Goal: Transaction & Acquisition: Book appointment/travel/reservation

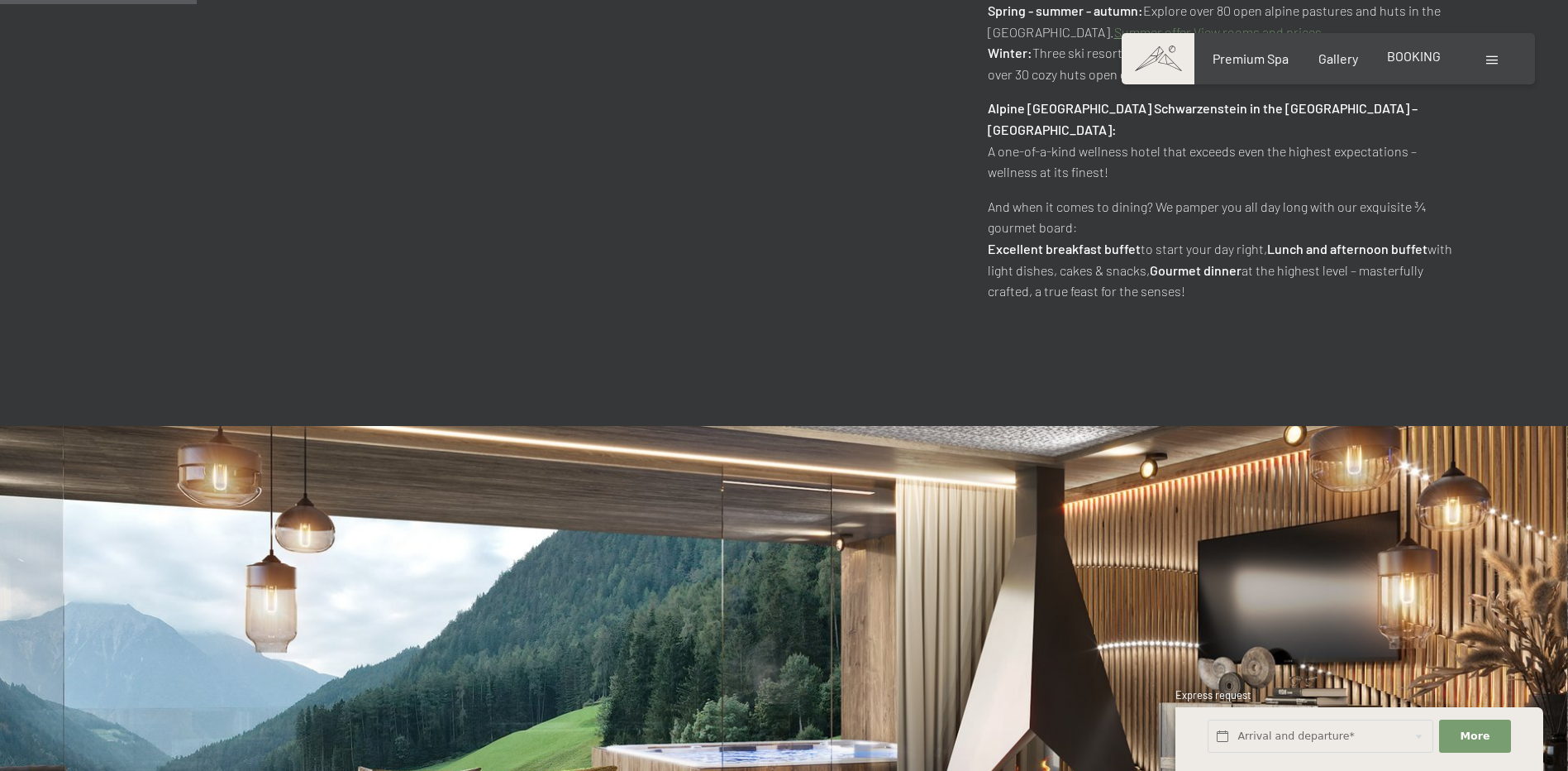
click at [1404, 61] on span "BOOKING" at bounding box center [1414, 56] width 54 height 16
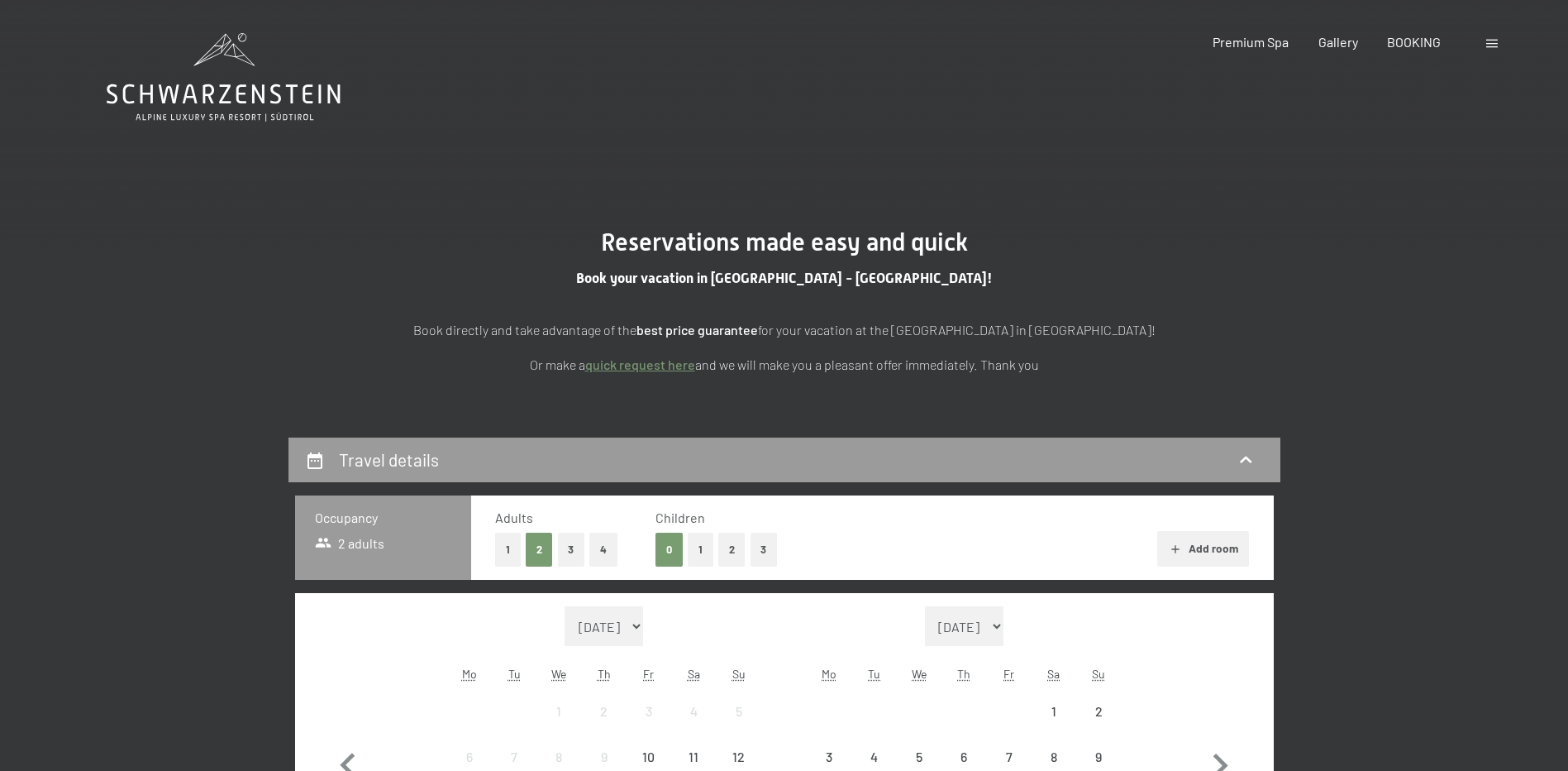
scroll to position [331, 0]
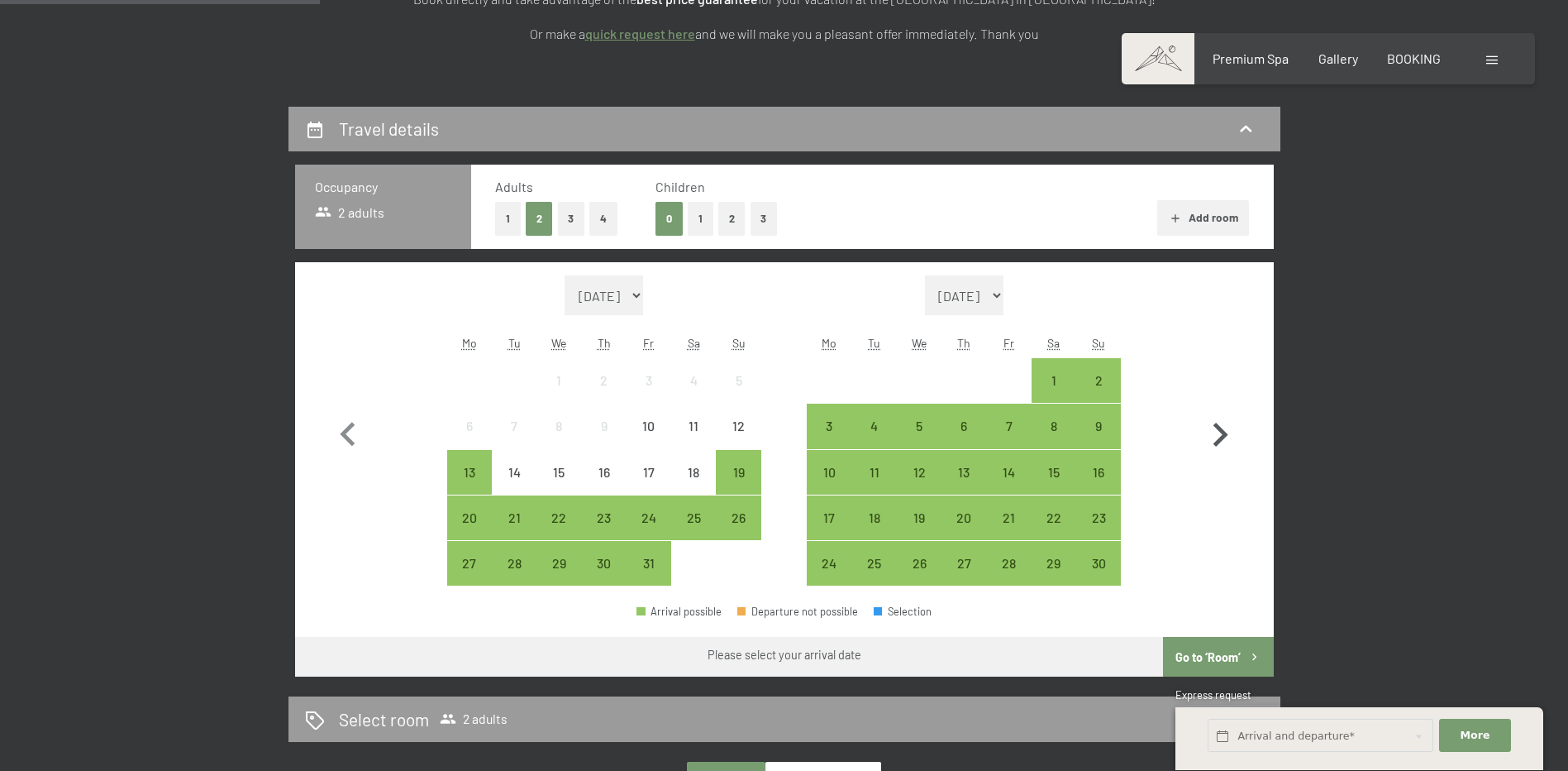
click at [1223, 434] on icon "button" at bounding box center [1221, 435] width 15 height 24
select select "2025-12-01"
select select "2026-01-01"
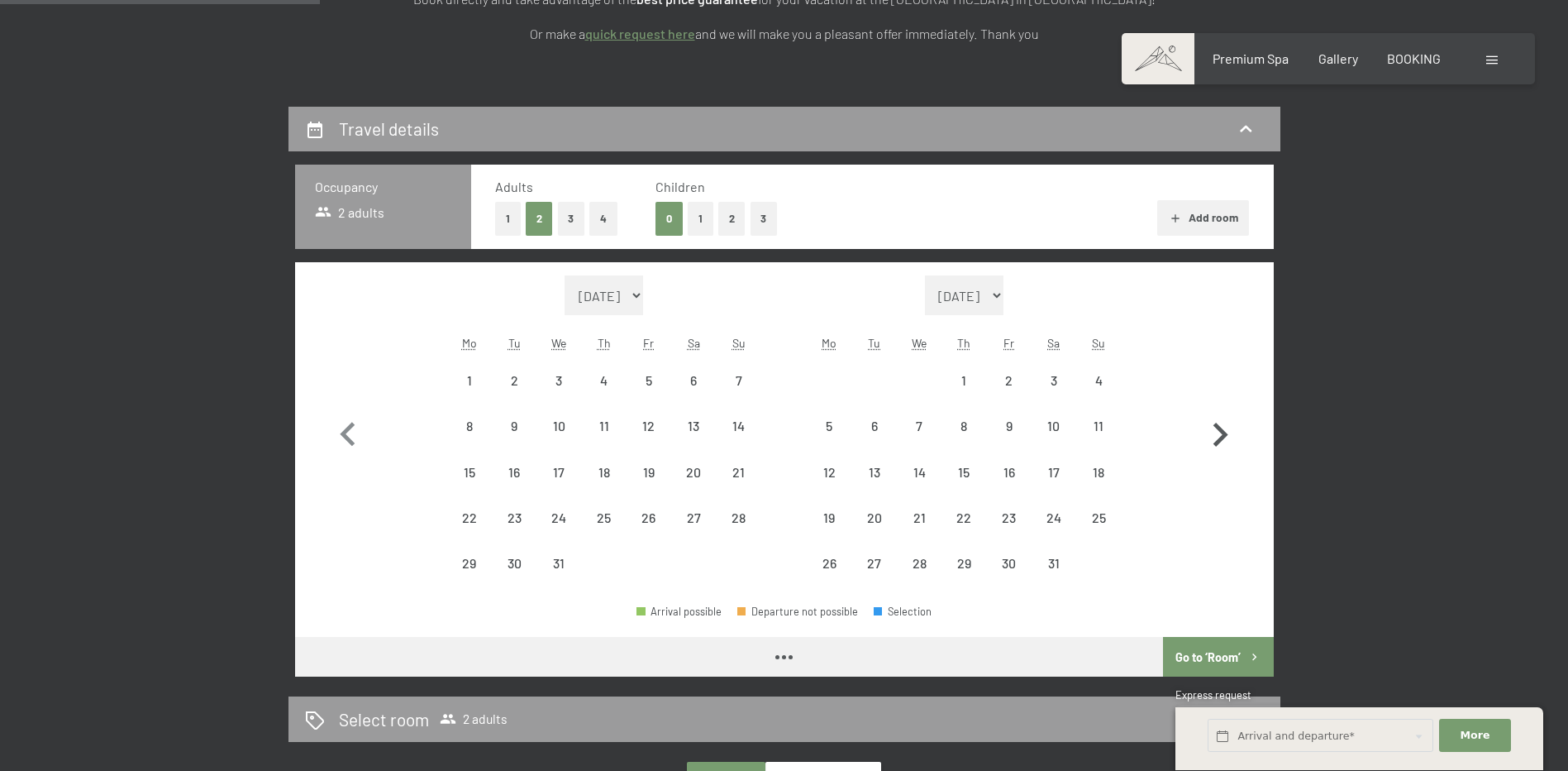
click at [1223, 434] on icon "button" at bounding box center [1221, 435] width 15 height 24
select select "2026-01-01"
select select "2026-02-01"
click at [1223, 434] on icon "button" at bounding box center [1221, 435] width 15 height 24
select select "2026-02-01"
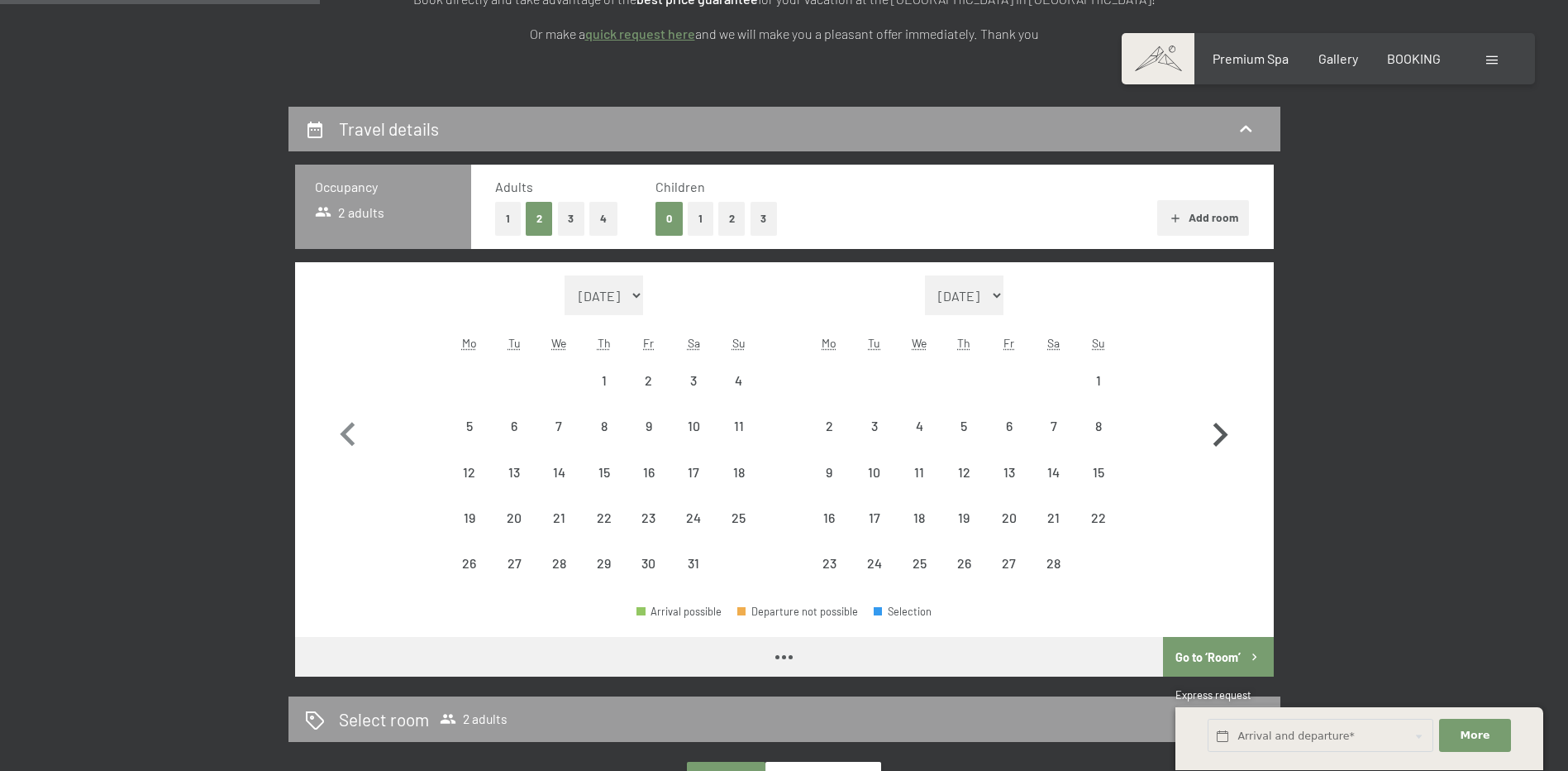
select select "2026-03-01"
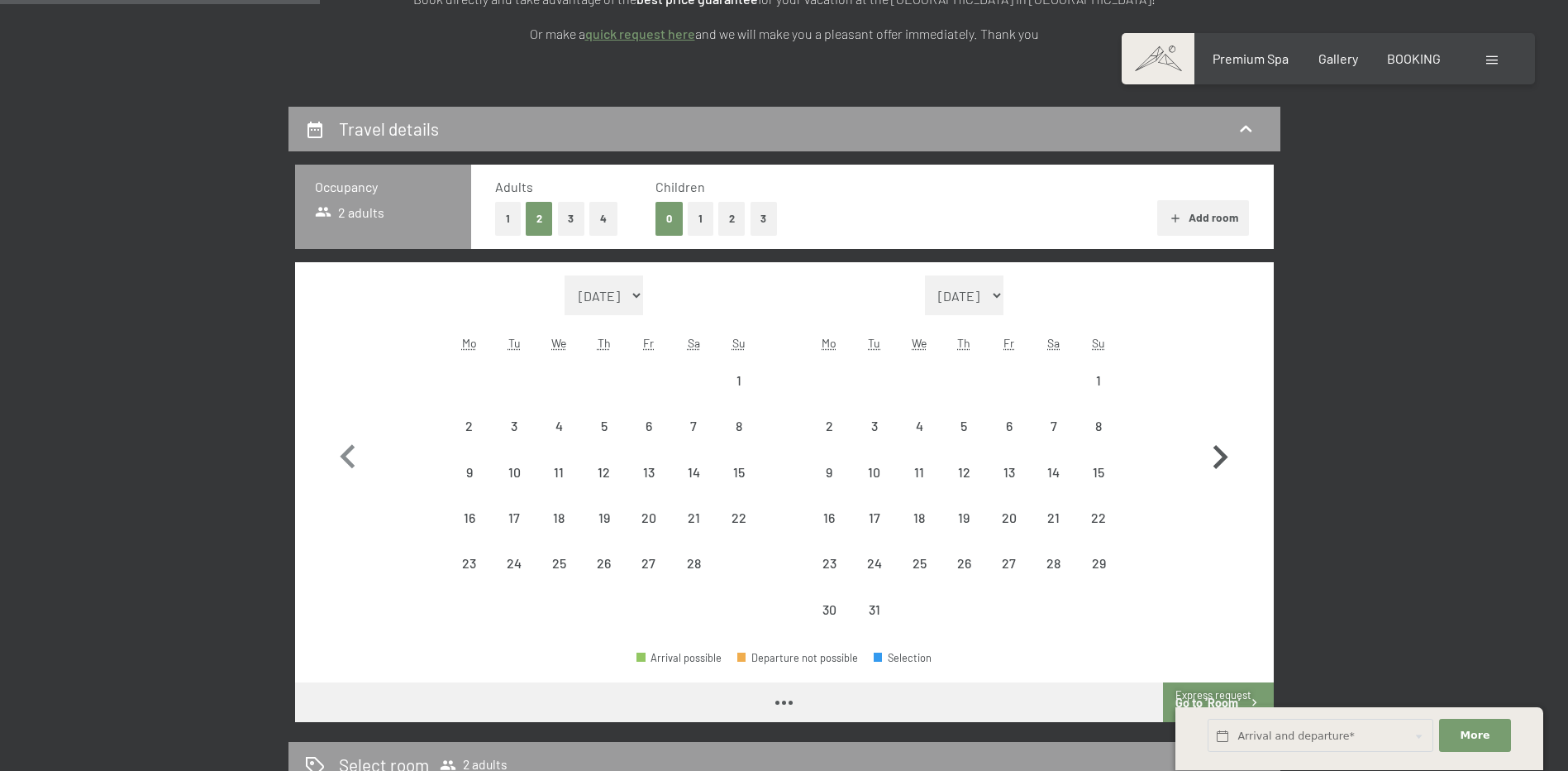
select select "2026-02-01"
select select "2026-03-01"
click at [1223, 434] on icon "button" at bounding box center [1220, 458] width 48 height 48
select select "2026-03-01"
select select "2026-04-01"
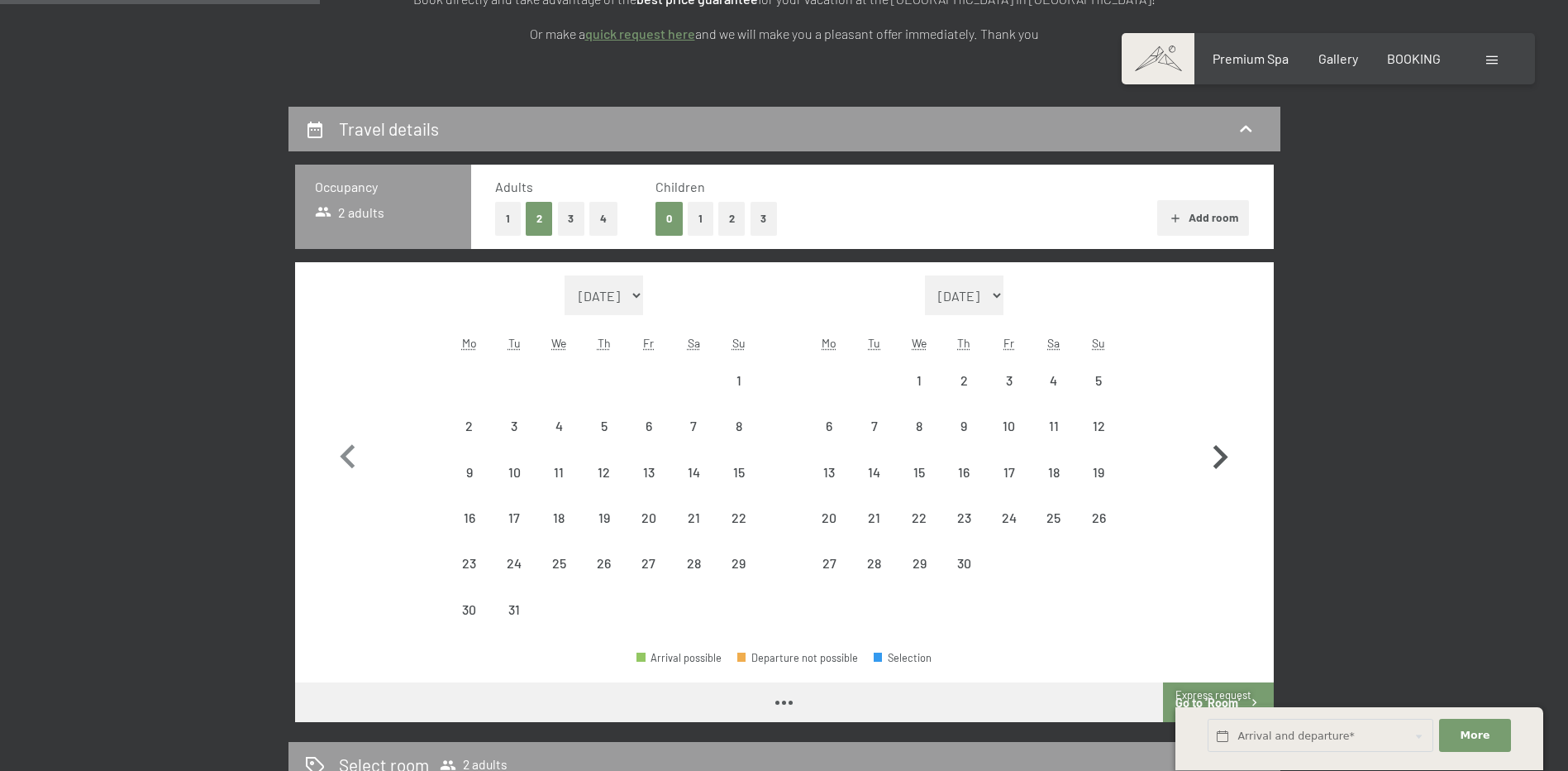
click at [1223, 434] on icon "button" at bounding box center [1220, 458] width 48 height 48
select select "2026-04-01"
select select "2026-05-01"
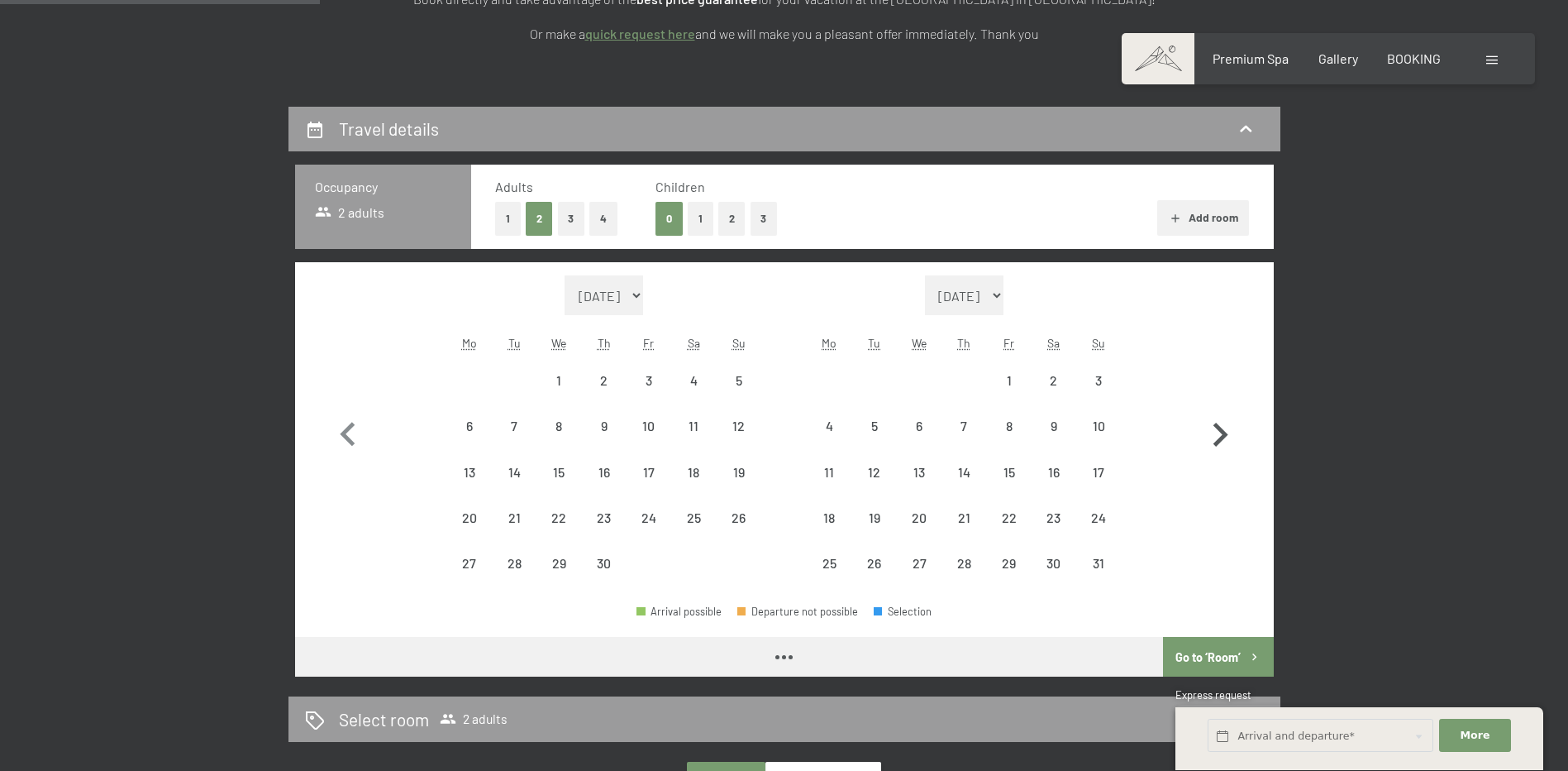
select select "2026-04-01"
select select "2026-05-01"
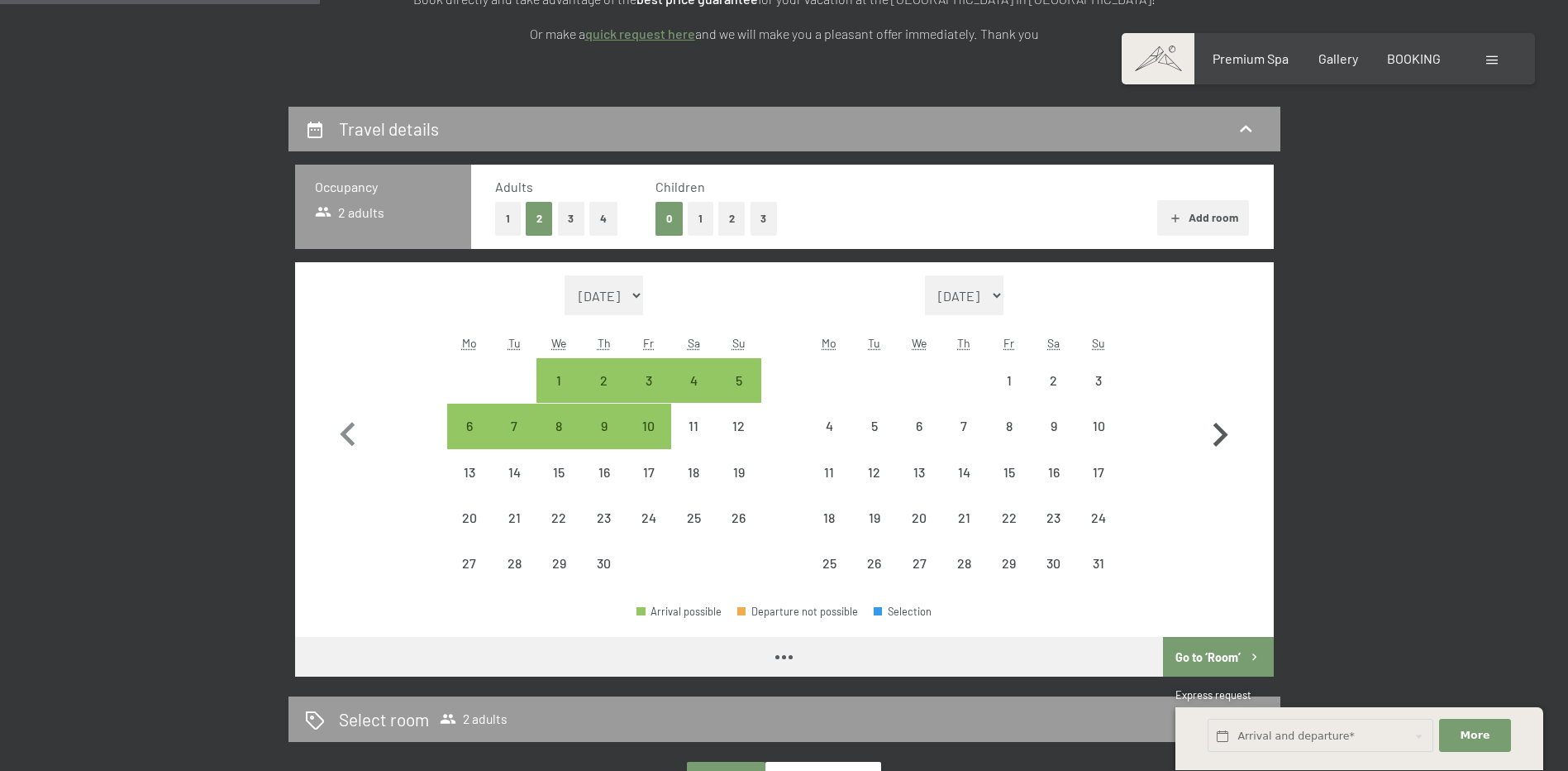
click at [1223, 434] on icon "button" at bounding box center [1221, 435] width 15 height 24
select select "2026-05-01"
select select "2026-06-01"
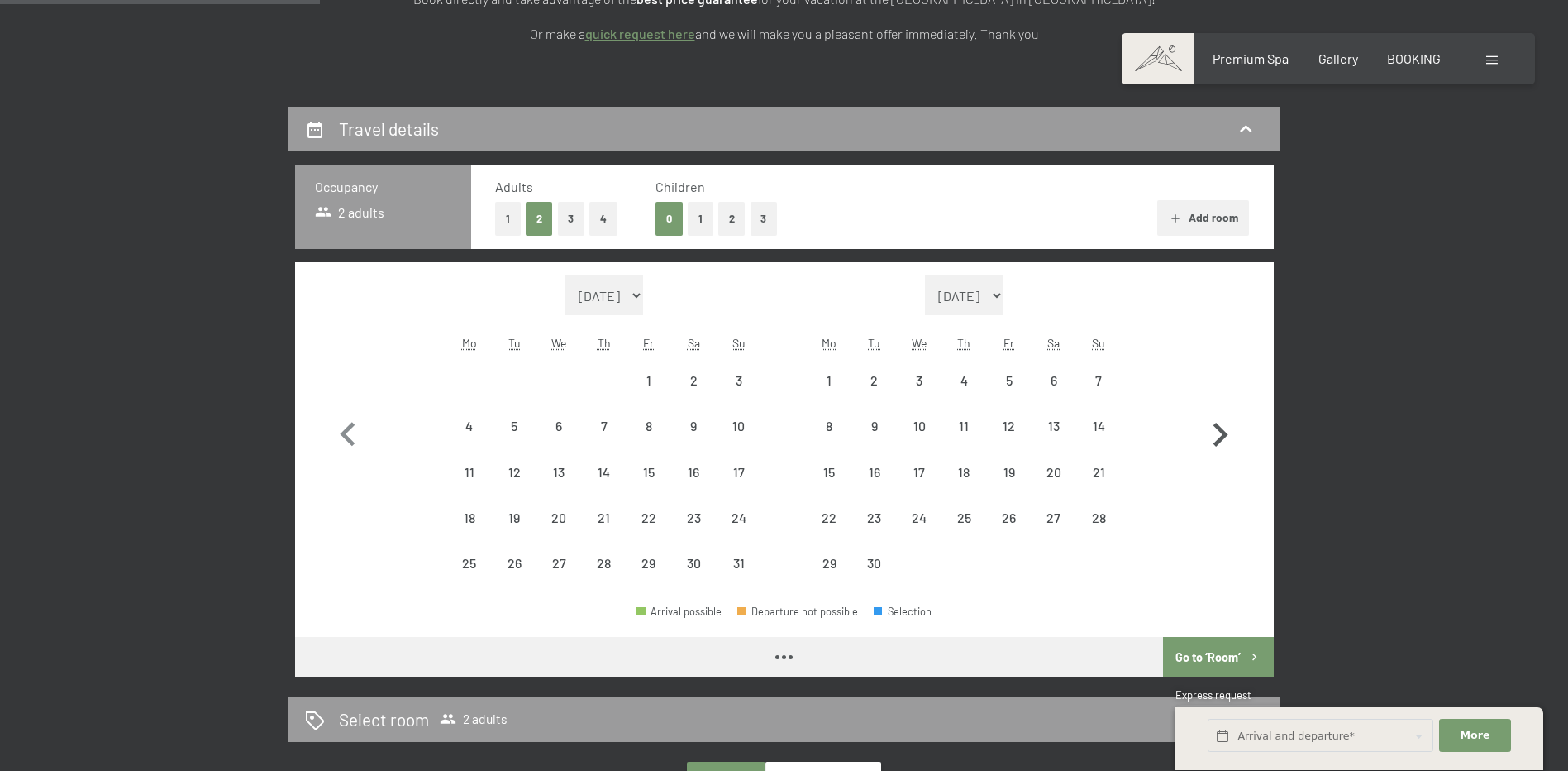
select select "2026-05-01"
select select "2026-06-01"
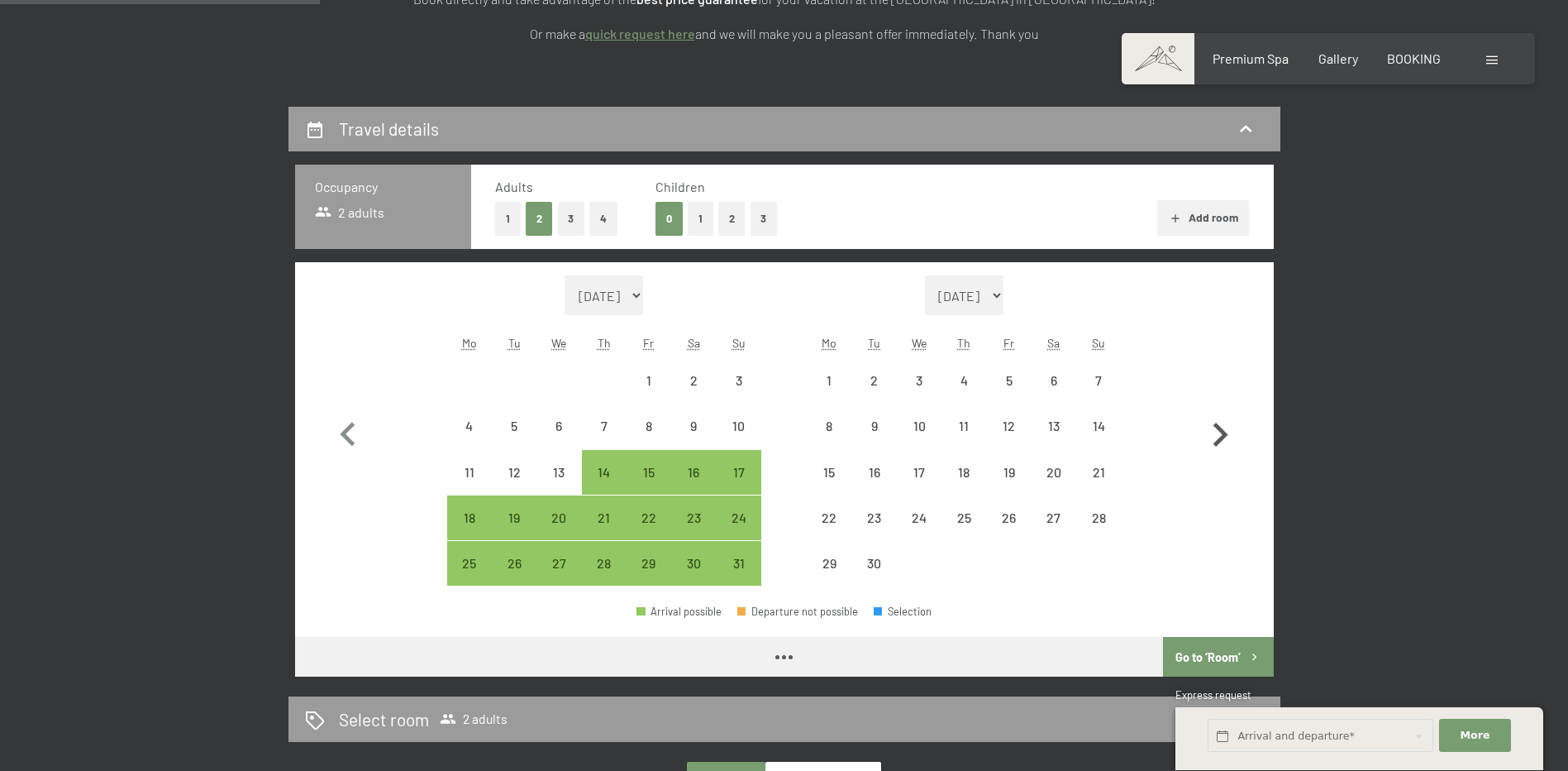
click at [1223, 434] on icon "button" at bounding box center [1221, 435] width 15 height 24
select select "2026-06-01"
select select "2026-07-01"
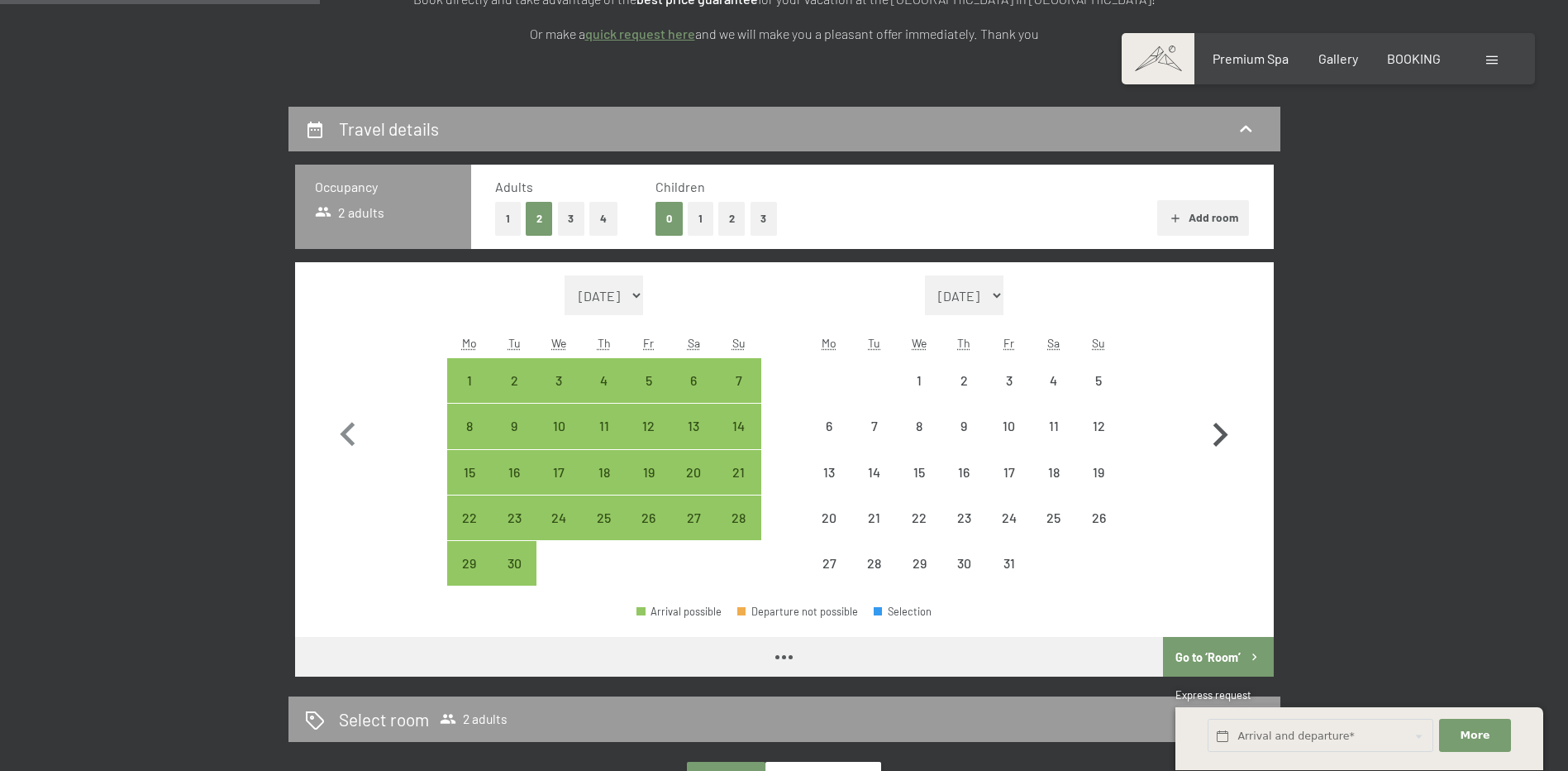
select select "2026-06-01"
select select "2026-07-01"
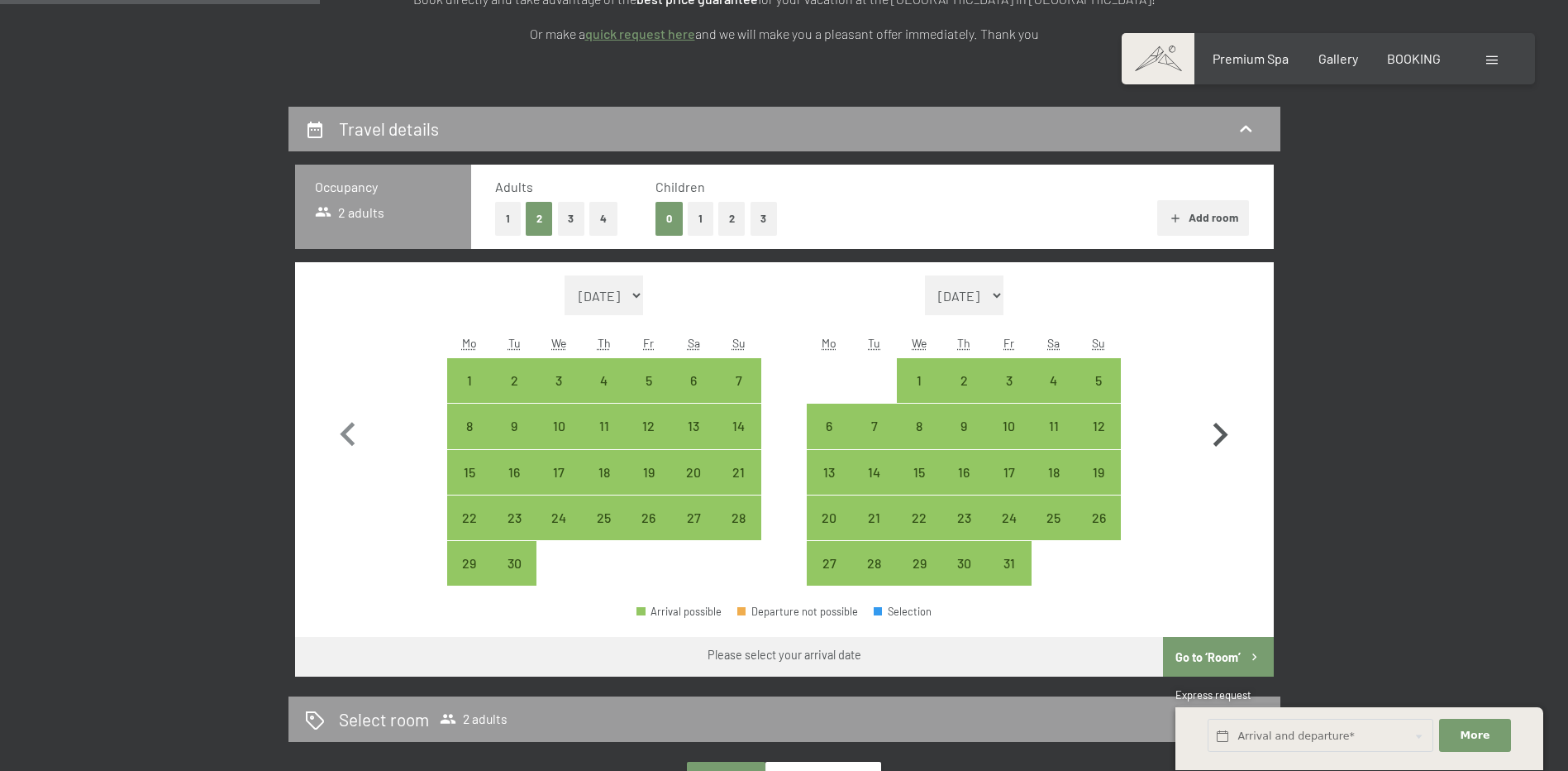
click at [1223, 434] on icon "button" at bounding box center [1221, 435] width 15 height 24
select select "2026-07-01"
select select "2026-08-01"
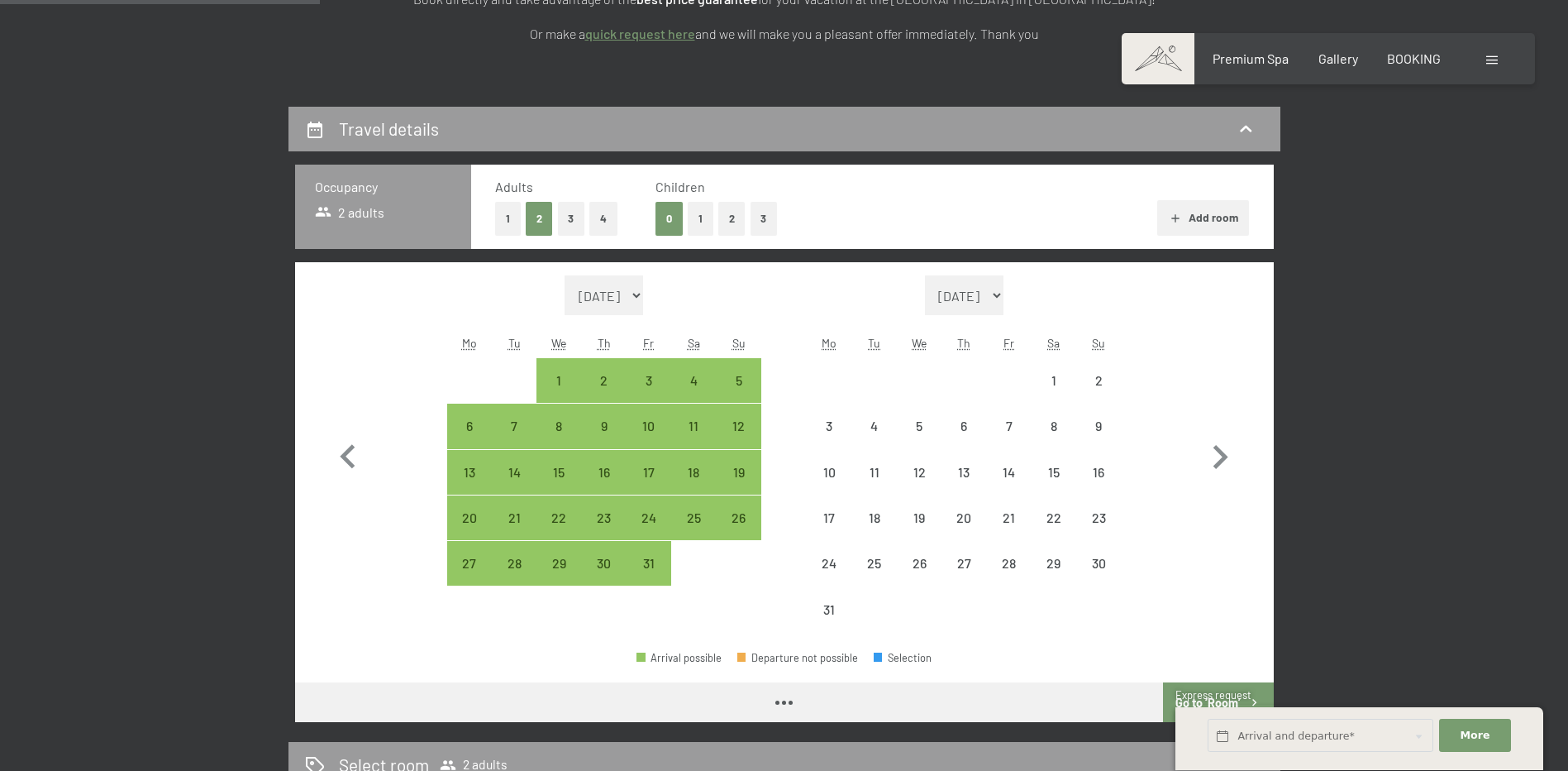
select select "2026-07-01"
select select "2026-08-01"
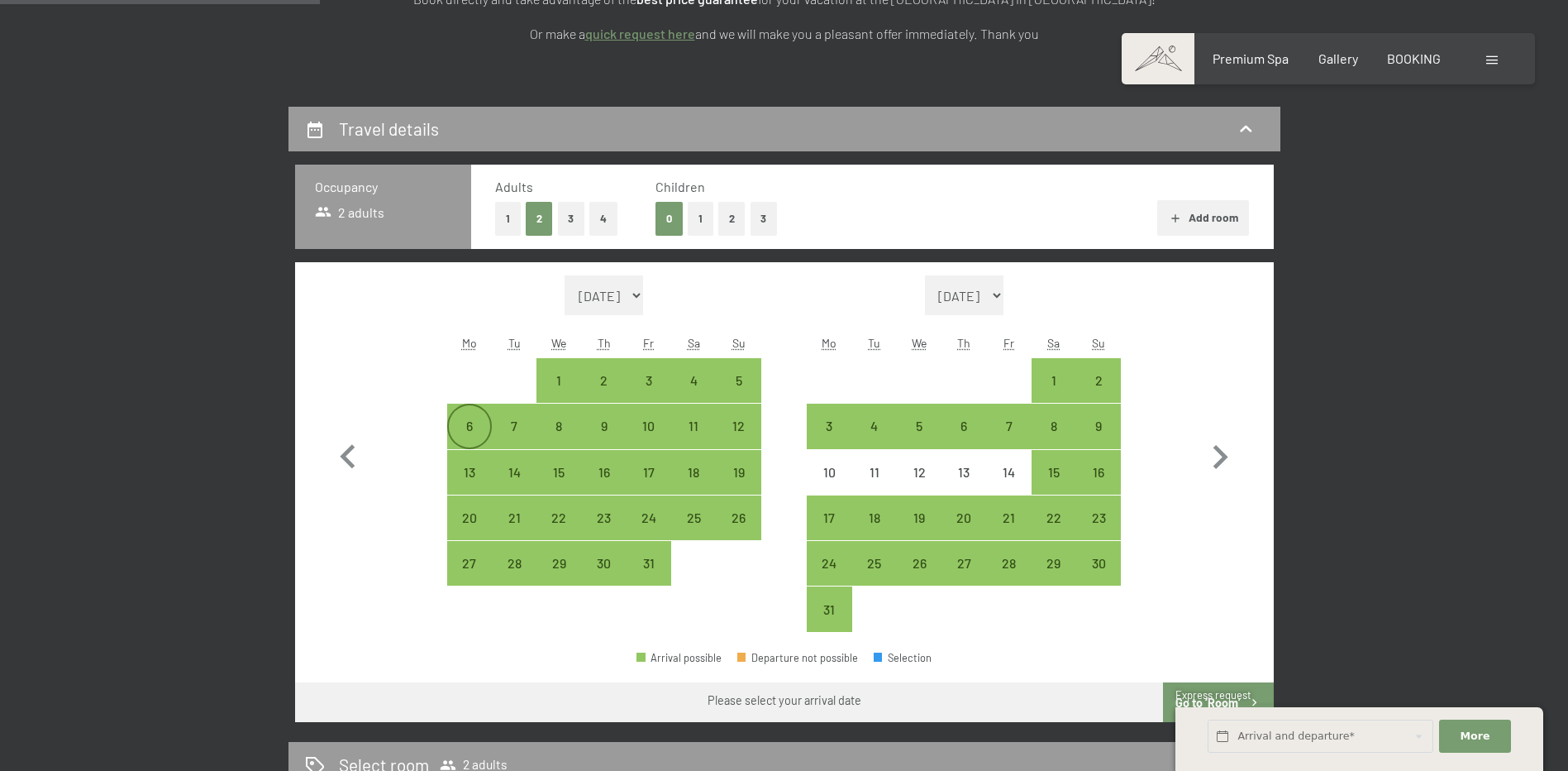
click at [477, 422] on div "6" at bounding box center [470, 440] width 42 height 42
select select "2026-07-01"
select select "2026-08-01"
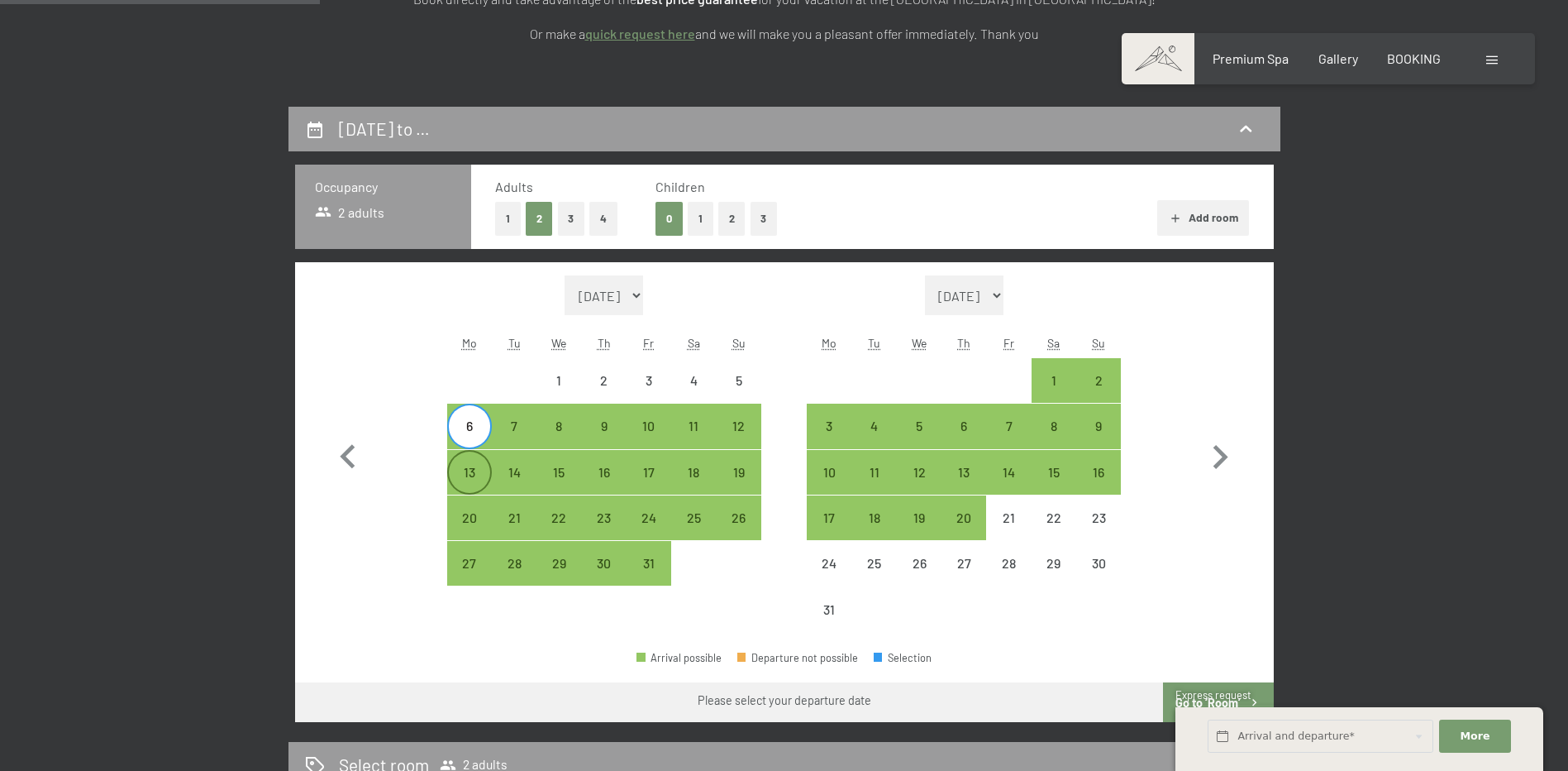
click at [473, 461] on div "13" at bounding box center [470, 473] width 42 height 42
select select "2026-07-01"
select select "2026-08-01"
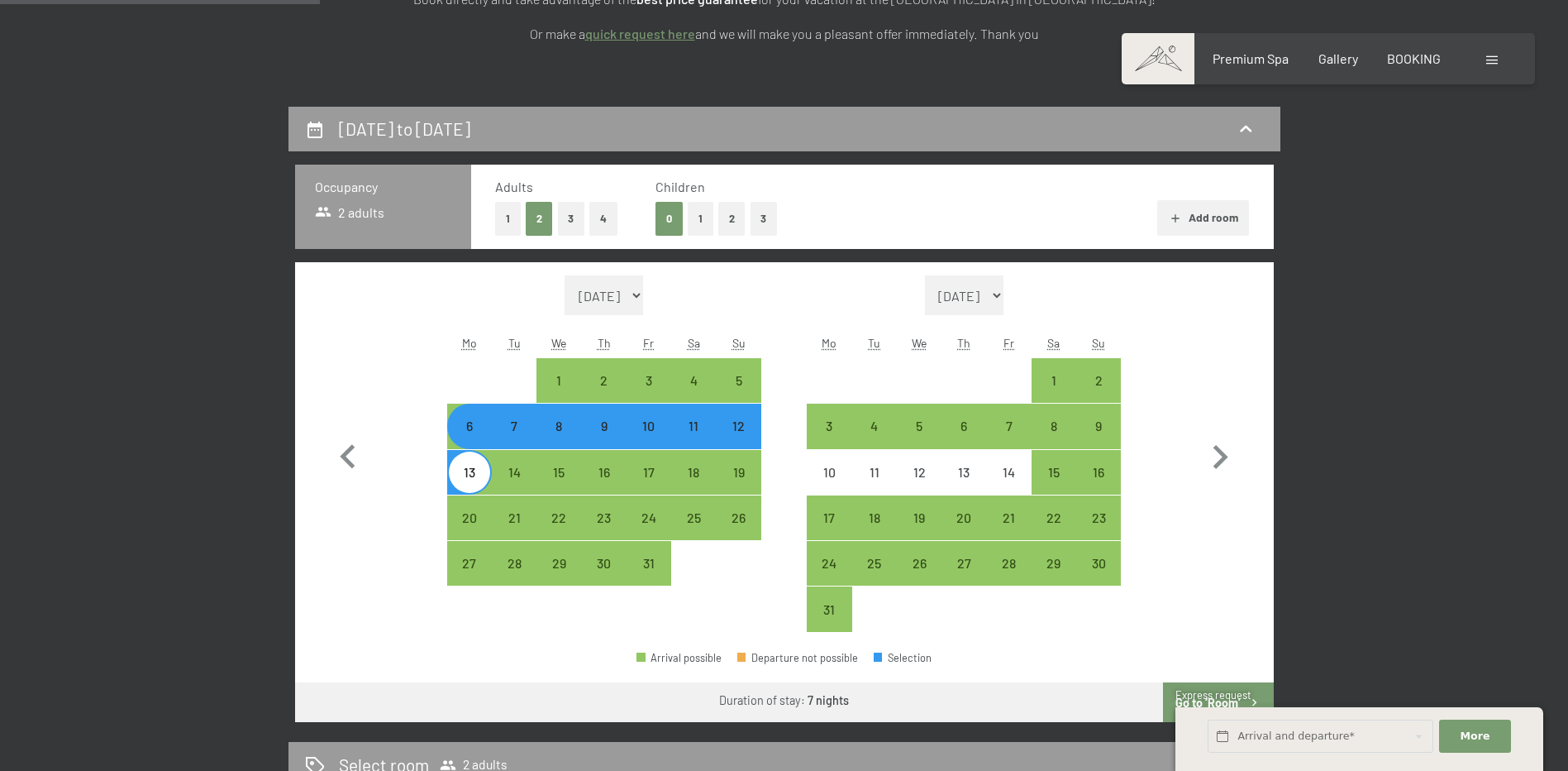
scroll to position [661, 0]
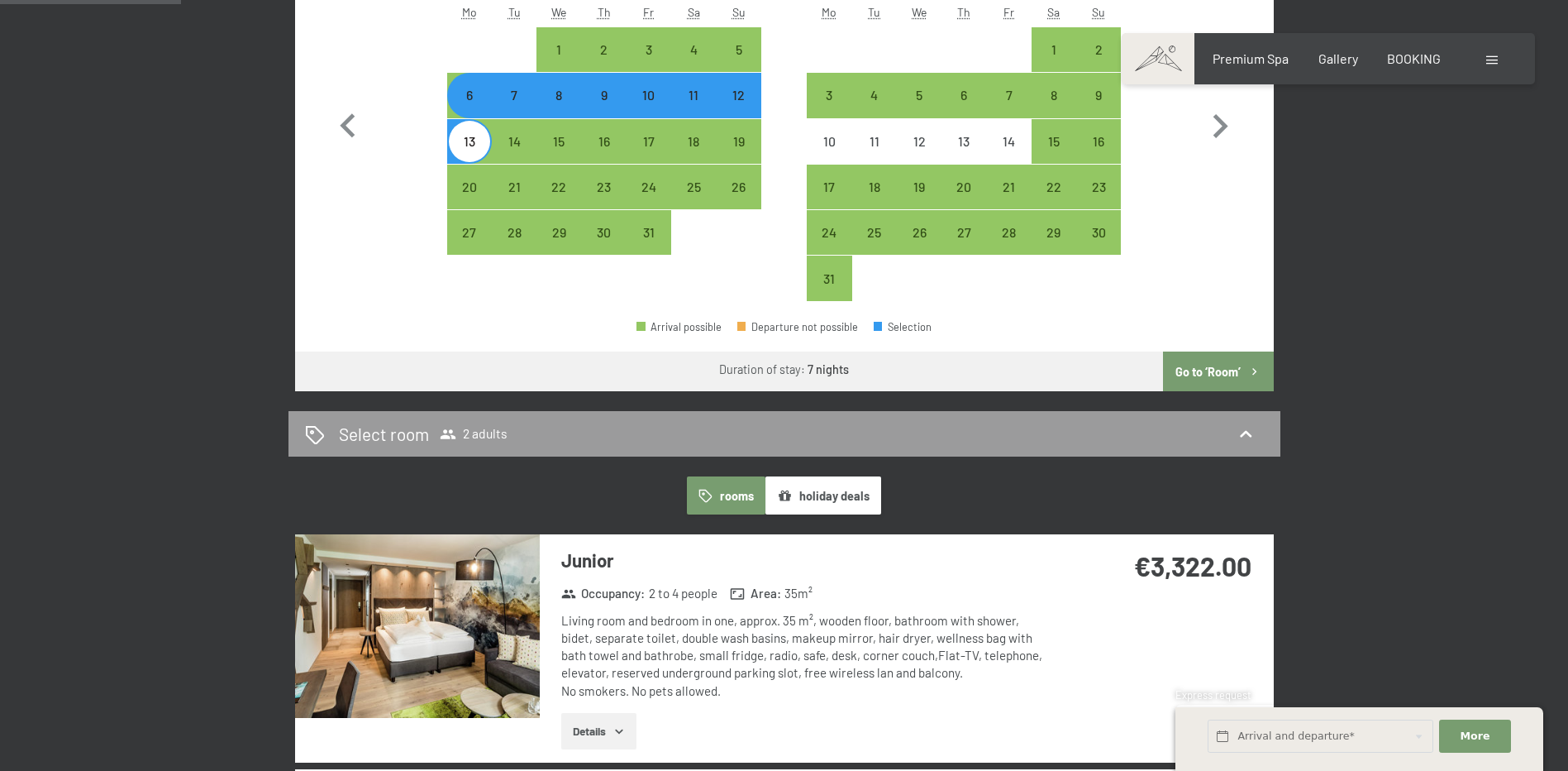
click at [1213, 379] on button "Go to ‘Room’" at bounding box center [1218, 371] width 110 height 40
select select "2026-07-01"
select select "2026-08-01"
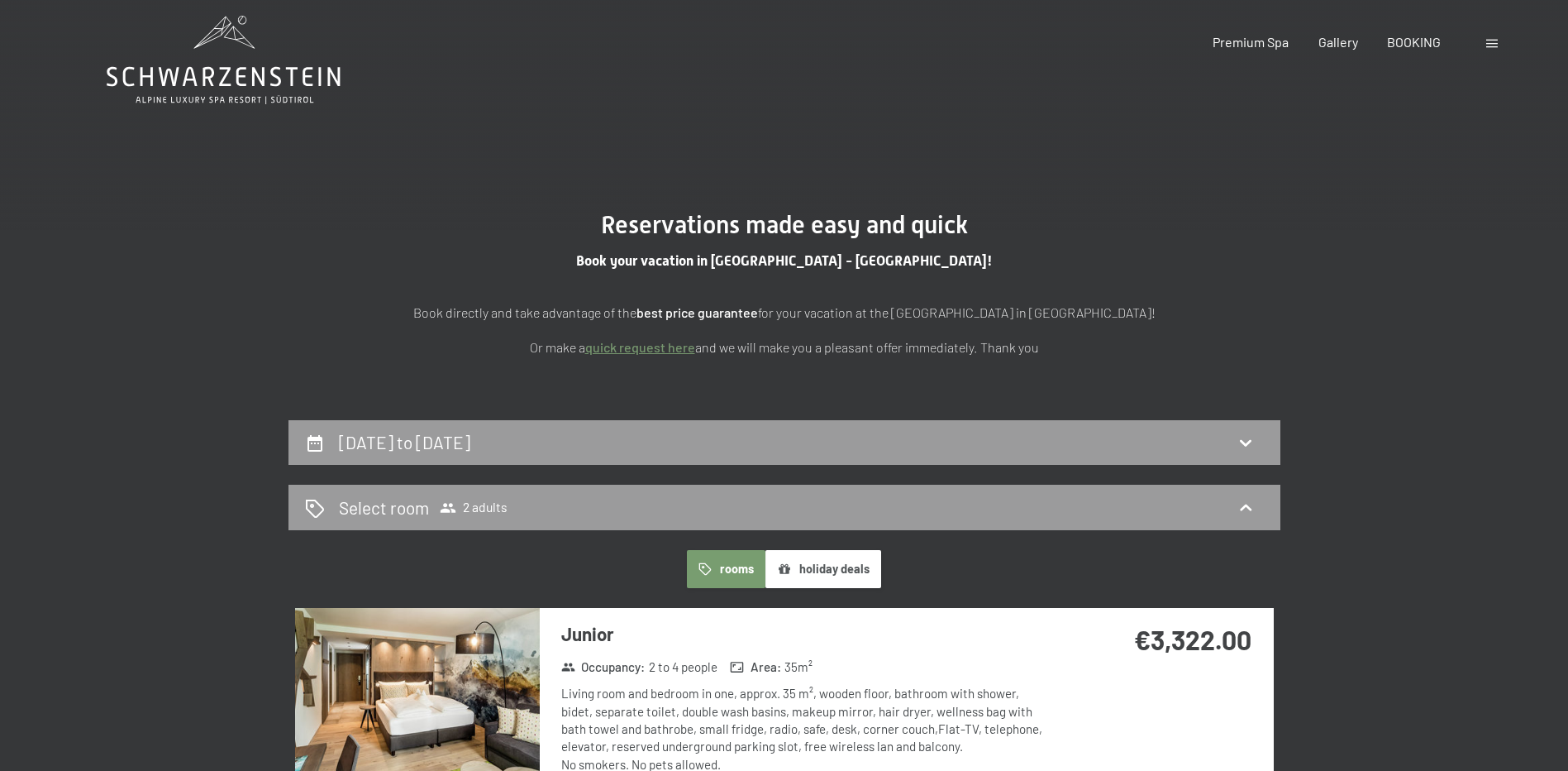
scroll to position [0, 0]
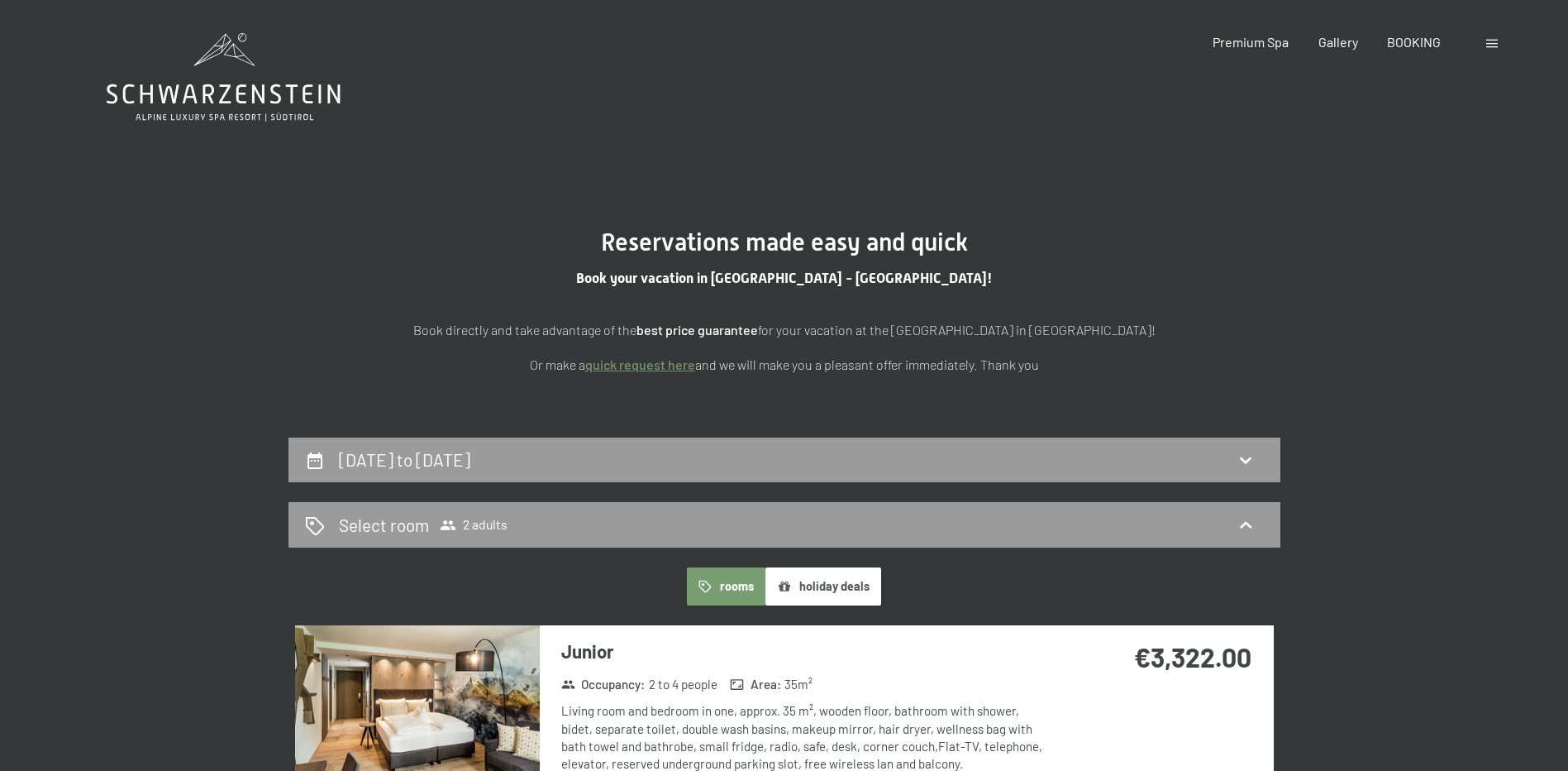
click at [1488, 37] on div at bounding box center [1494, 42] width 16 height 18
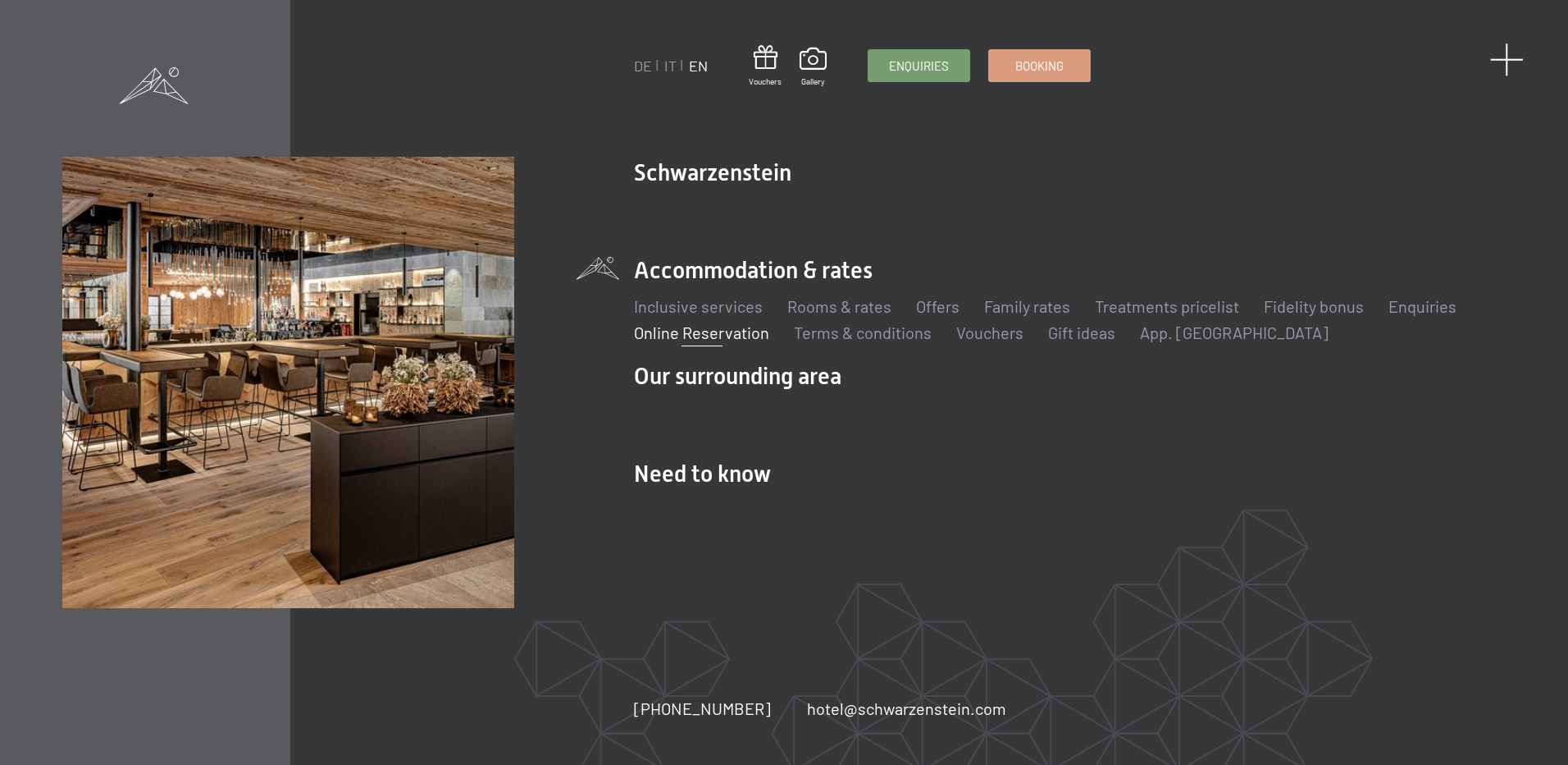
click at [1505, 62] on span at bounding box center [1507, 59] width 34 height 34
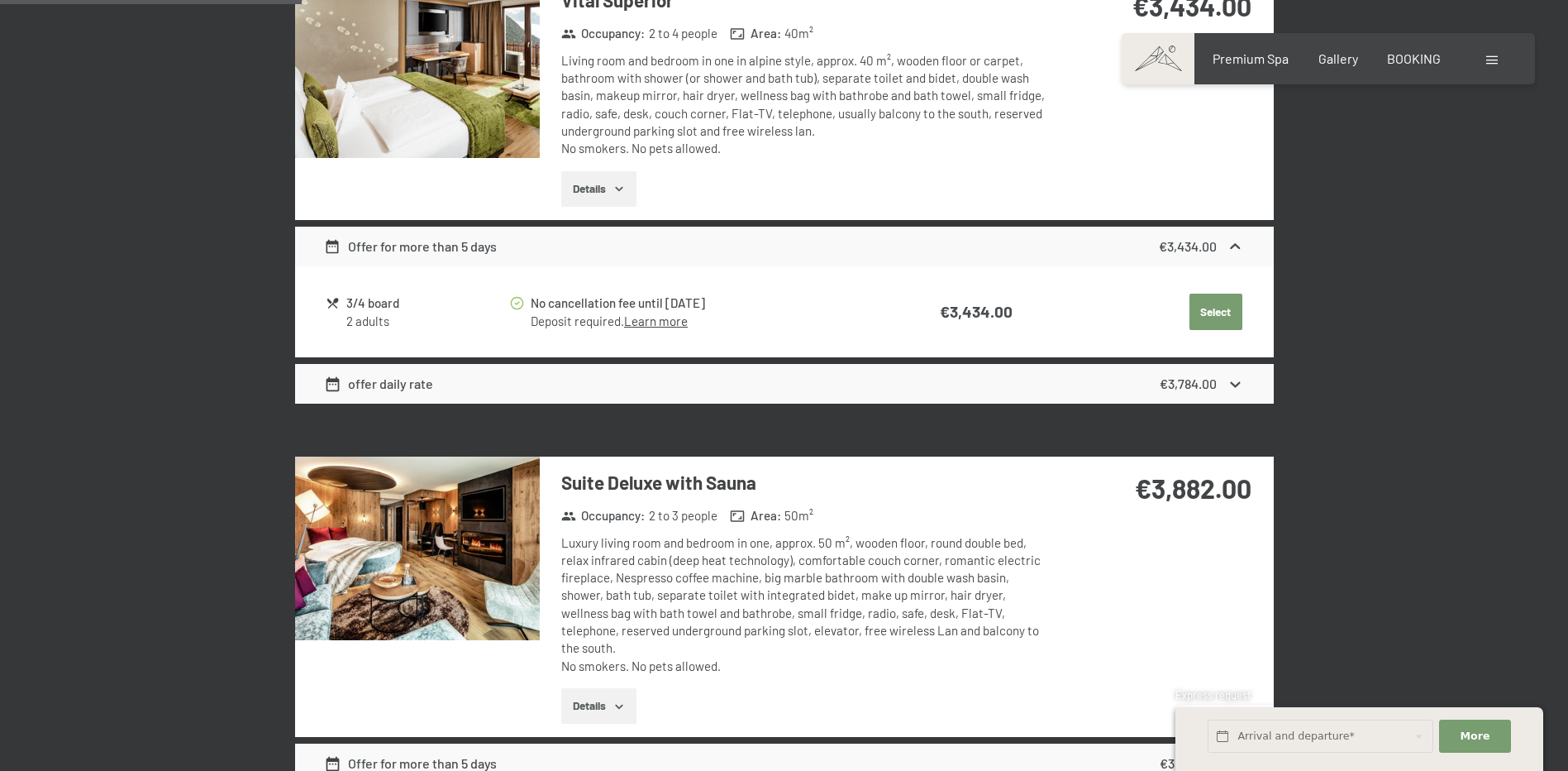
scroll to position [1985, 0]
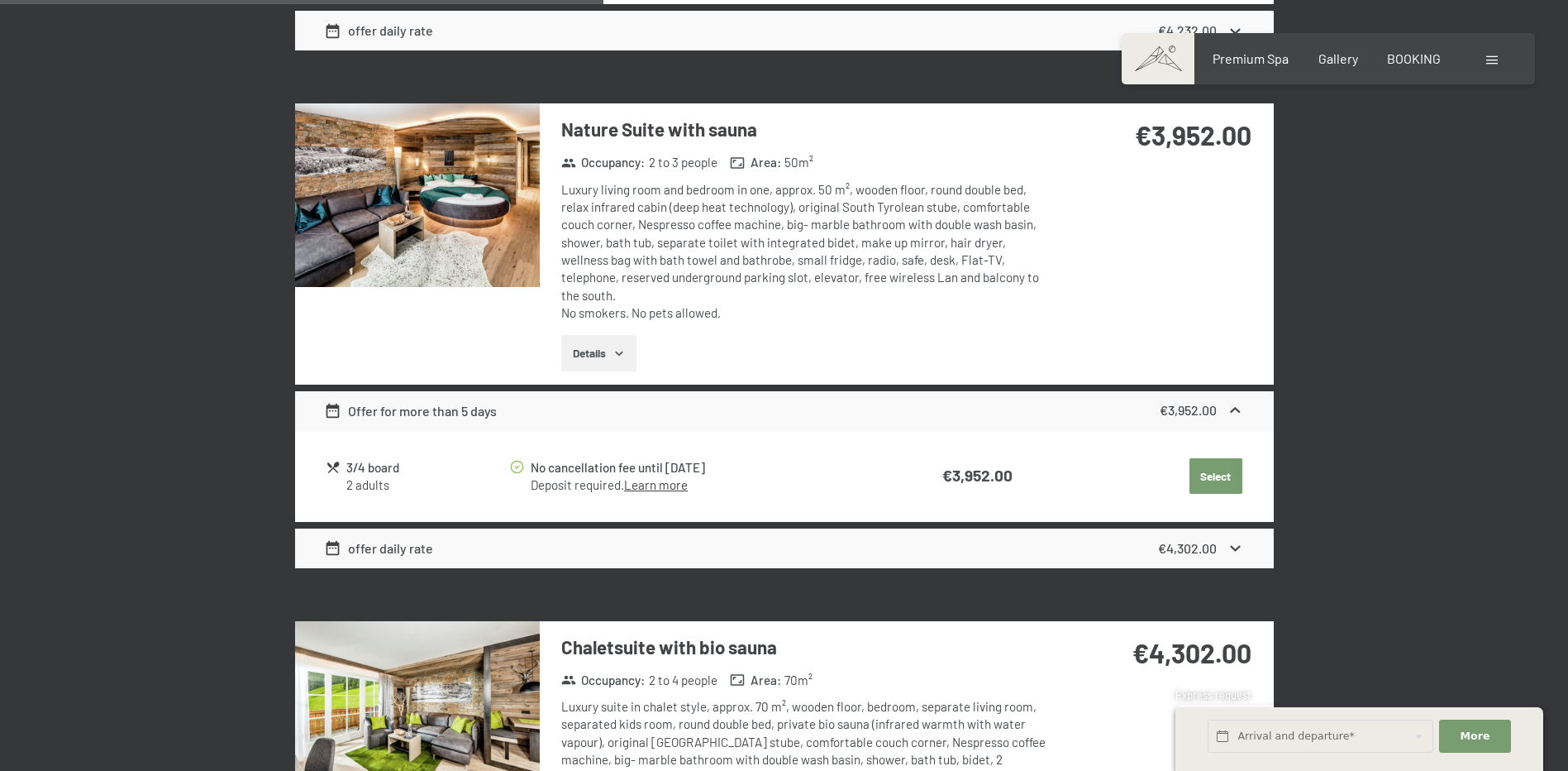
click at [411, 538] on div "offer daily rate" at bounding box center [378, 548] width 109 height 20
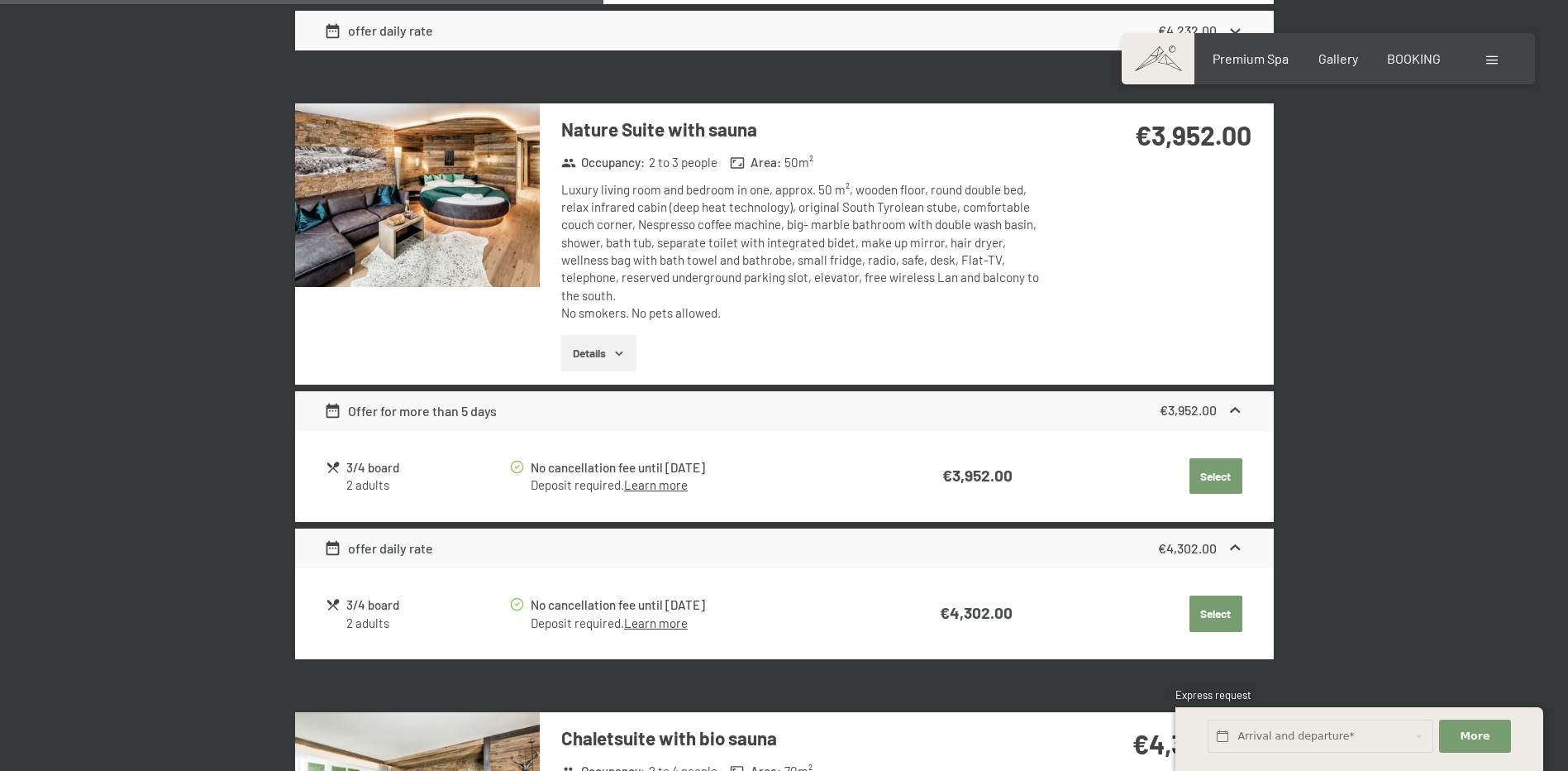
click at [414, 538] on div "offer daily rate" at bounding box center [378, 548] width 109 height 20
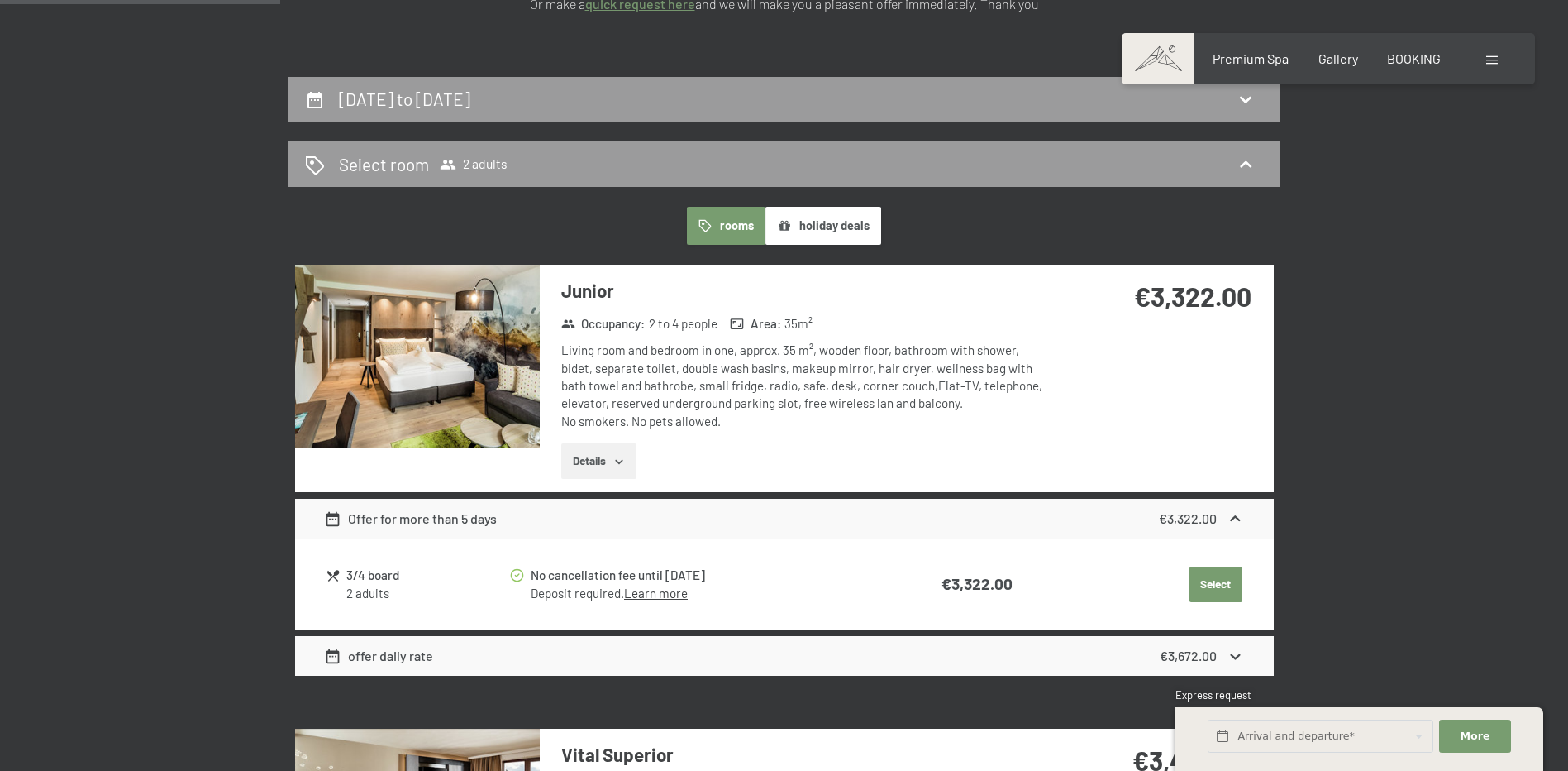
scroll to position [331, 0]
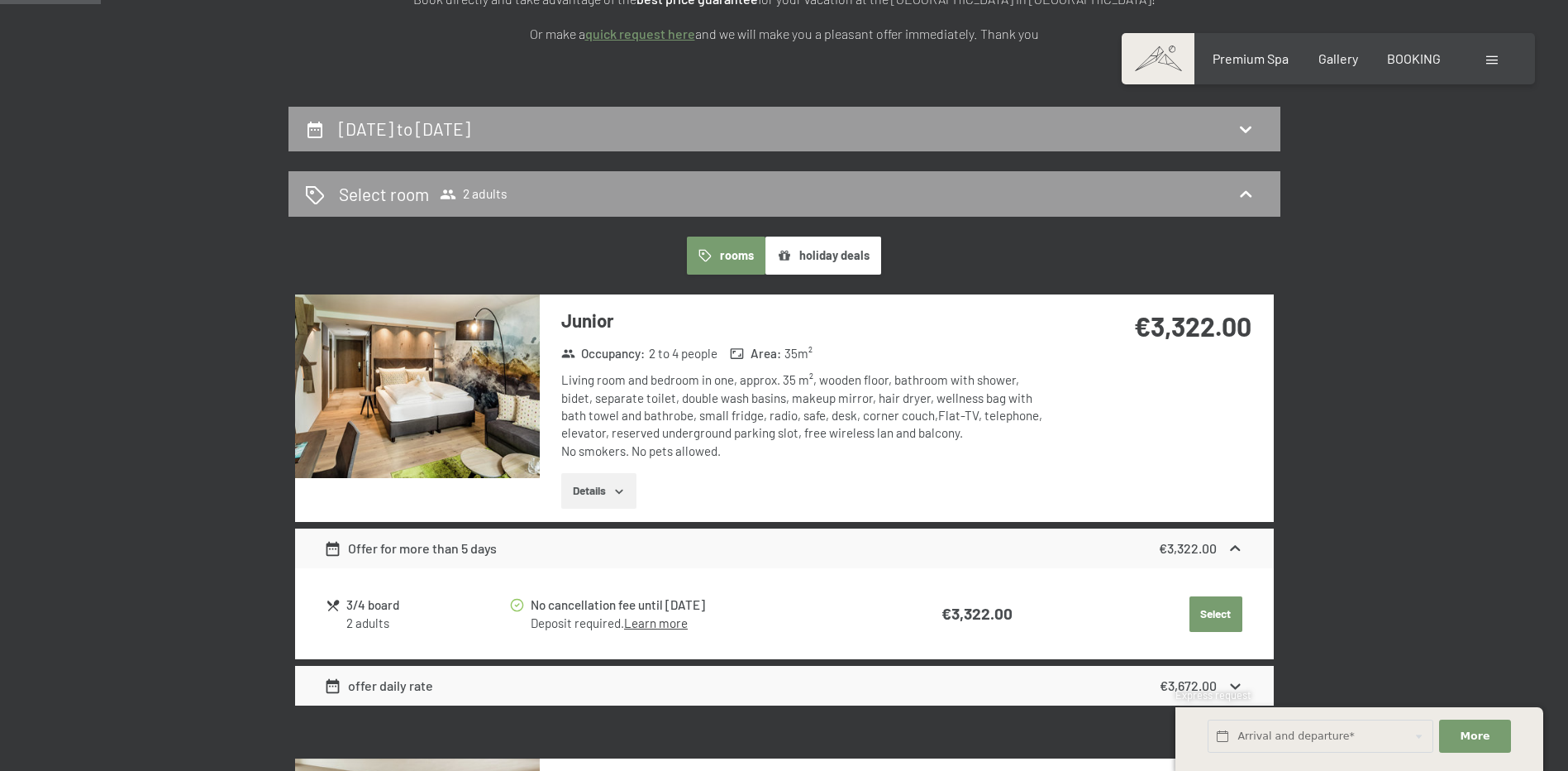
click at [810, 248] on button "holiday deals" at bounding box center [823, 256] width 115 height 38
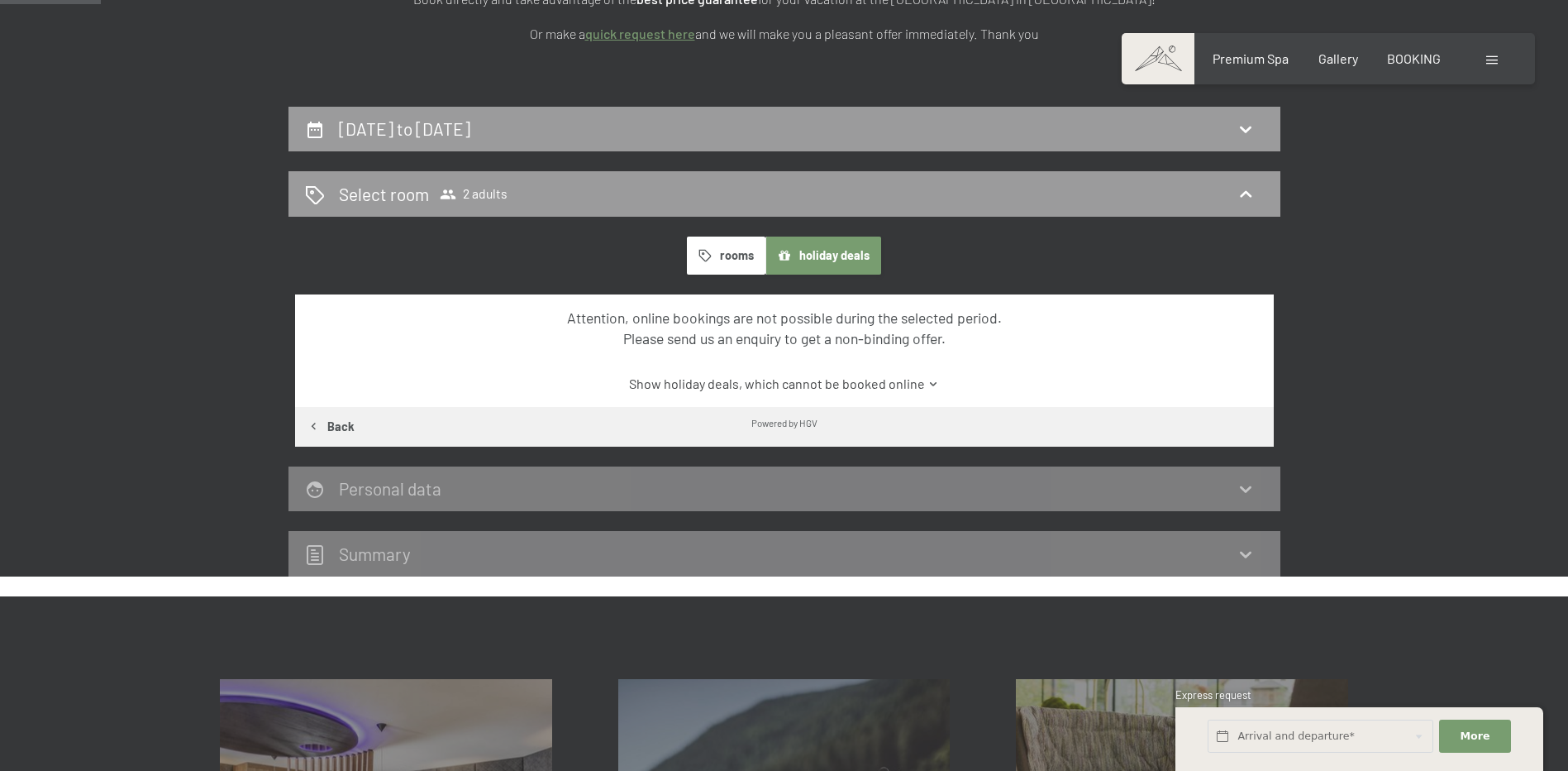
click at [728, 250] on button "rooms" at bounding box center [726, 256] width 79 height 38
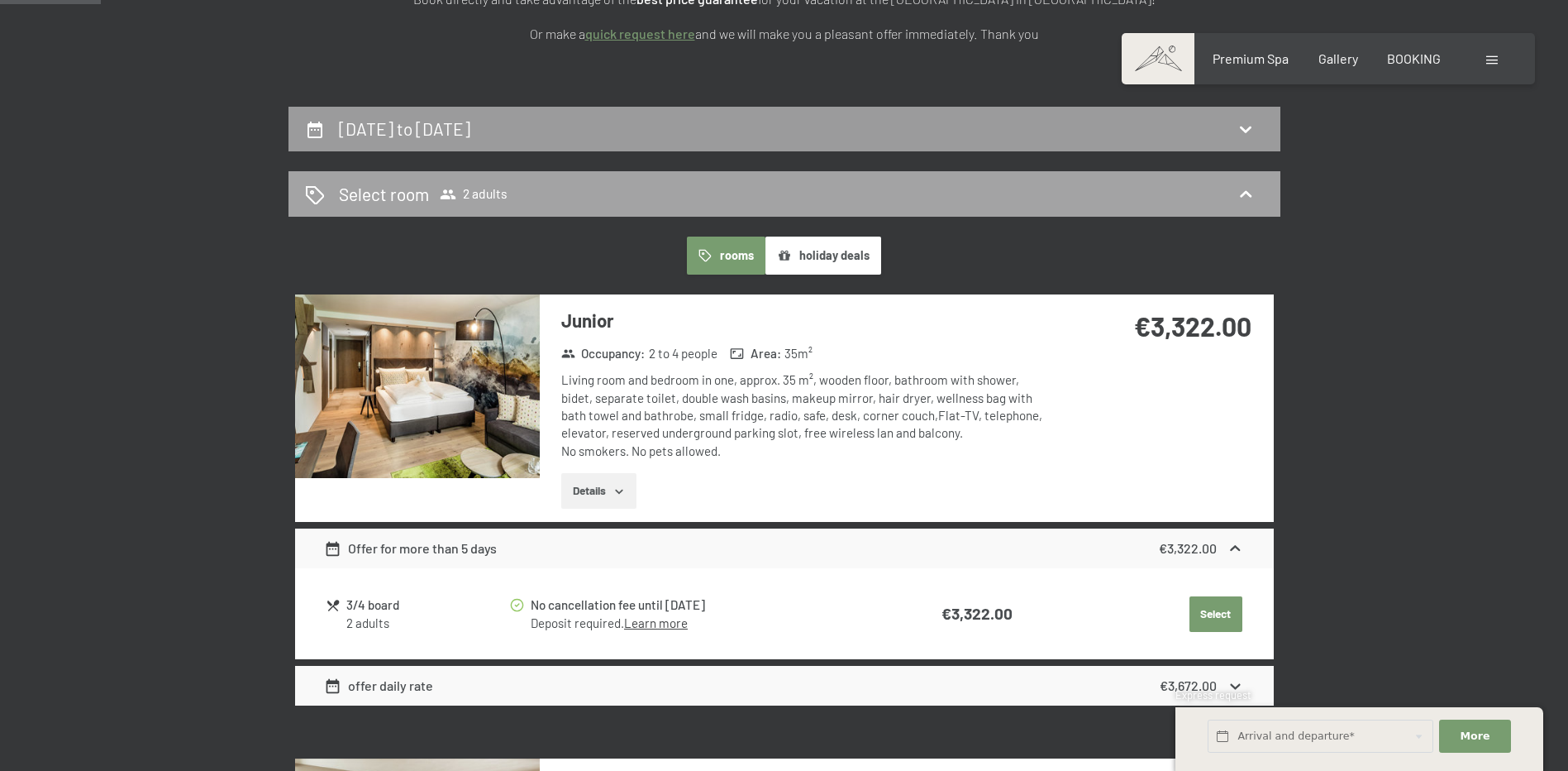
click at [508, 182] on div "Select room 2 adults" at bounding box center [784, 194] width 959 height 24
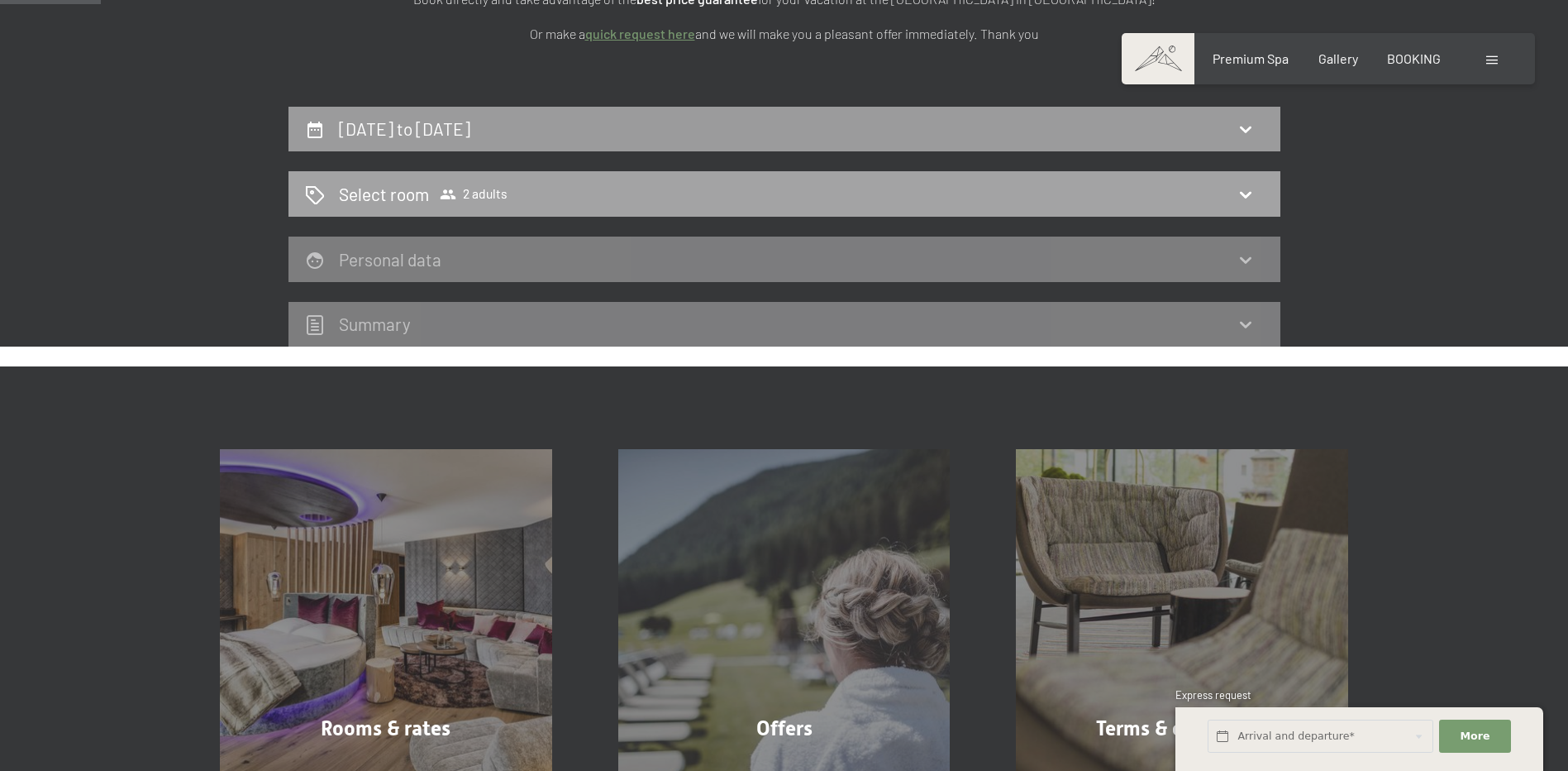
click at [848, 183] on div "Select room 2 adults" at bounding box center [784, 194] width 959 height 24
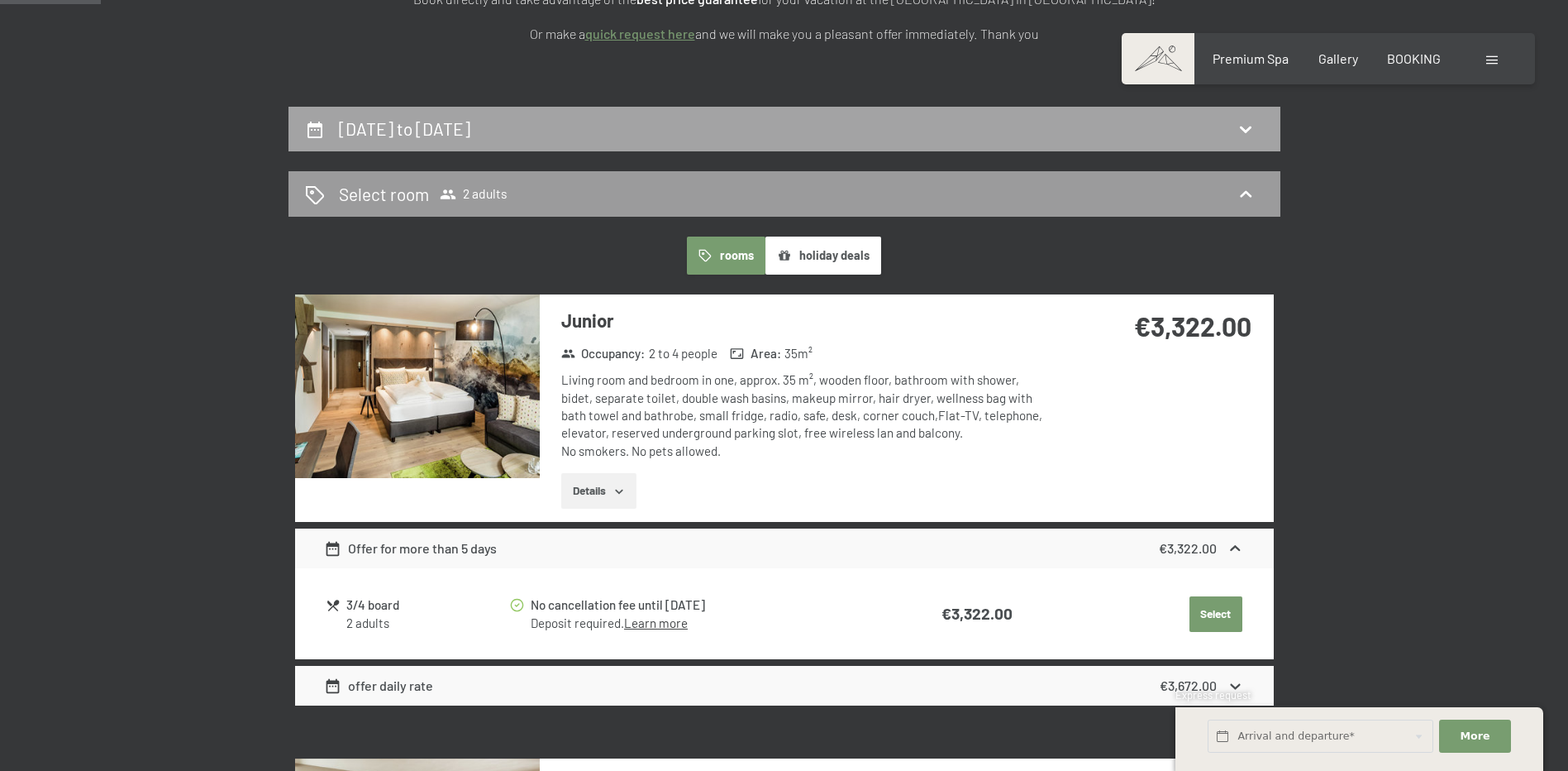
click at [1176, 124] on div "6th July to 13th July 2026" at bounding box center [784, 128] width 959 height 24
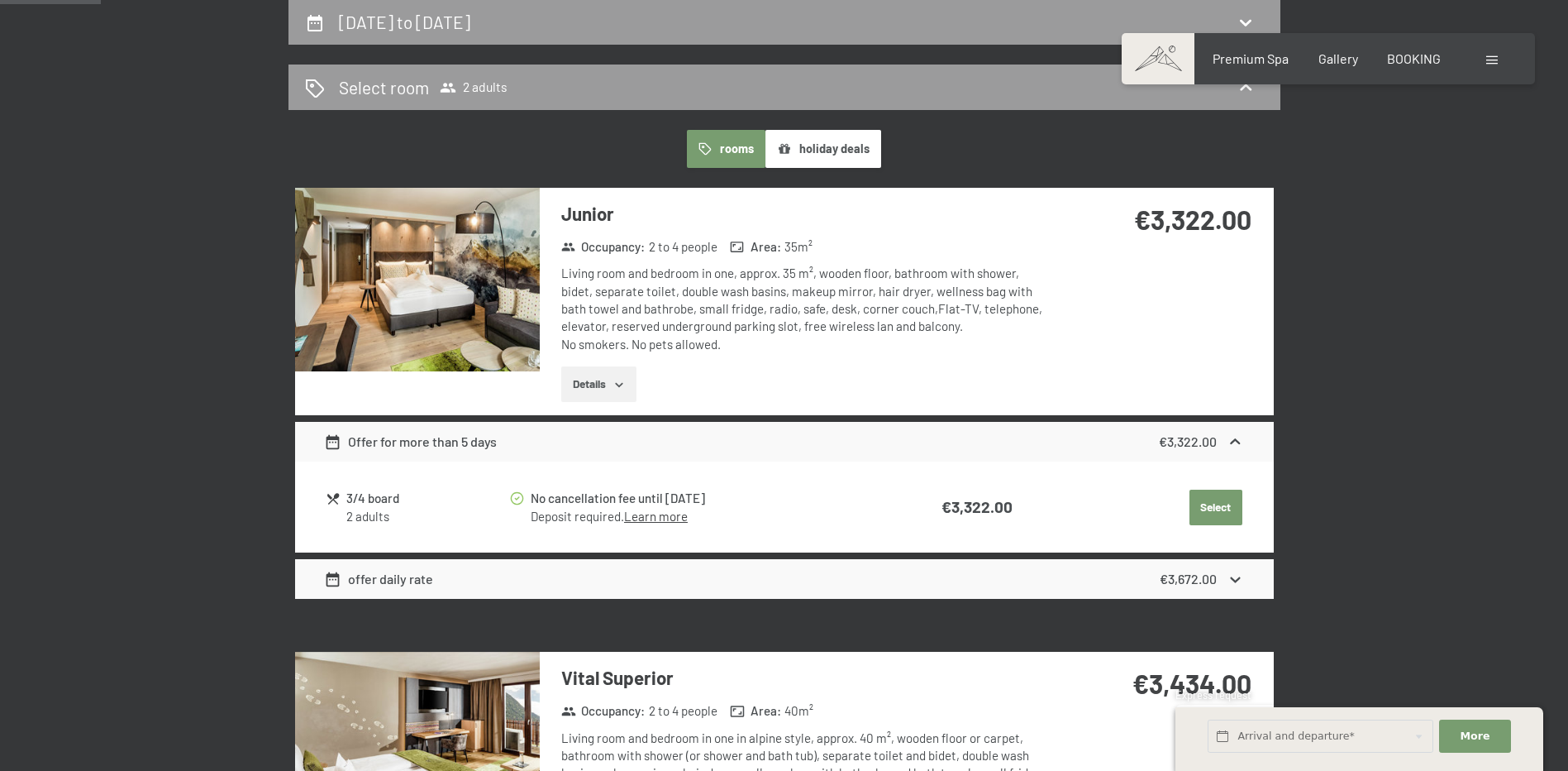
select select "2026-07-01"
select select "2026-08-01"
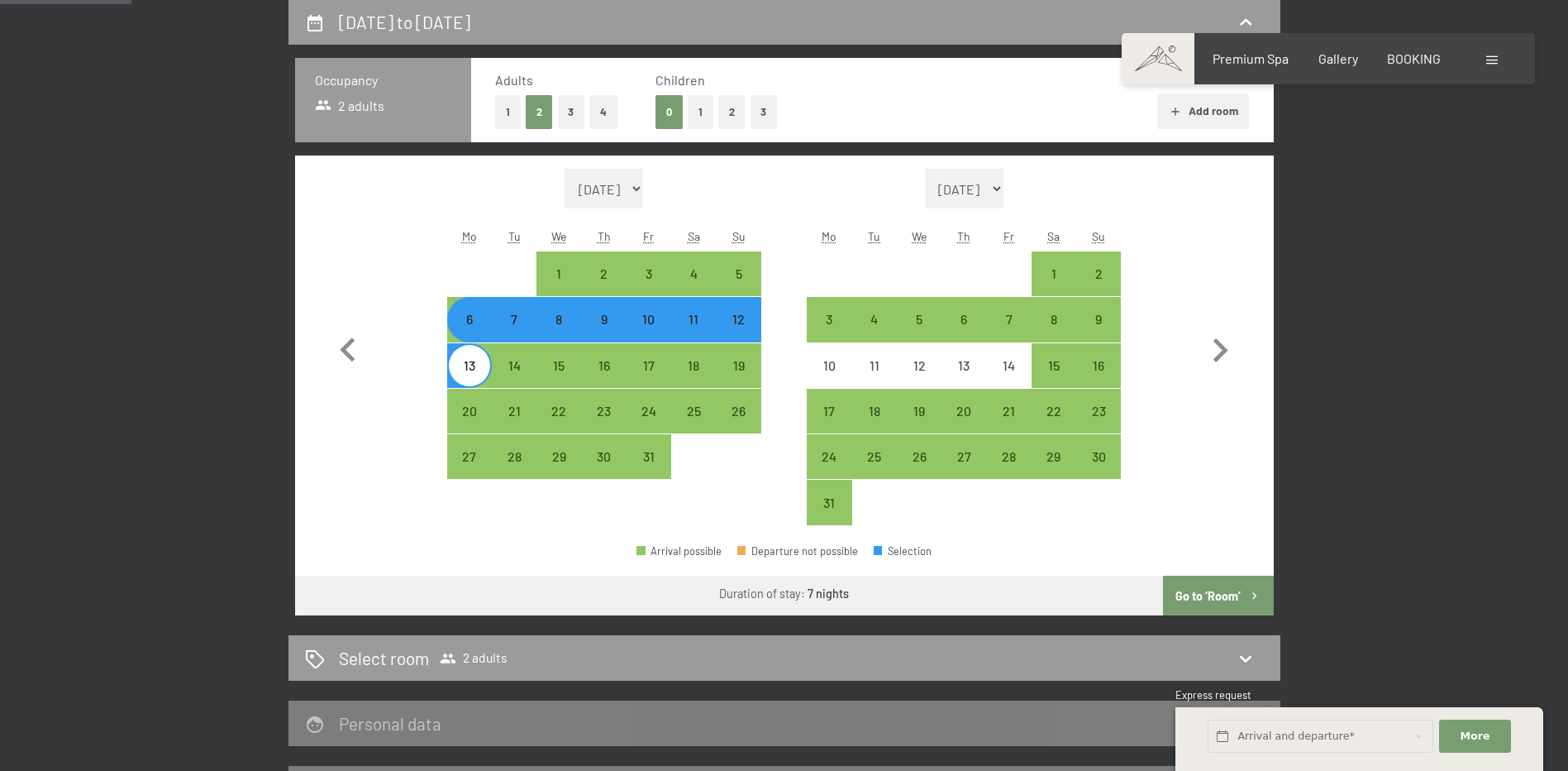
click at [705, 115] on button "1" at bounding box center [700, 111] width 26 height 34
select select "2026-07-01"
select select "2026-08-01"
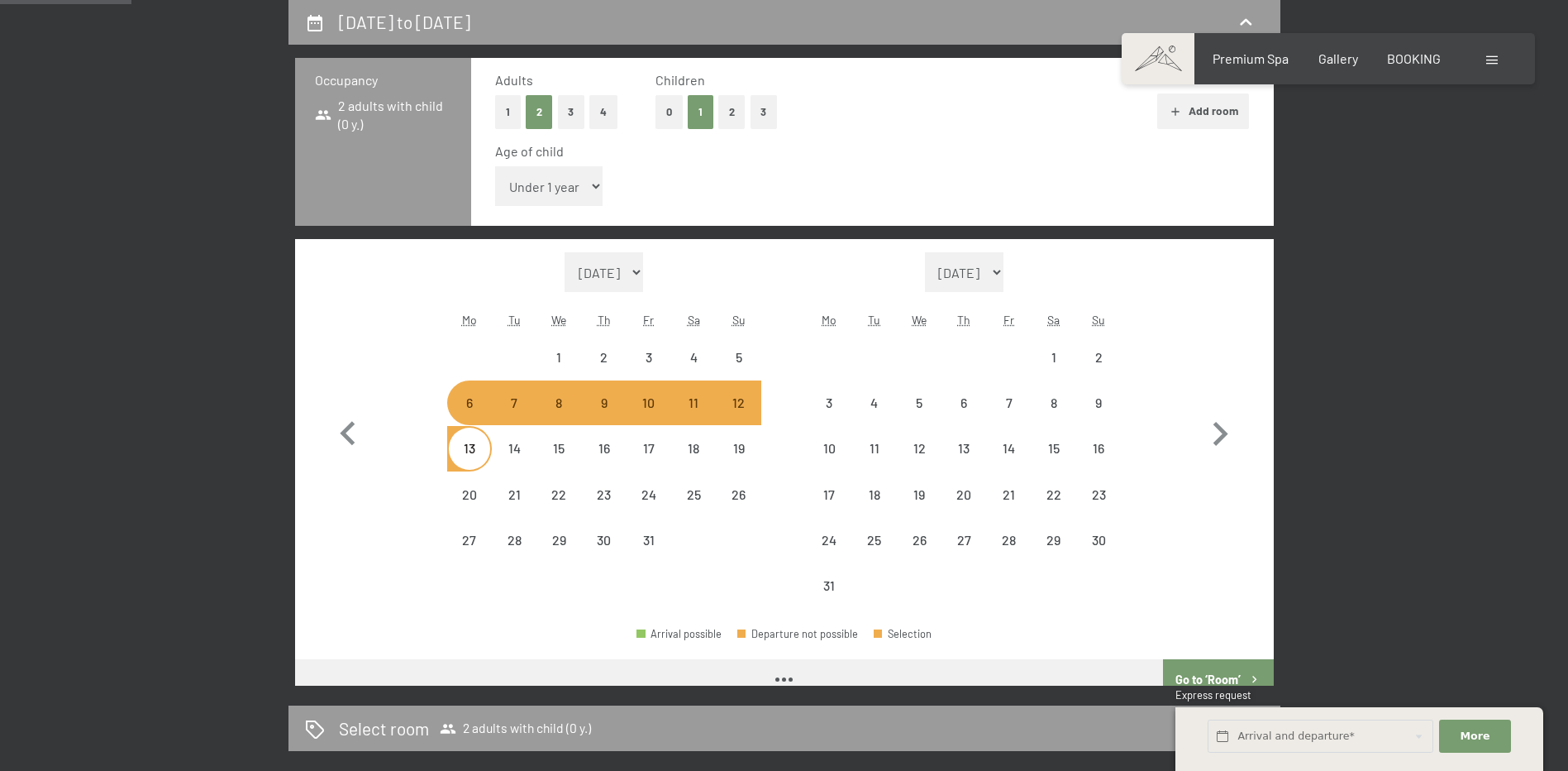
click at [551, 183] on select "Under 1 year 1 year 2 years 3 years 4 years 5 years 6 years 7 years 8 years 9 y…" at bounding box center [549, 186] width 108 height 40
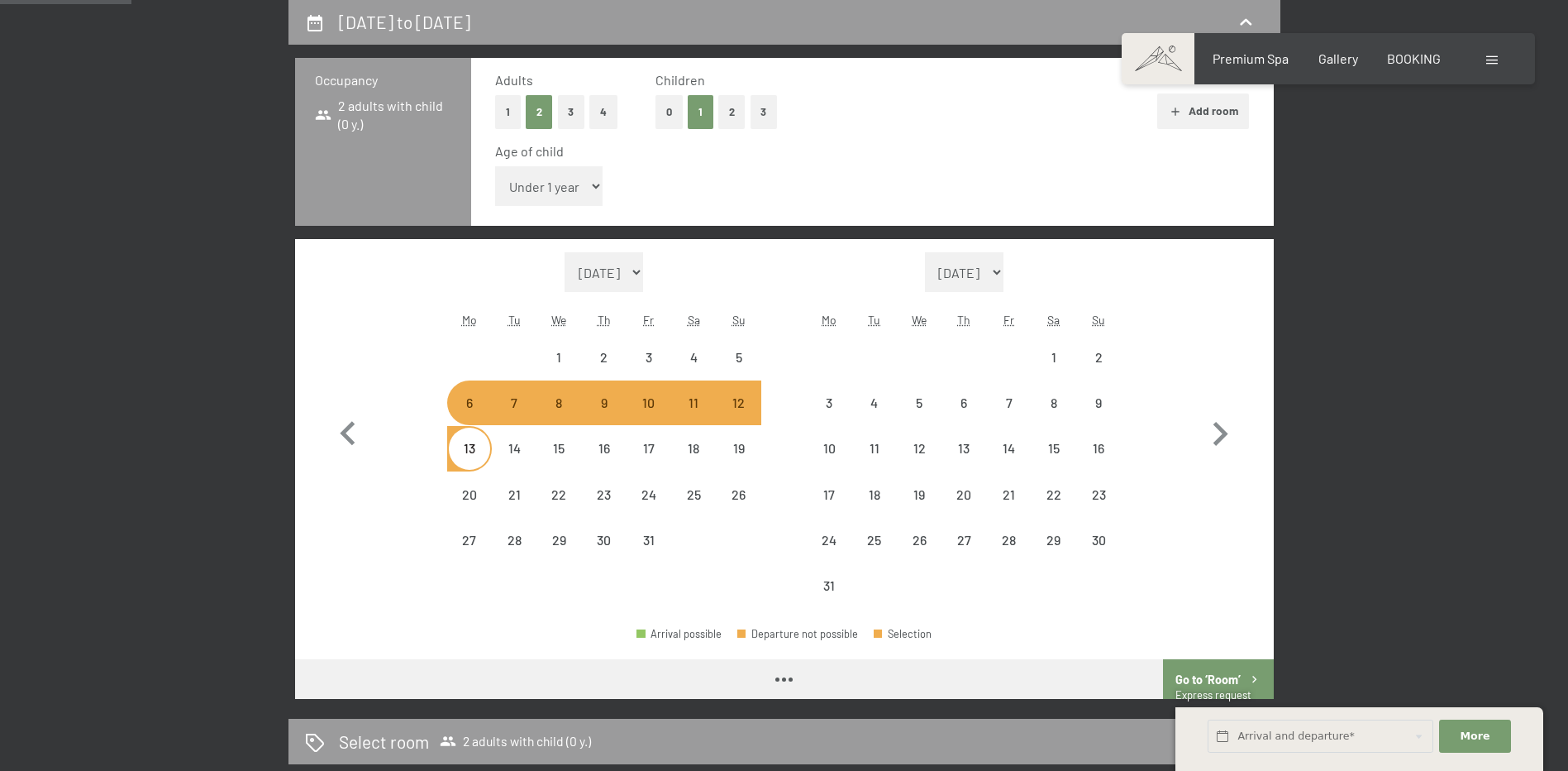
drag, startPoint x: 546, startPoint y: 187, endPoint x: 563, endPoint y: 193, distance: 18.0
click at [547, 184] on select "Under 1 year 1 year 2 years 3 years 4 years 5 years 6 years 7 years 8 years 9 y…" at bounding box center [549, 186] width 108 height 40
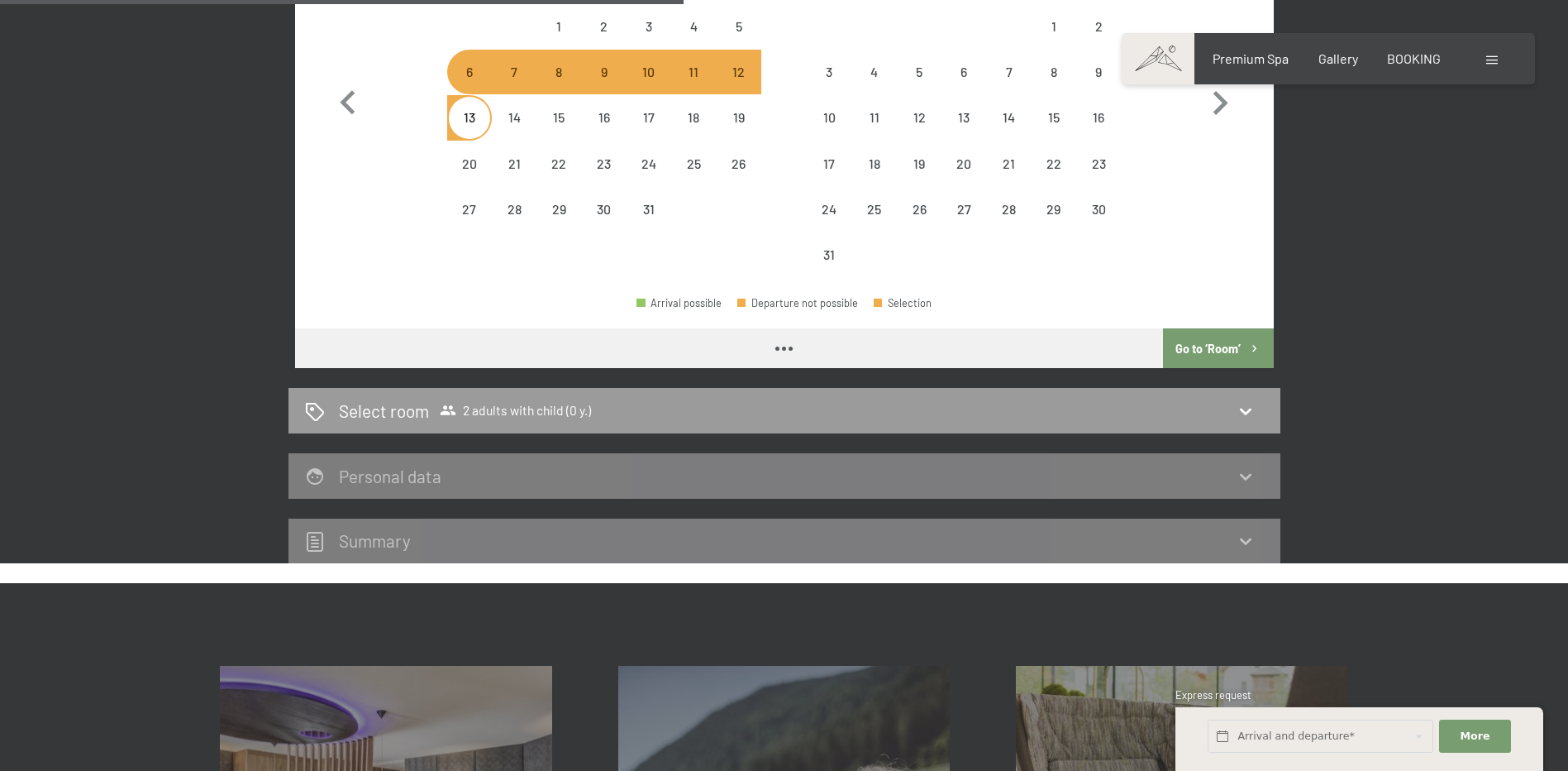
click at [1200, 346] on button "Go to ‘Room’" at bounding box center [1218, 348] width 110 height 40
select select "2026-07-01"
select select "2026-08-01"
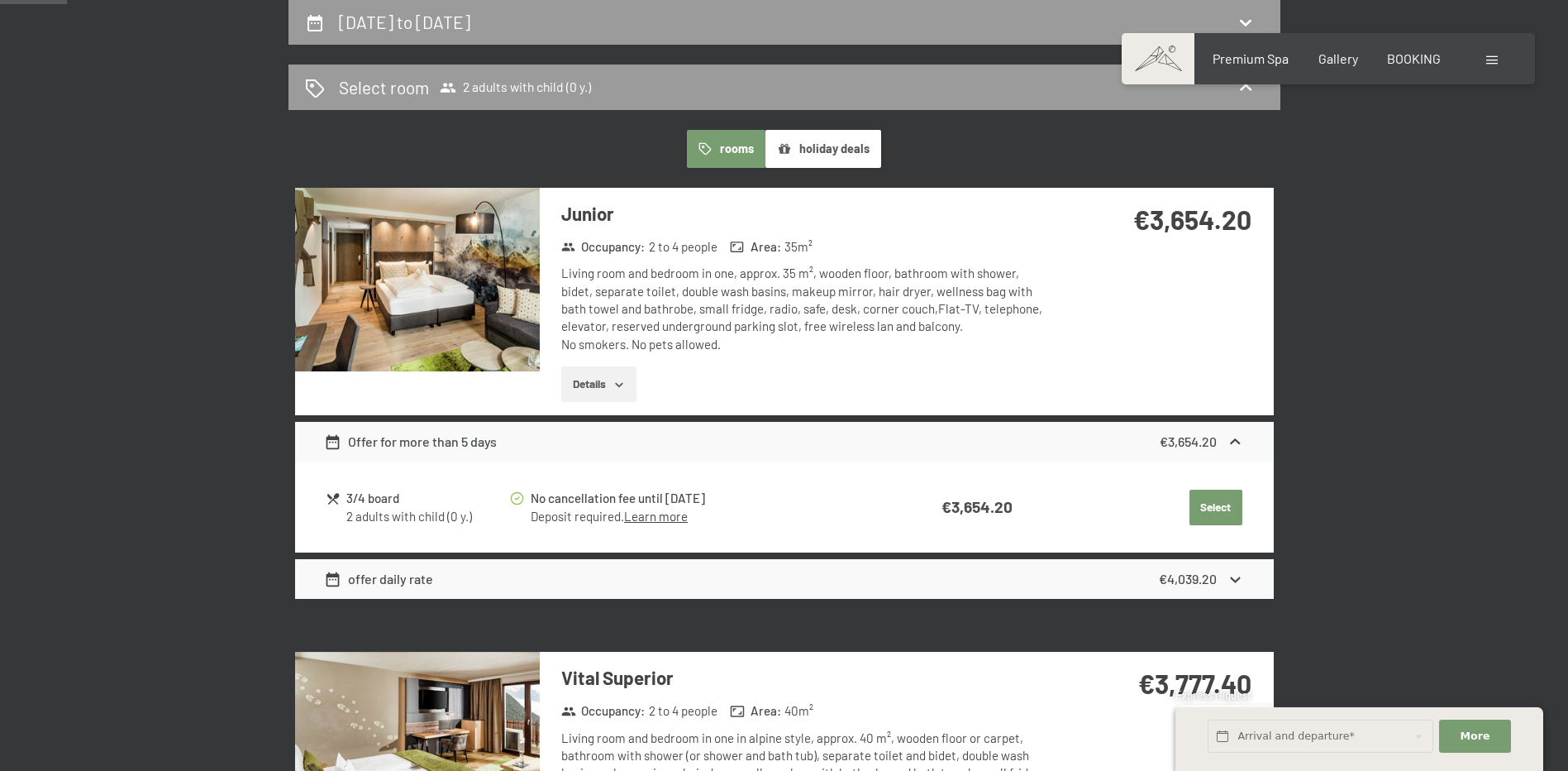
scroll to position [106, 0]
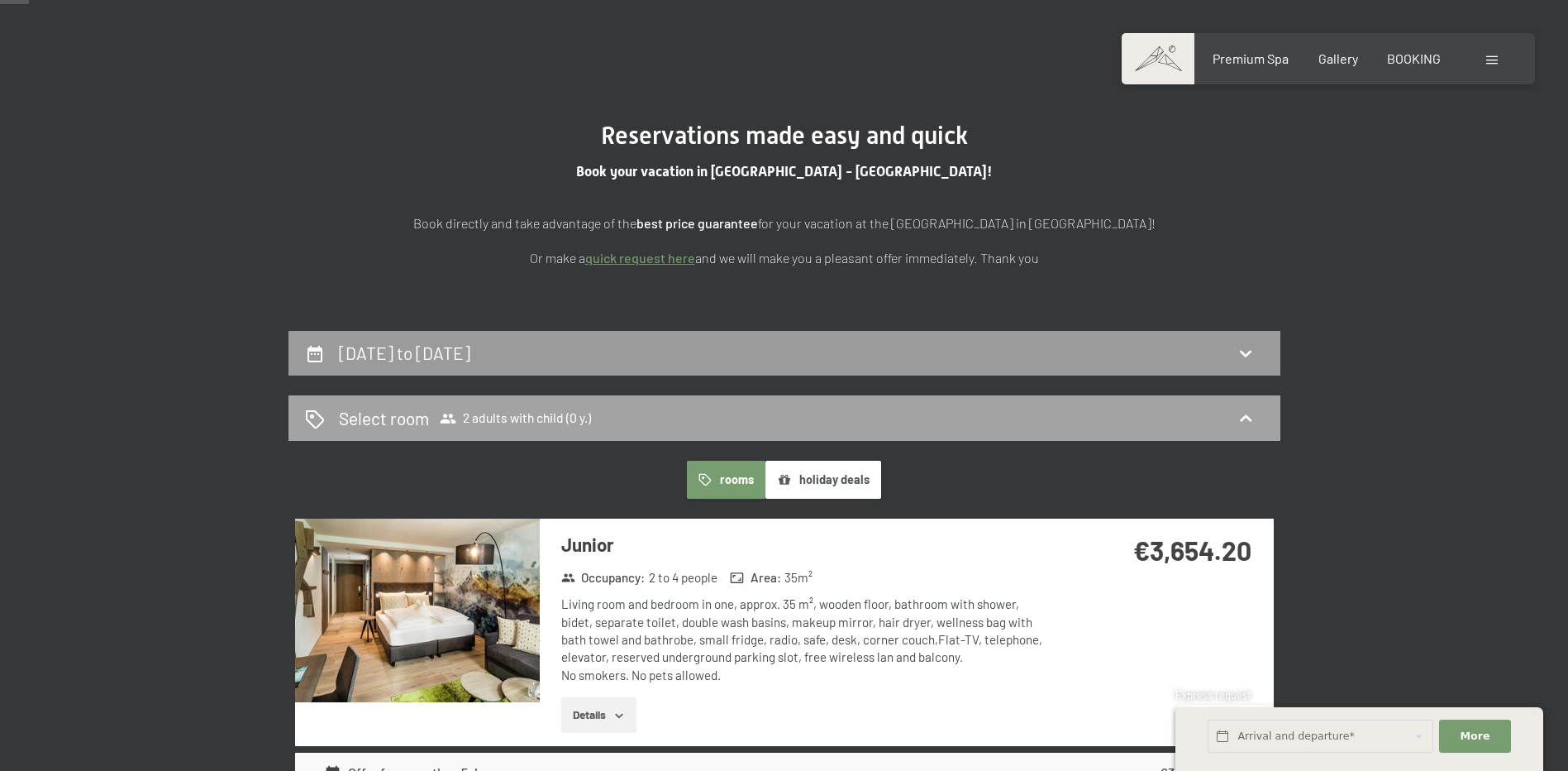
click at [706, 408] on div "Select room 2 adults with child (0 y.)" at bounding box center [784, 418] width 959 height 24
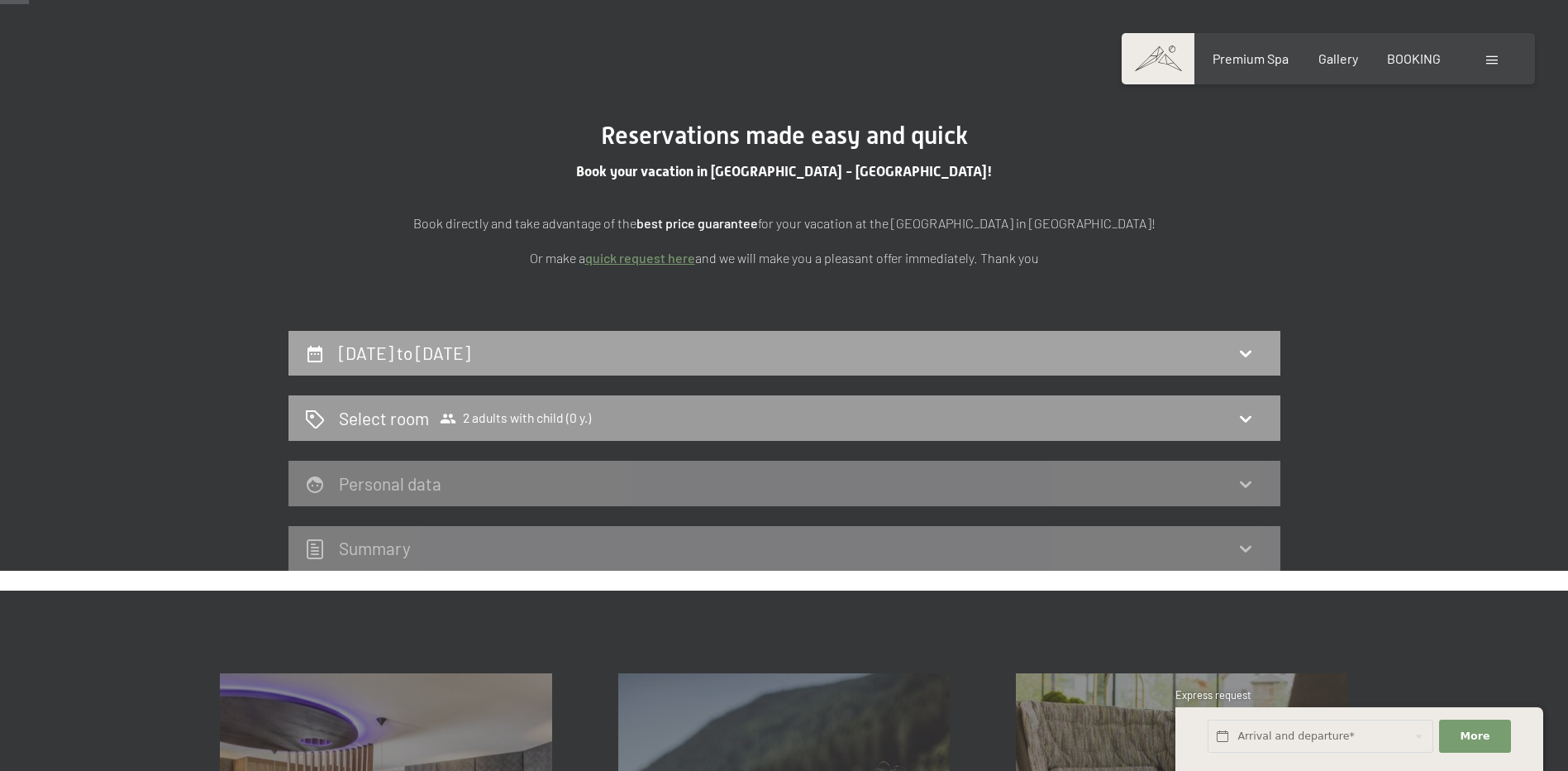
click at [1231, 344] on div "6th July to 13th July 2026" at bounding box center [784, 352] width 959 height 24
select select "2026-07-01"
select select "2026-08-01"
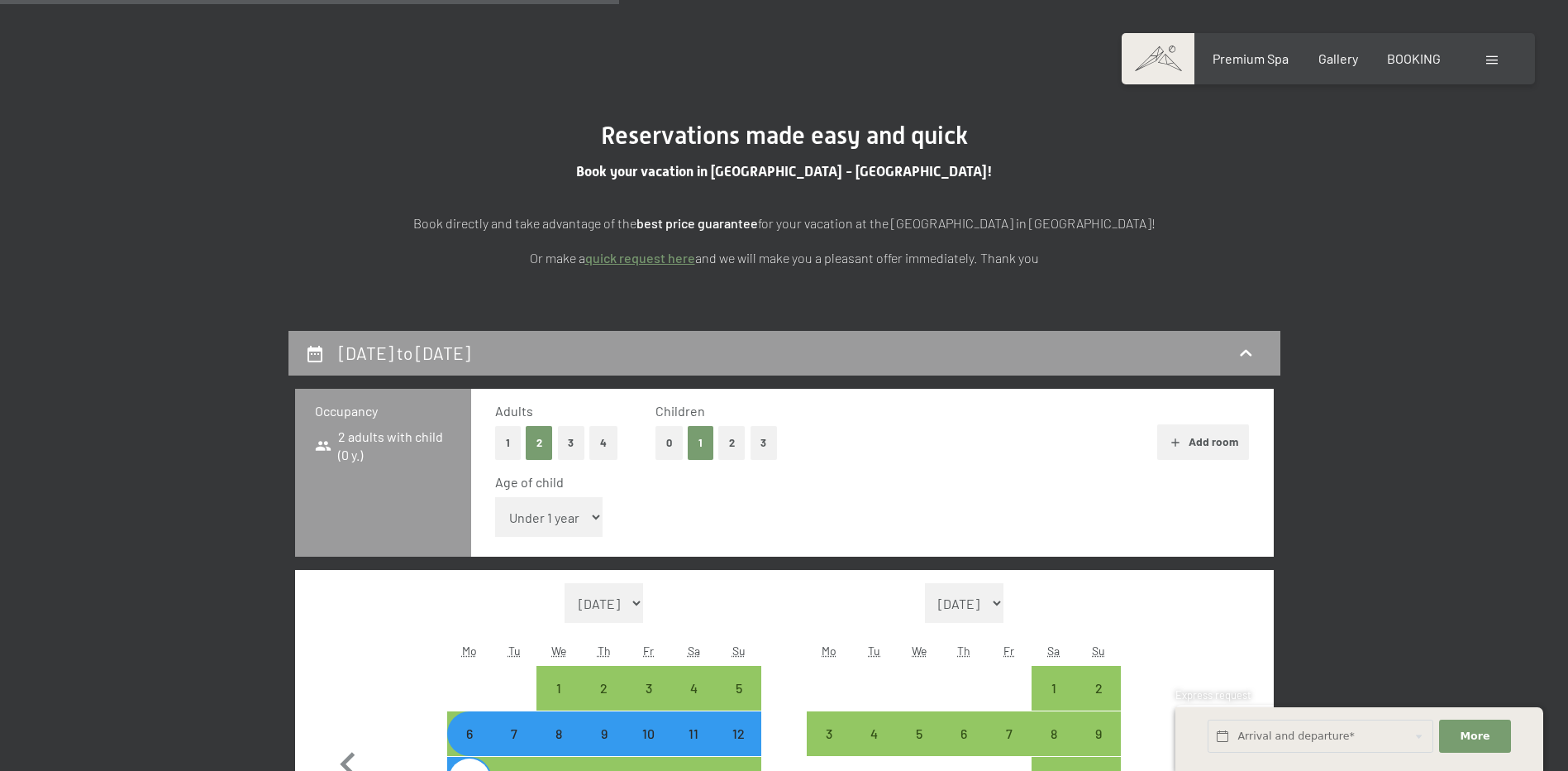
scroll to position [438, 0]
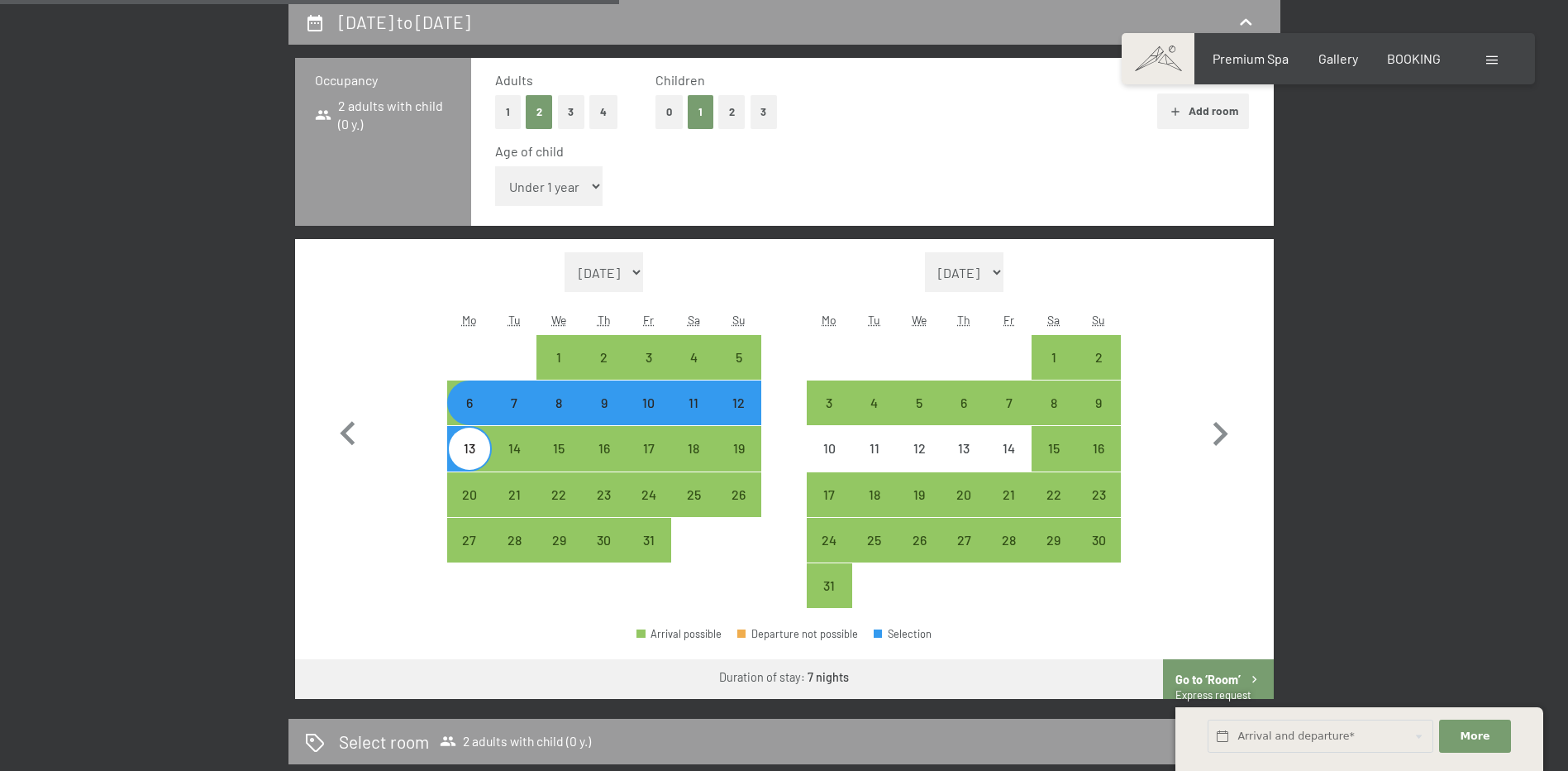
click at [669, 107] on button "0" at bounding box center [669, 111] width 27 height 34
select select "2026-07-01"
select select "2026-08-01"
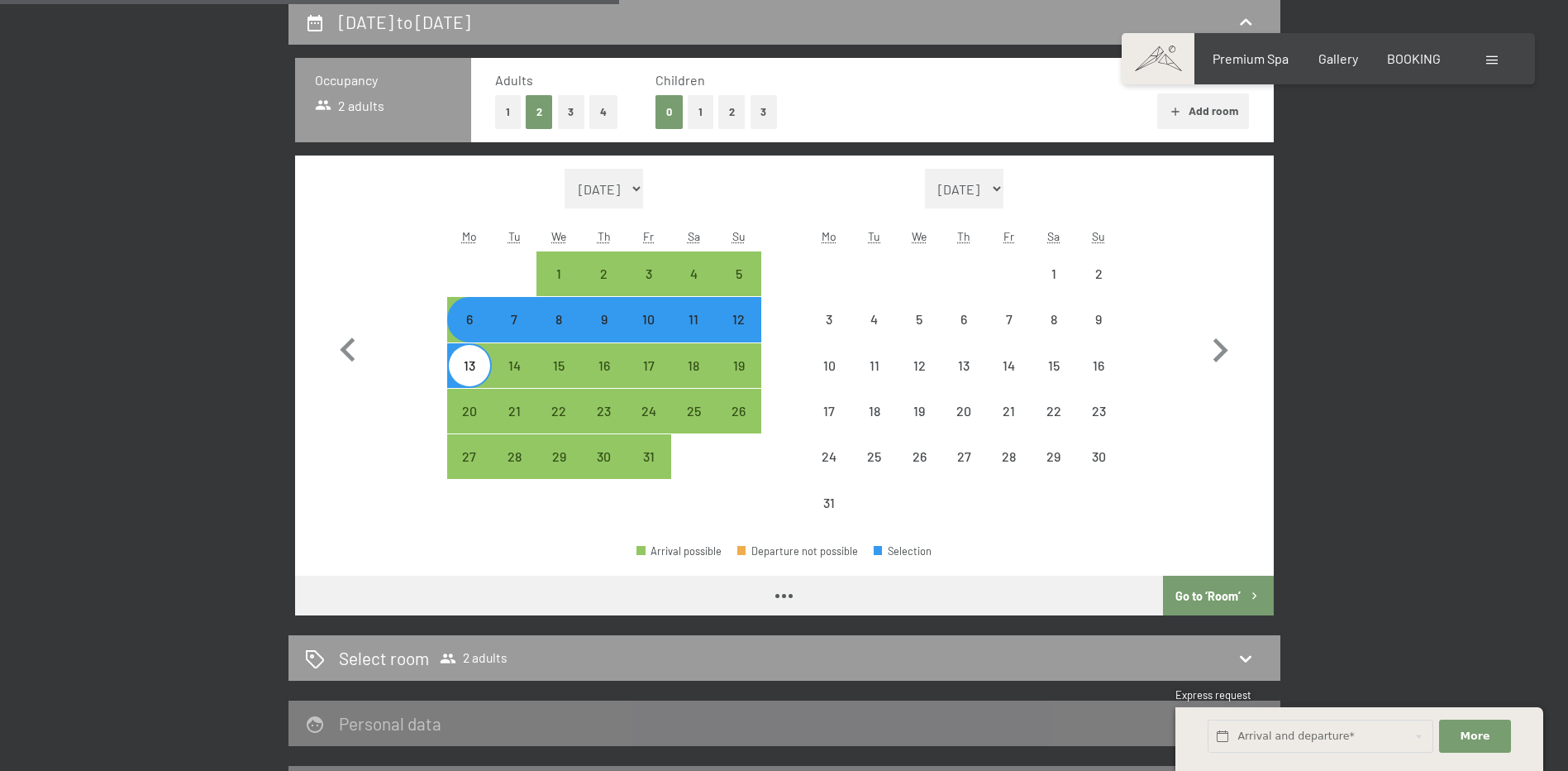
select select "2026-07-01"
select select "2026-08-01"
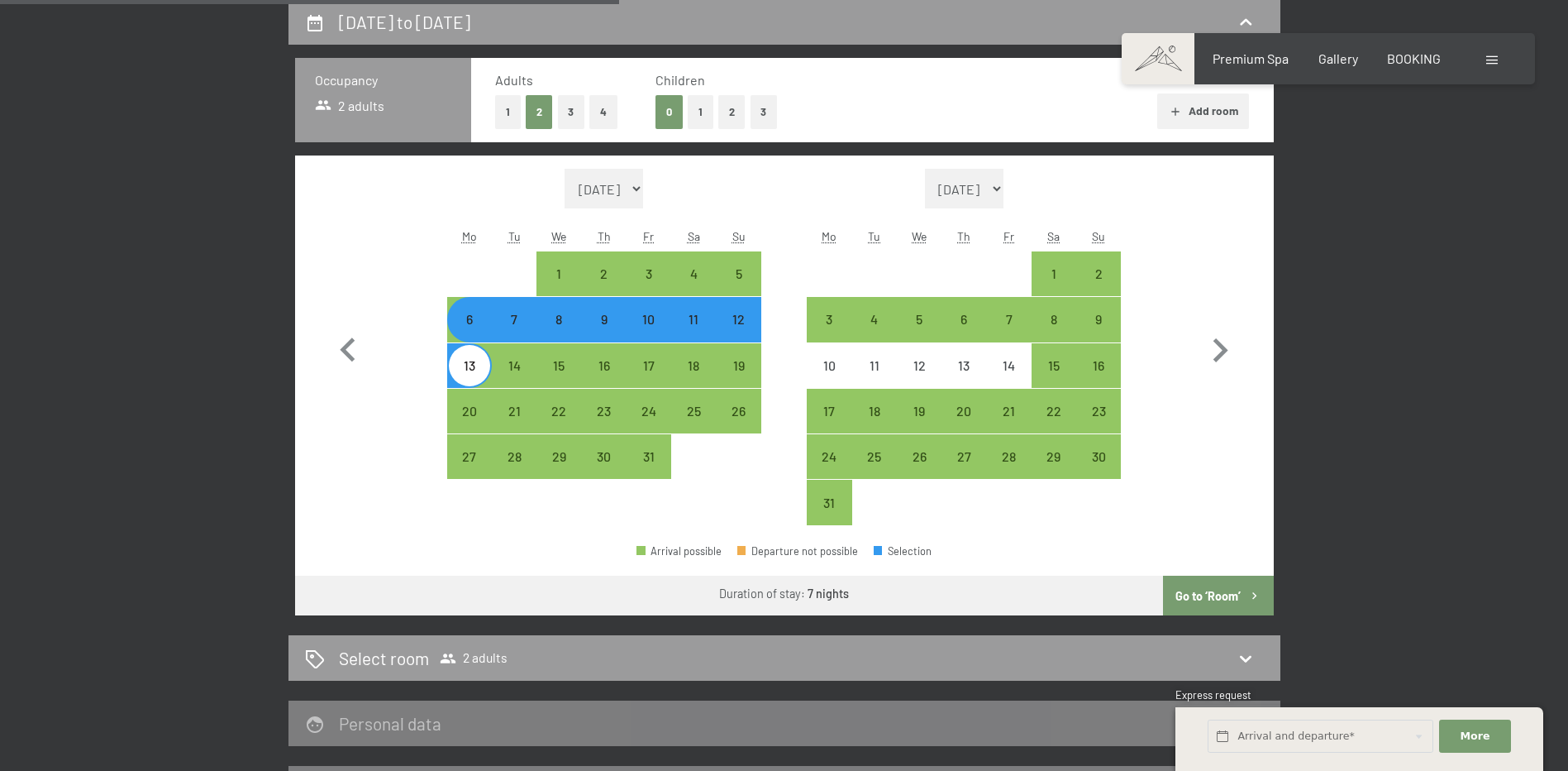
click at [1192, 592] on button "Go to ‘Room’" at bounding box center [1218, 596] width 110 height 40
select select "2026-07-01"
select select "2026-08-01"
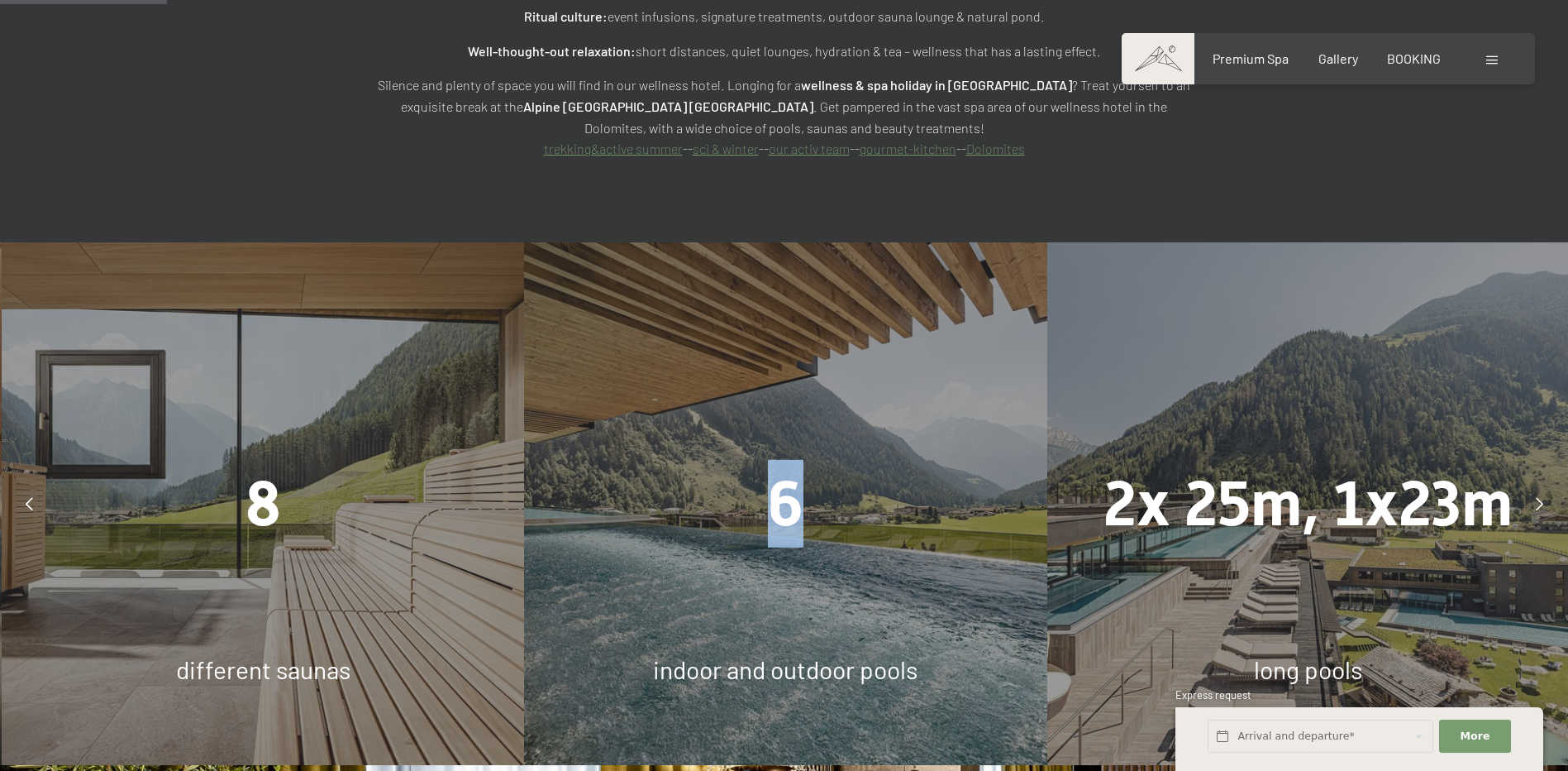
drag, startPoint x: 737, startPoint y: 405, endPoint x: 1142, endPoint y: 401, distance: 405.0
click at [1046, 459] on div "6" at bounding box center [785, 503] width 522 height 88
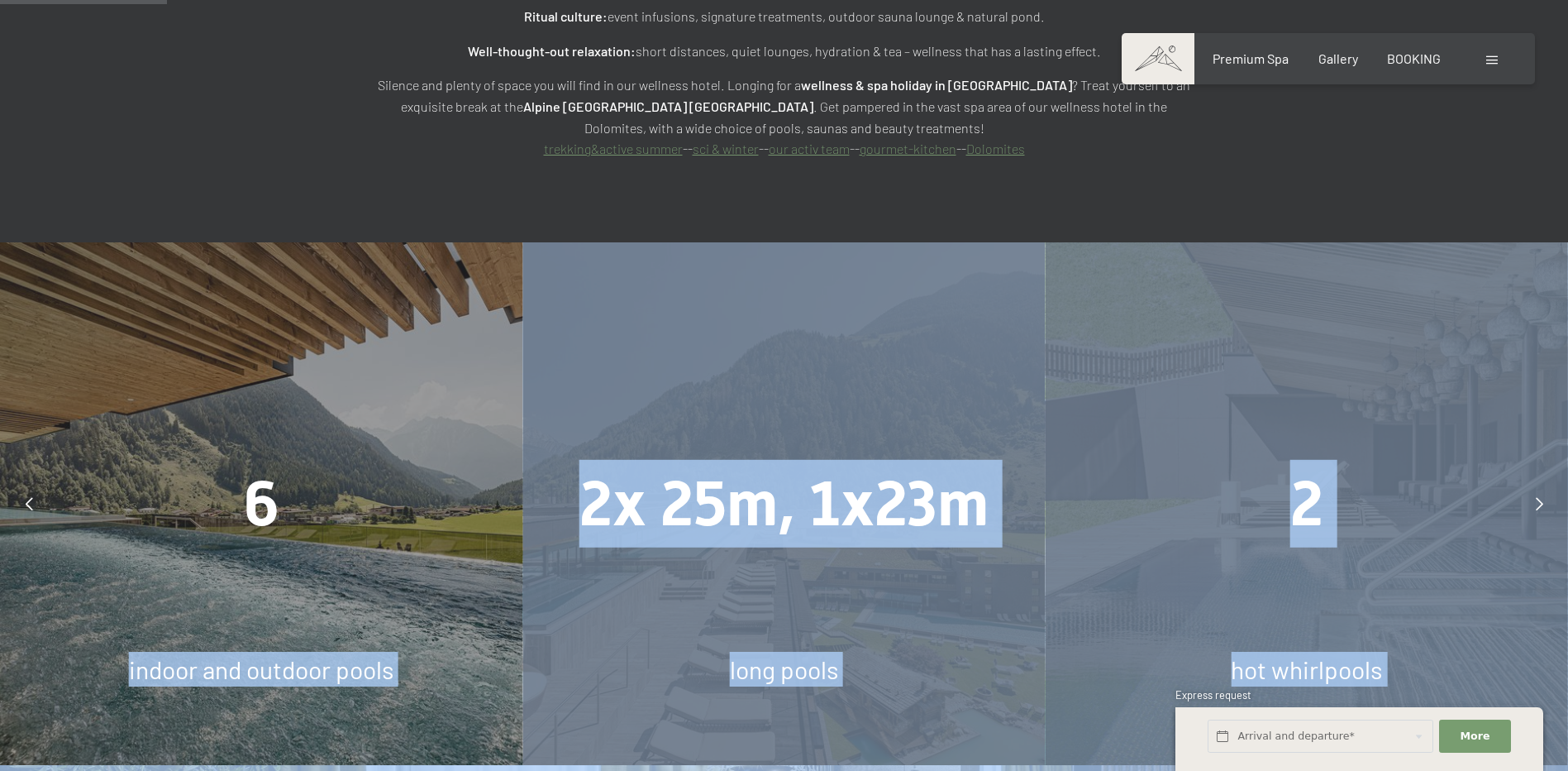
drag, startPoint x: 1345, startPoint y: 430, endPoint x: 675, endPoint y: 432, distance: 670.0
click at [896, 524] on div "2x 25m, 1x23m long pools" at bounding box center [783, 503] width 522 height 523
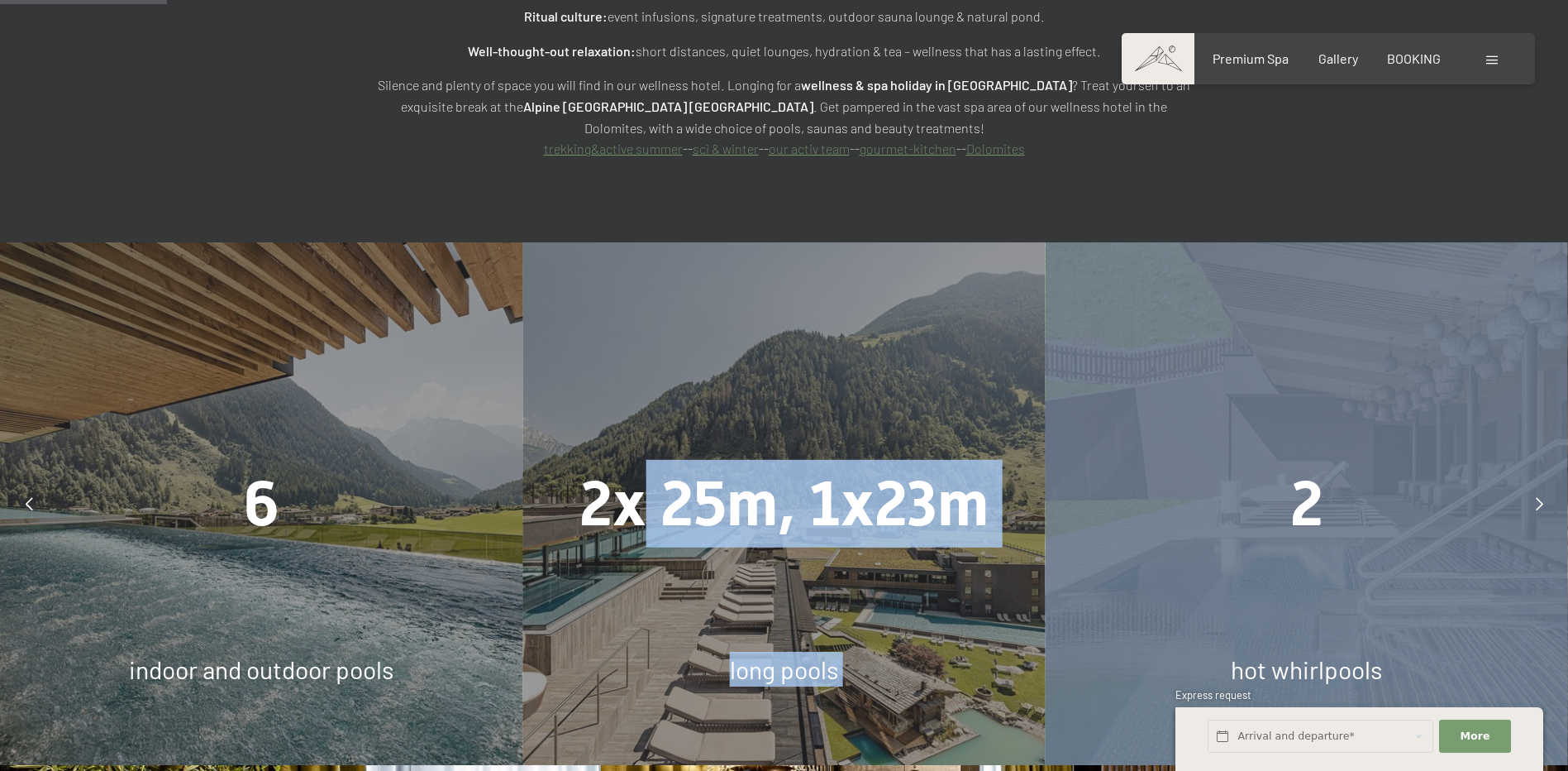
drag, startPoint x: 1161, startPoint y: 443, endPoint x: 653, endPoint y: 448, distance: 508.0
click at [653, 448] on div "7.700 m² spa facilities indoor 8 different saunas 6 indoor and outdoor pools 2x…" at bounding box center [262, 503] width 7842 height 523
drag, startPoint x: 653, startPoint y: 448, endPoint x: 1291, endPoint y: 442, distance: 638.0
click at [1291, 467] on span "2" at bounding box center [1307, 503] width 33 height 73
click at [1129, 459] on div "2" at bounding box center [1306, 503] width 522 height 88
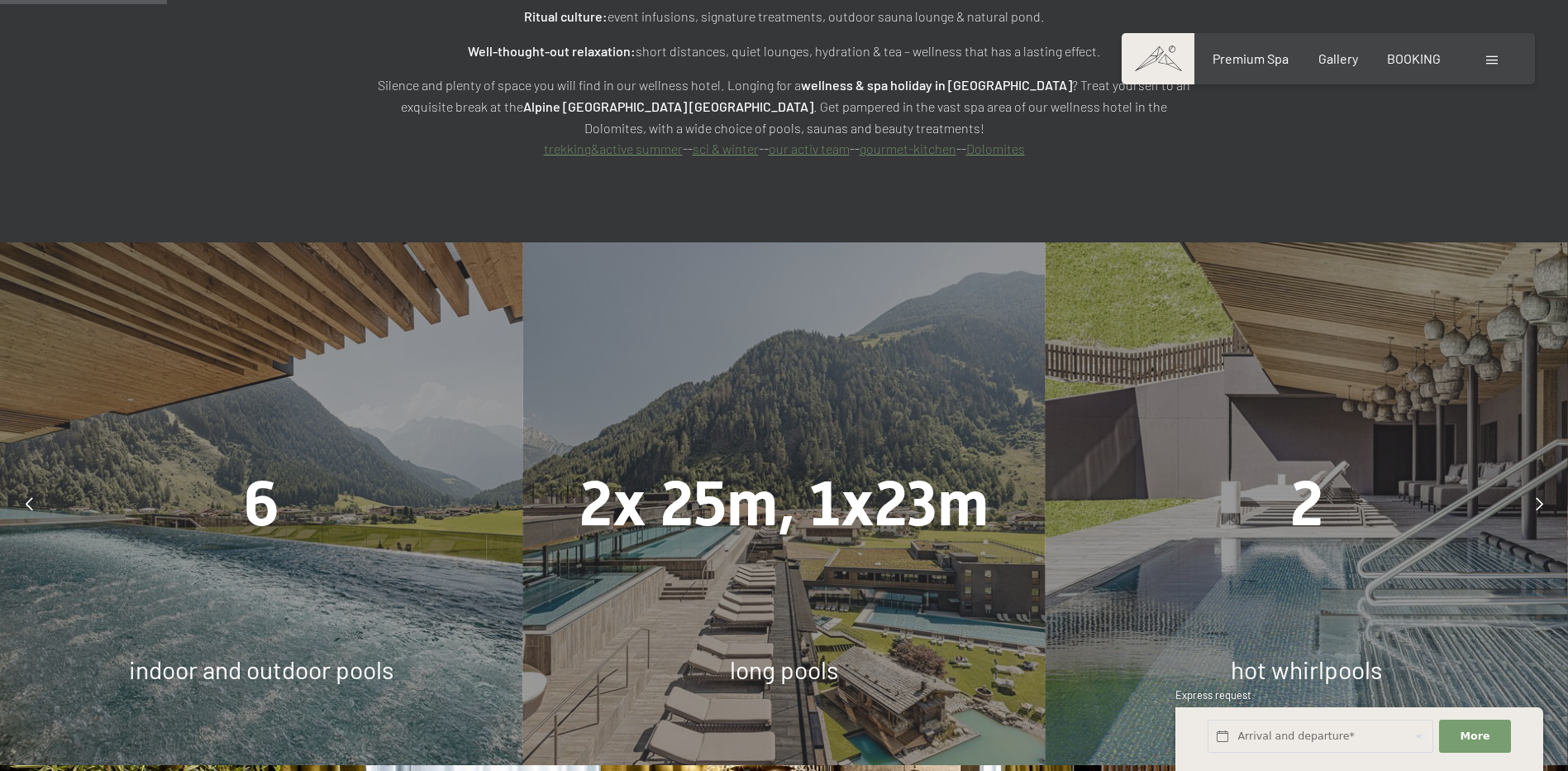
click at [1476, 459] on div "2" at bounding box center [1306, 503] width 522 height 88
click at [1530, 483] on div at bounding box center [1540, 503] width 42 height 42
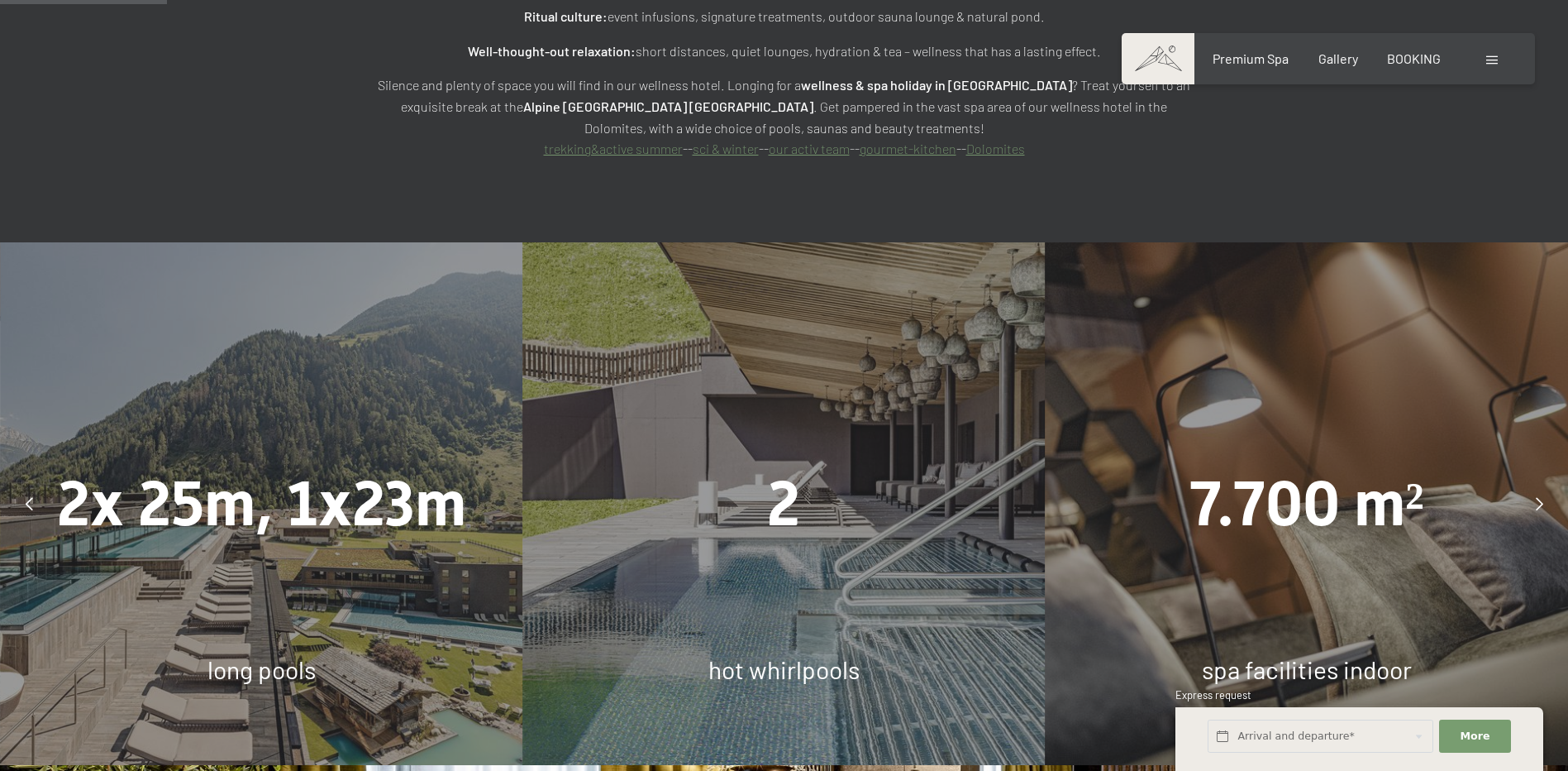
click at [1540, 497] on icon at bounding box center [1540, 503] width 7 height 13
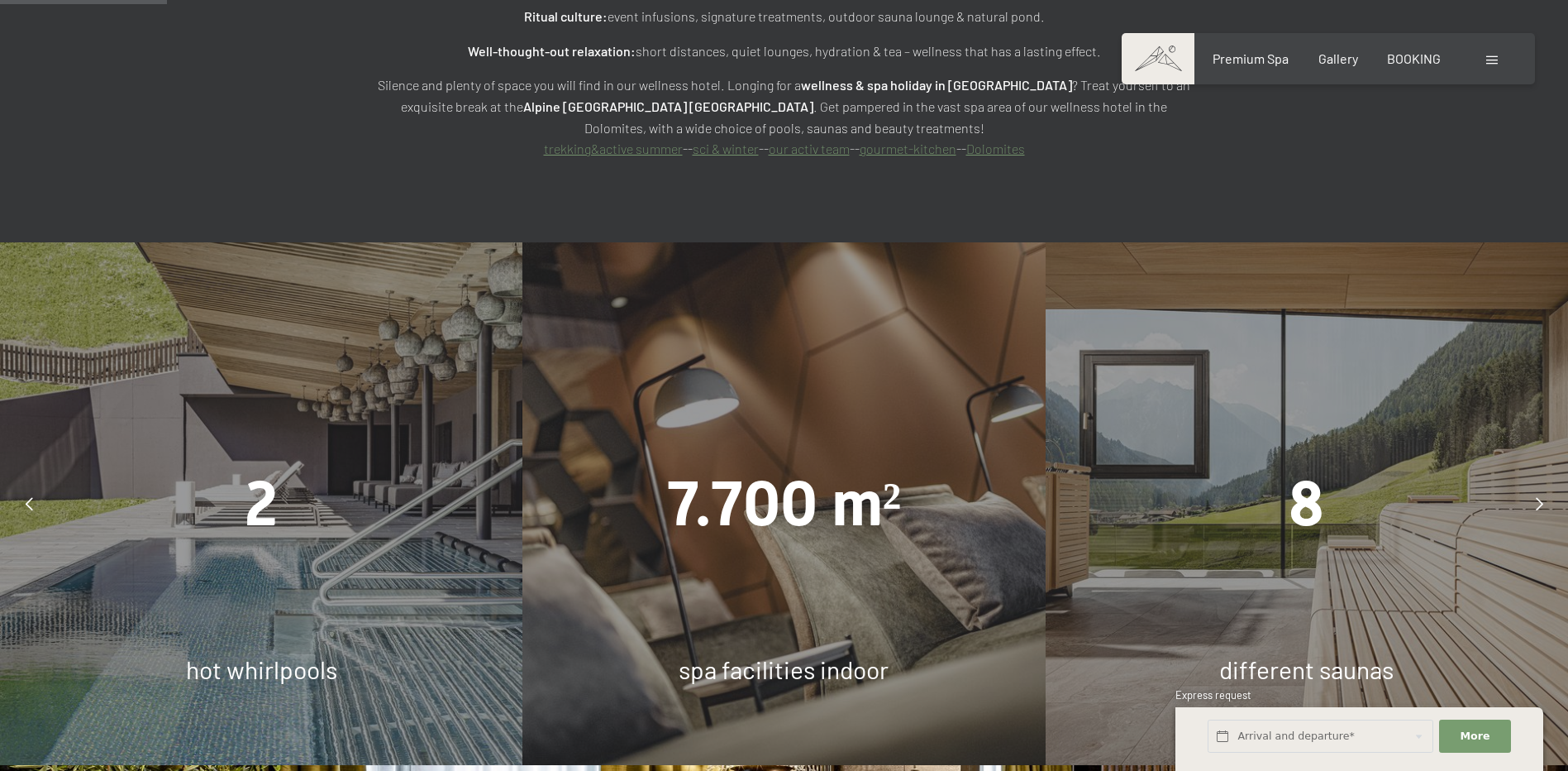
click at [1540, 497] on icon at bounding box center [1540, 503] width 7 height 13
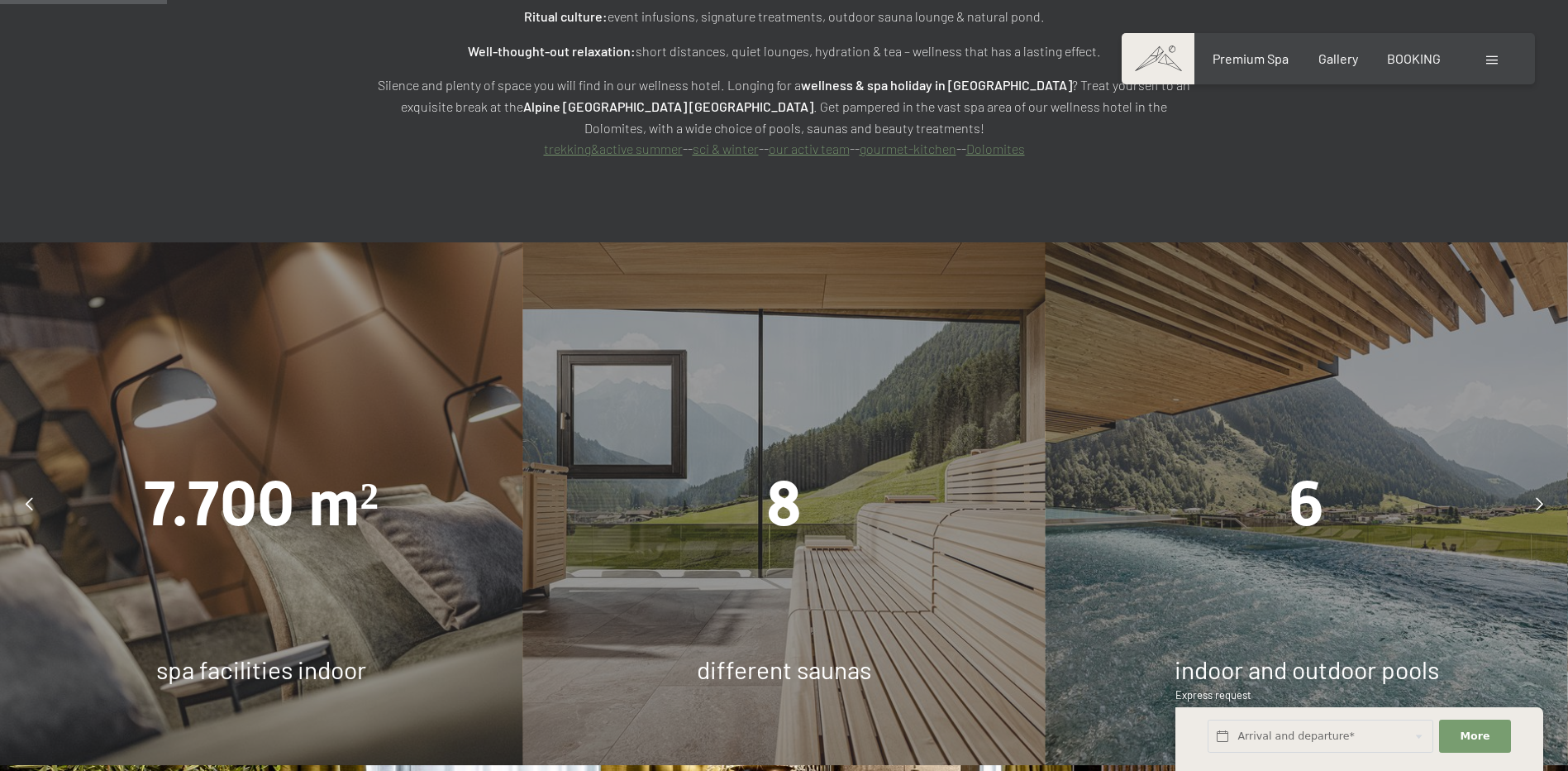
click at [254, 467] on span "7.700 m²" at bounding box center [261, 503] width 235 height 73
click at [257, 579] on div "7.700 m² spa facilities indoor" at bounding box center [261, 503] width 522 height 523
drag, startPoint x: 258, startPoint y: 610, endPoint x: 267, endPoint y: 607, distance: 9.5
click at [267, 654] on span "spa facilities indoor" at bounding box center [261, 669] width 210 height 30
click at [976, 475] on div "8" at bounding box center [783, 503] width 522 height 88
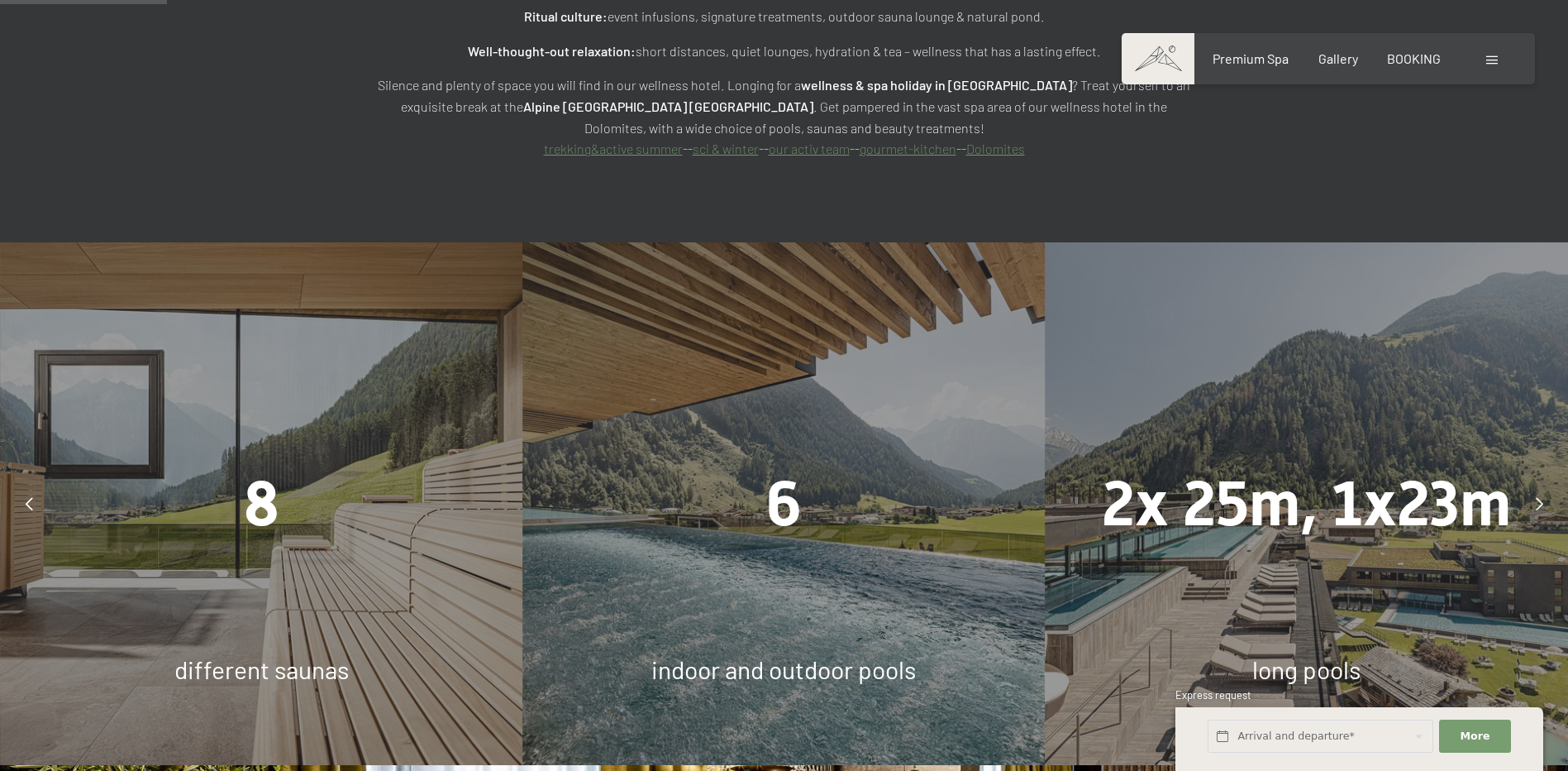
click at [749, 438] on span "Consent to marketing activities*" at bounding box center [719, 434] width 187 height 17
click at [618, 438] on input "Consent to marketing activities*" at bounding box center [610, 434] width 17 height 17
checkbox input "false"
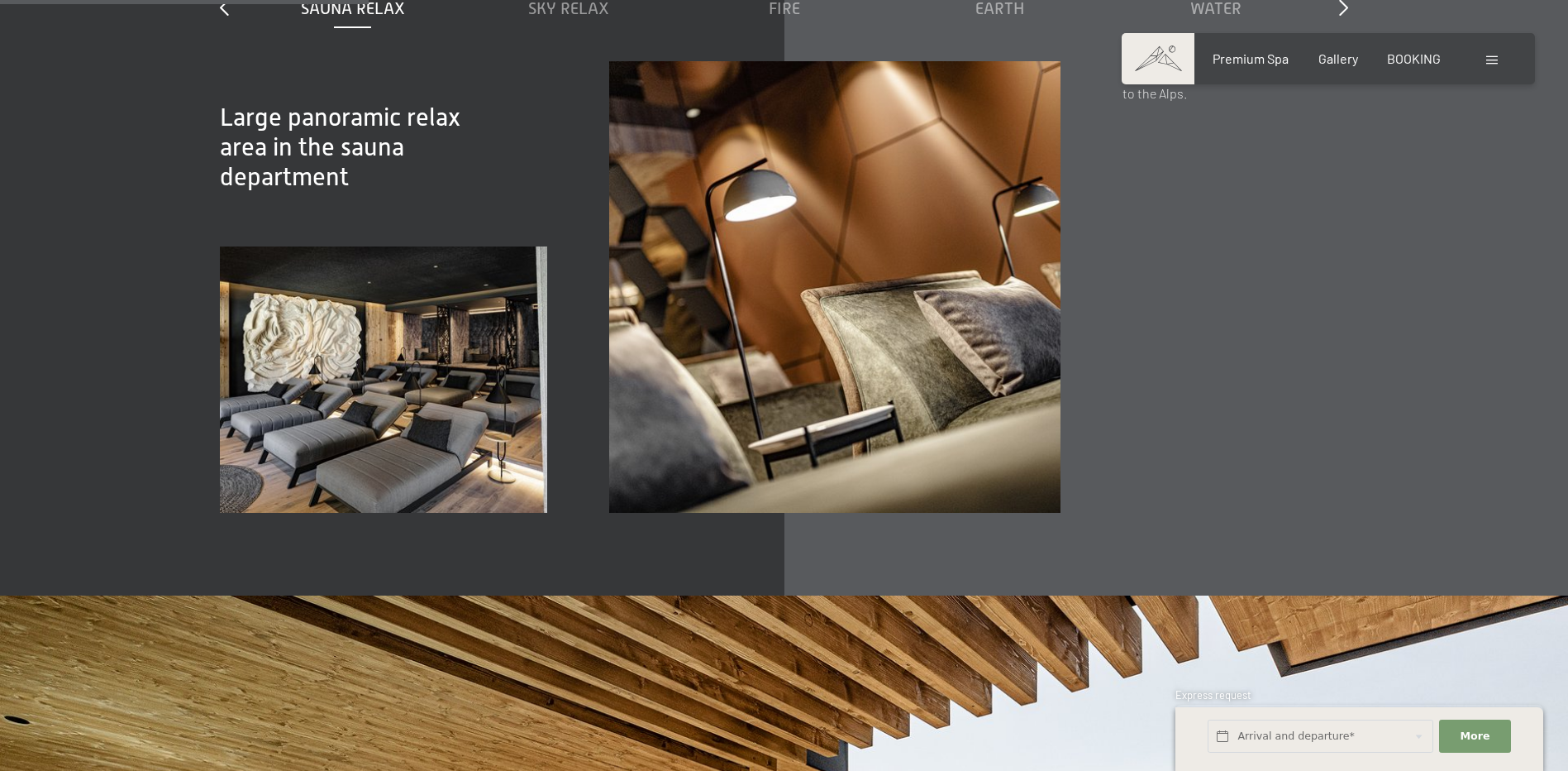
scroll to position [2647, 0]
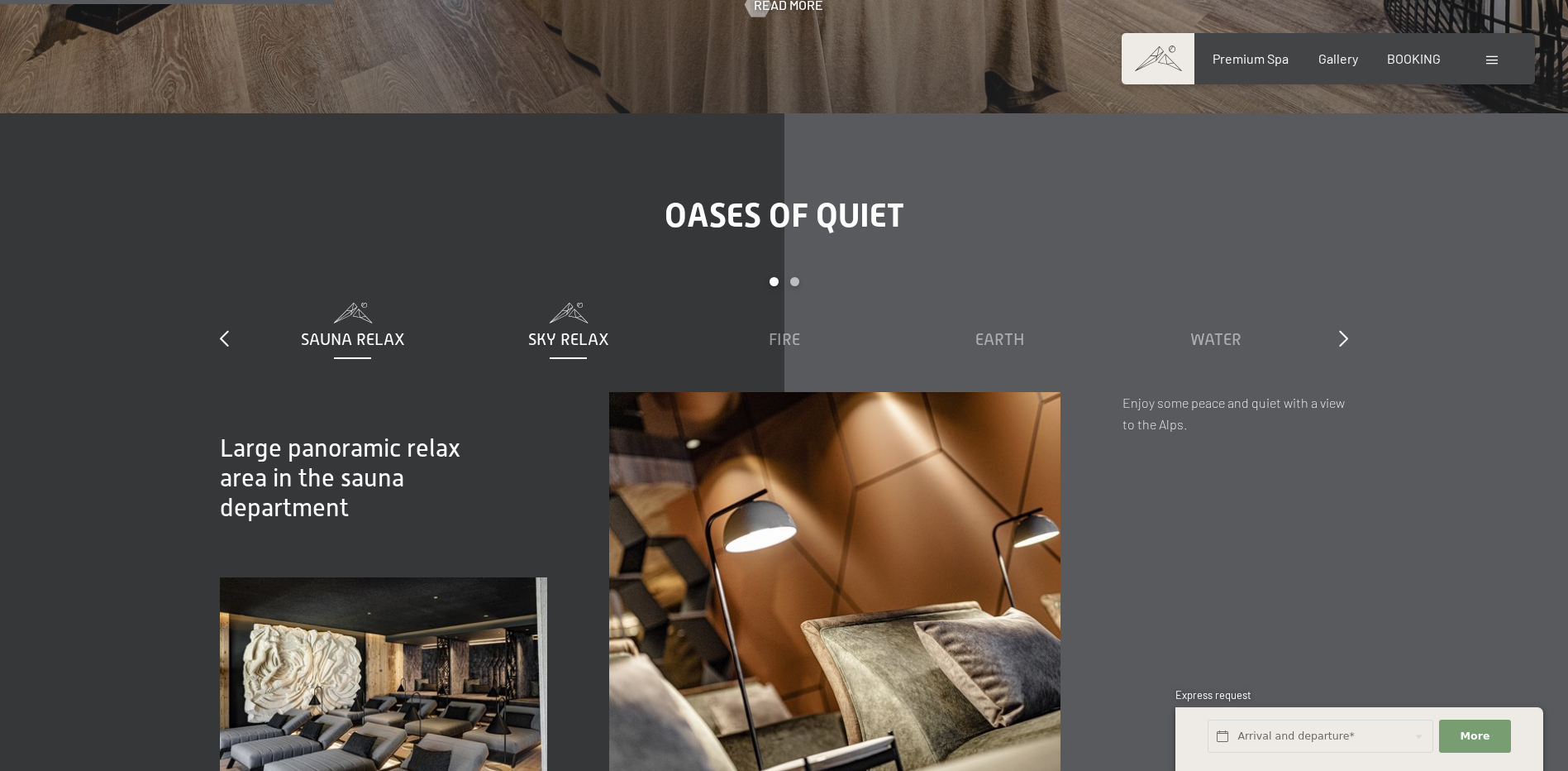
click at [571, 302] on span at bounding box center [568, 312] width 199 height 21
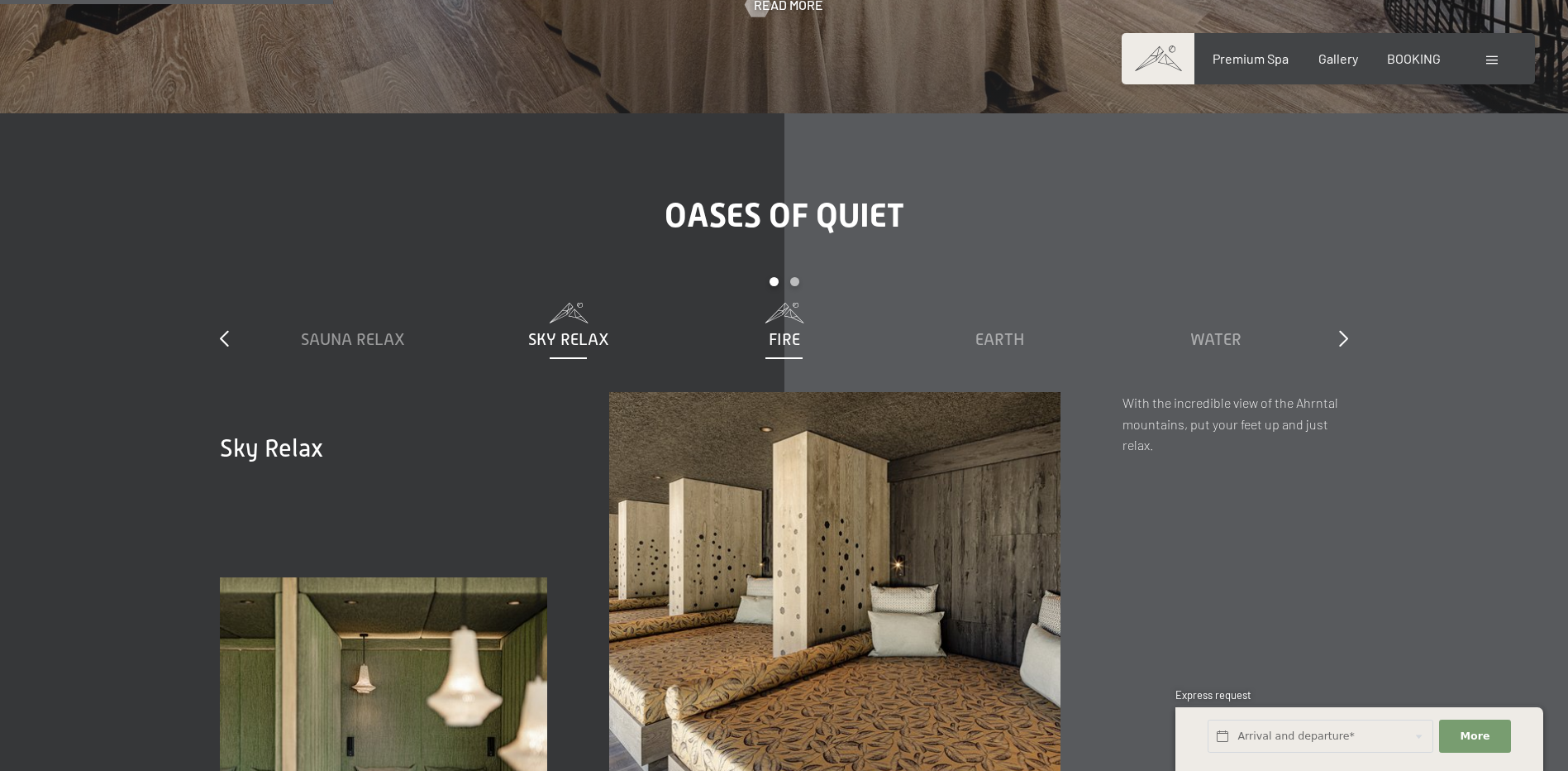
click at [818, 327] on div "Fire" at bounding box center [784, 339] width 199 height 23
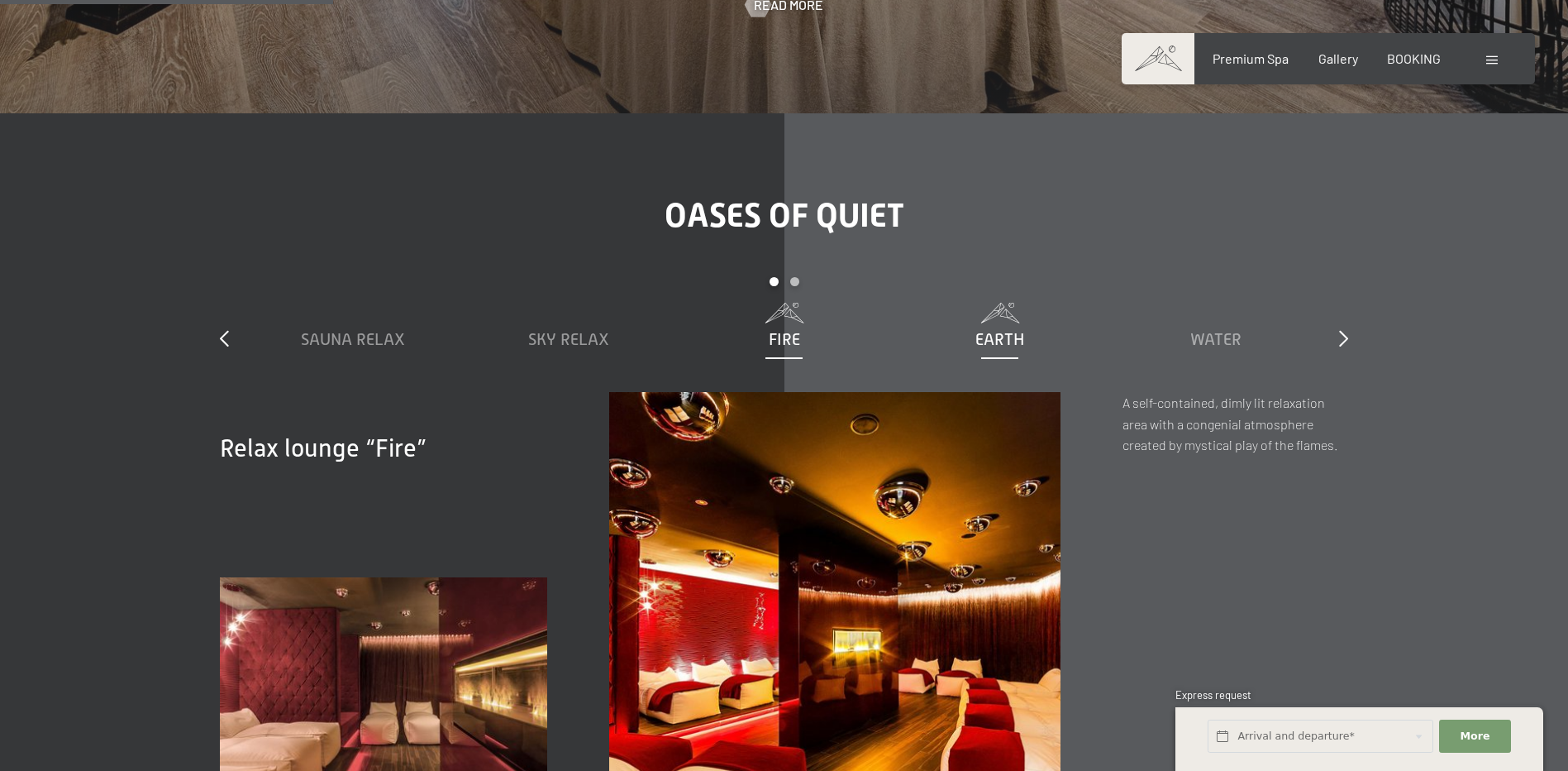
click at [1071, 302] on div "Earth" at bounding box center [1000, 327] width 199 height 48
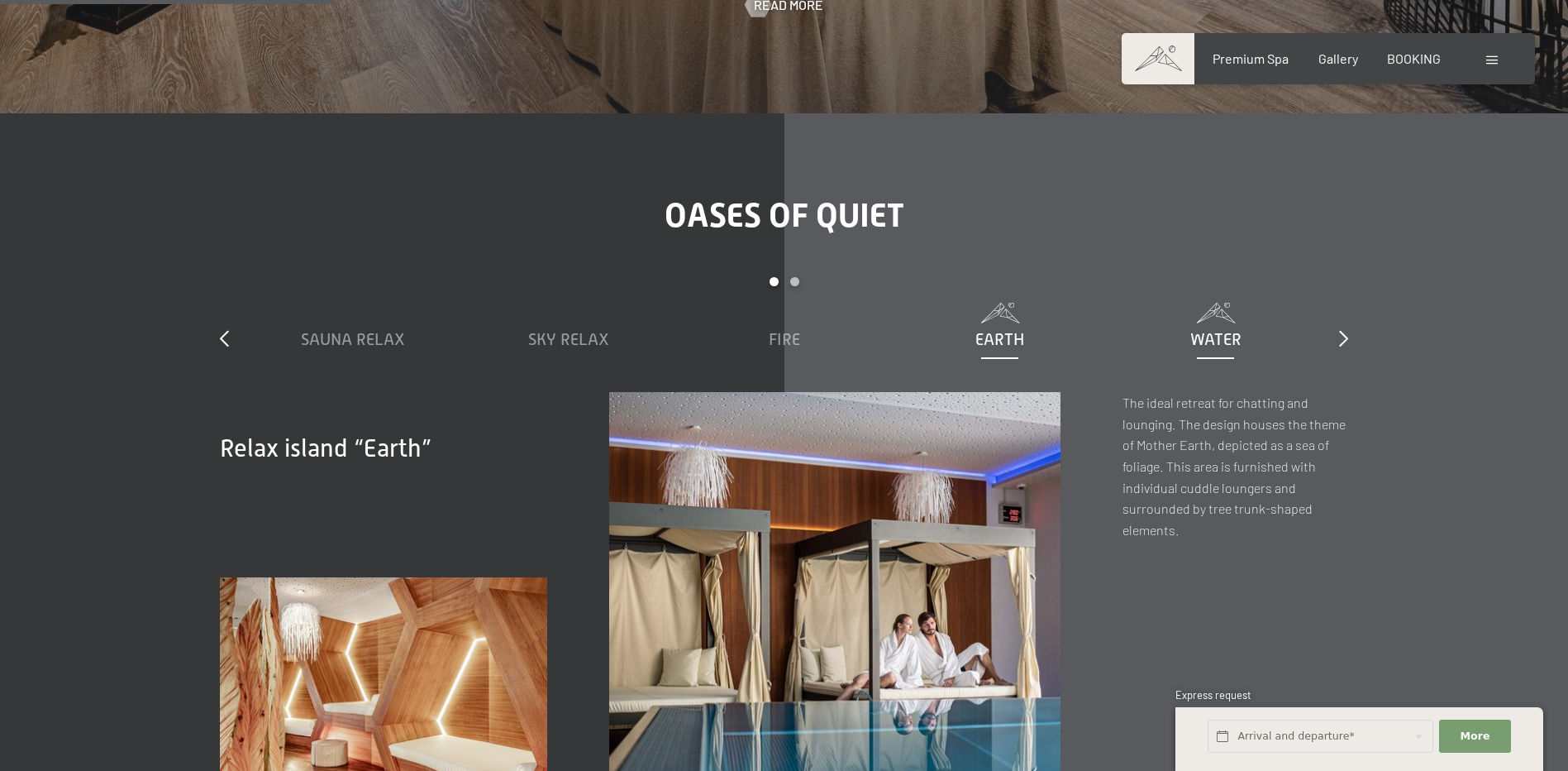
click at [1195, 302] on span at bounding box center [1216, 312] width 199 height 21
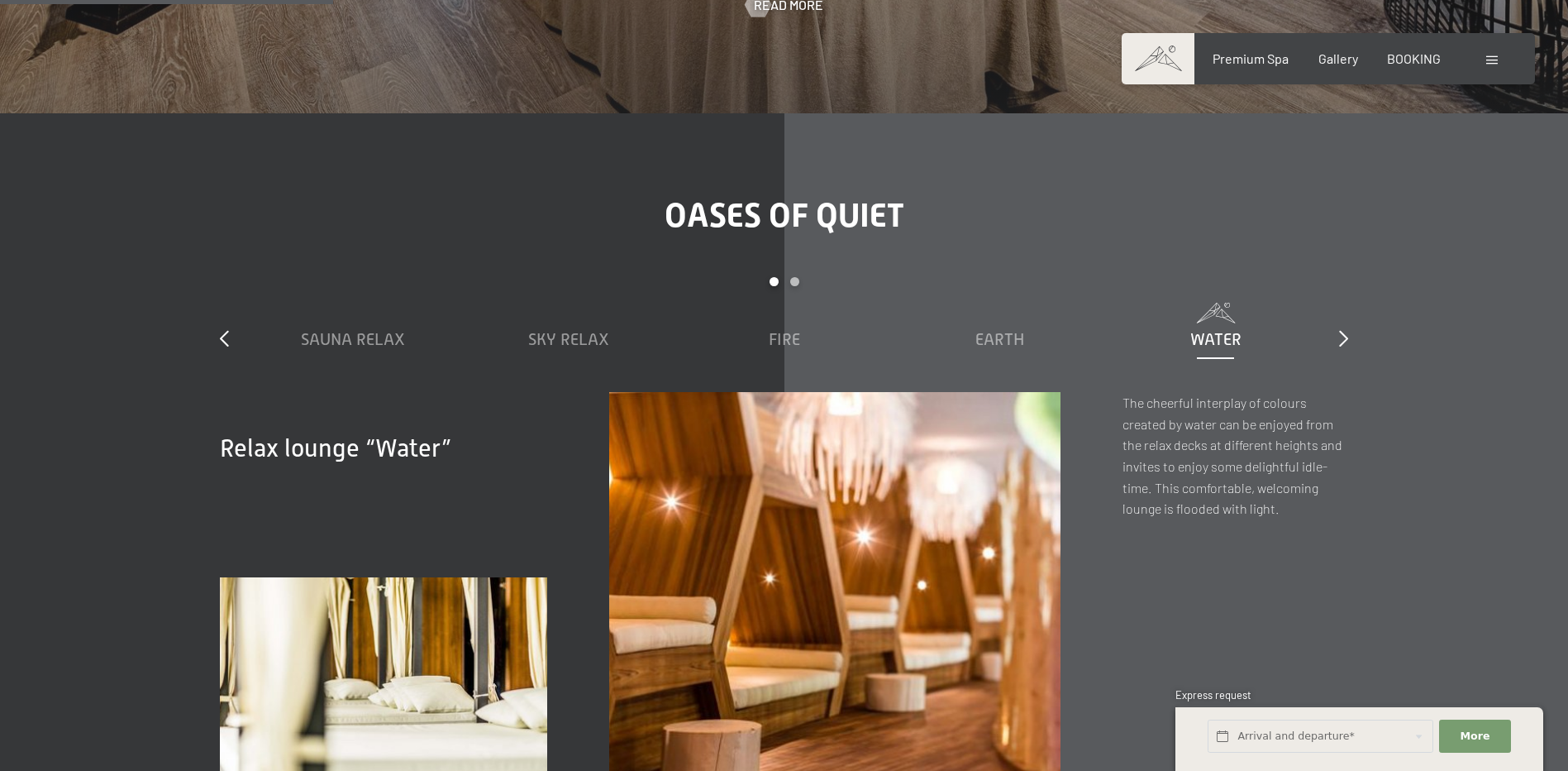
click at [1495, 50] on div at bounding box center [1494, 59] width 16 height 18
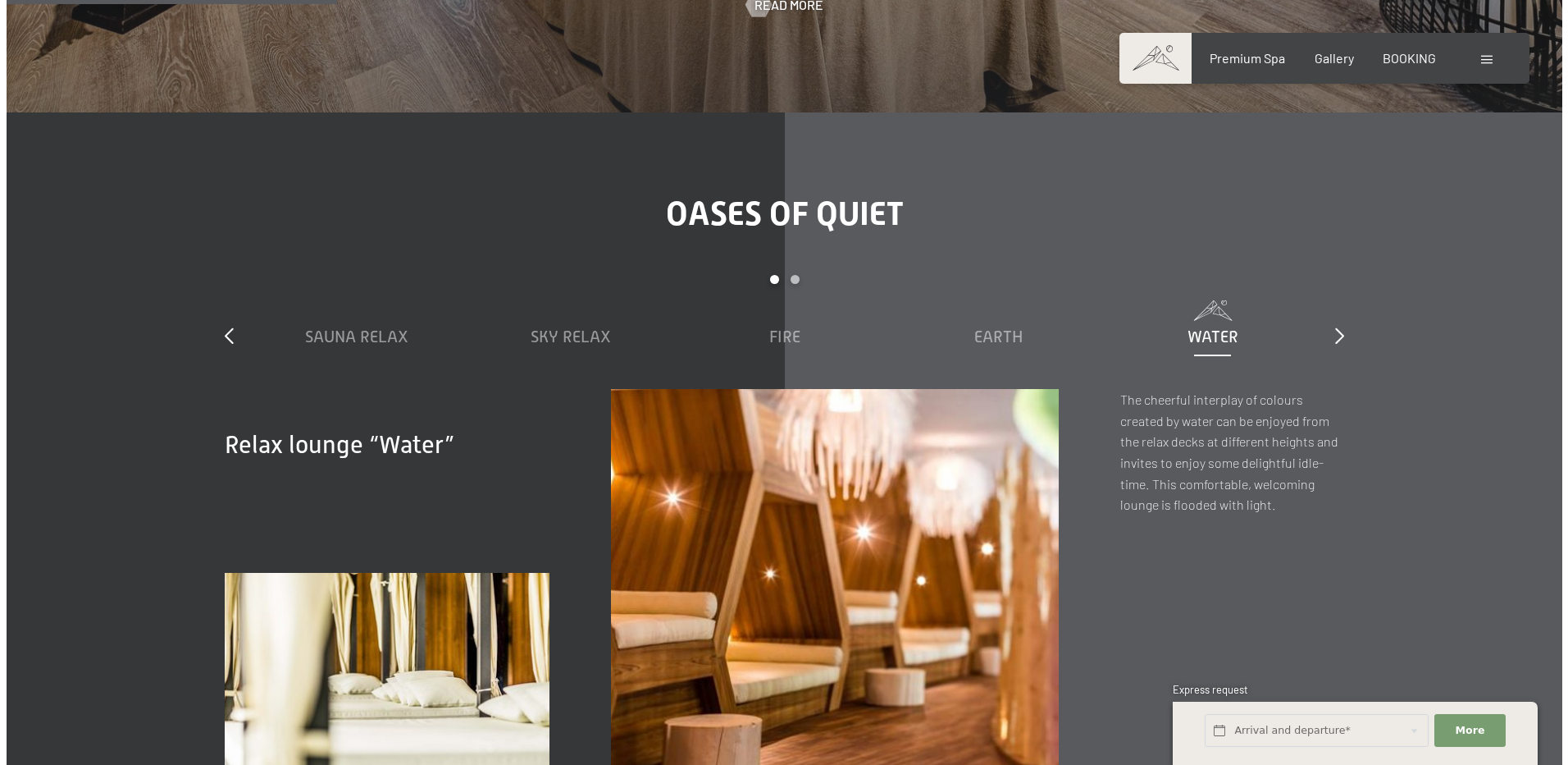
scroll to position [2631, 0]
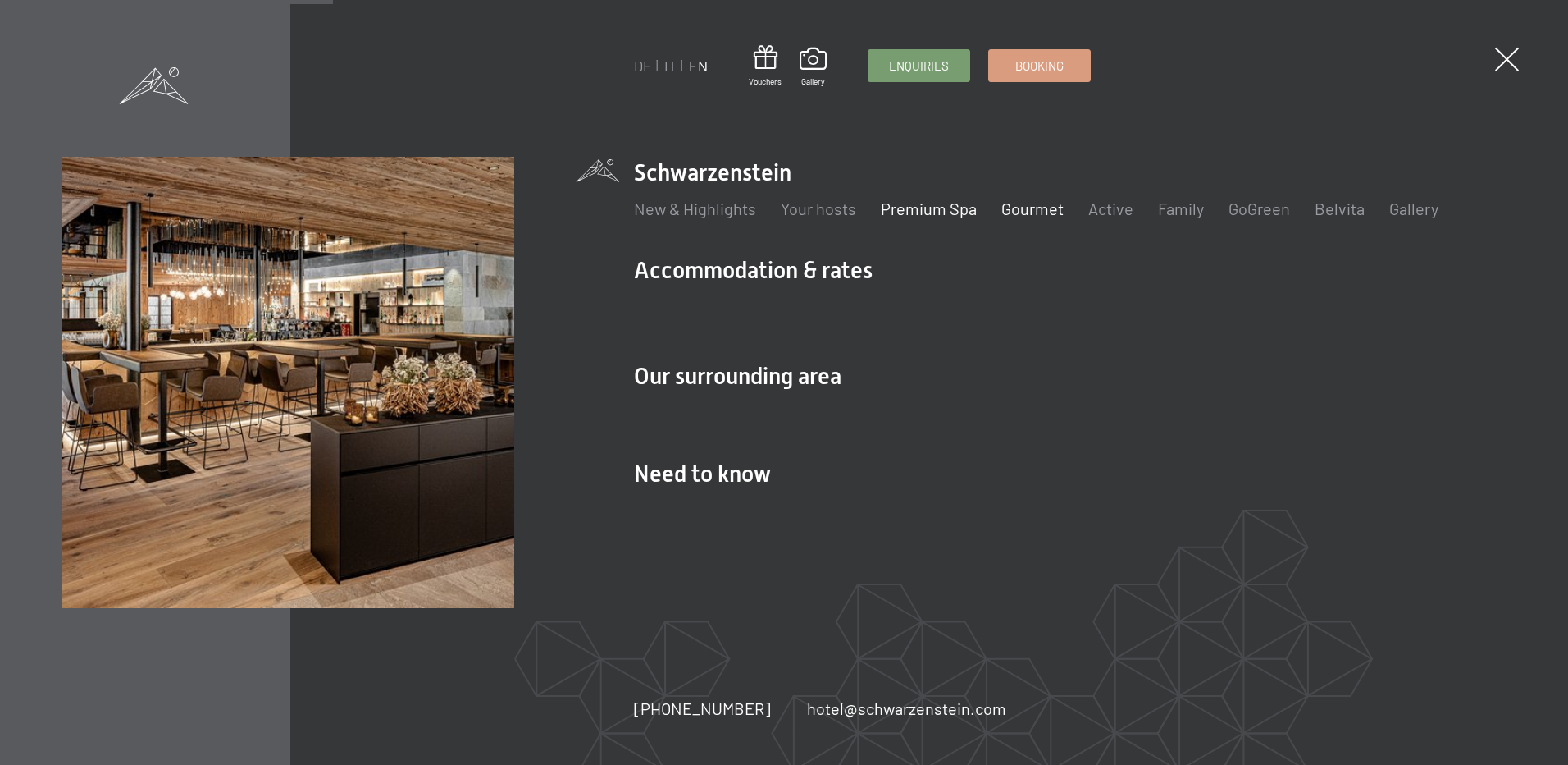
click at [1023, 213] on link "Gourmet" at bounding box center [1032, 209] width 63 height 20
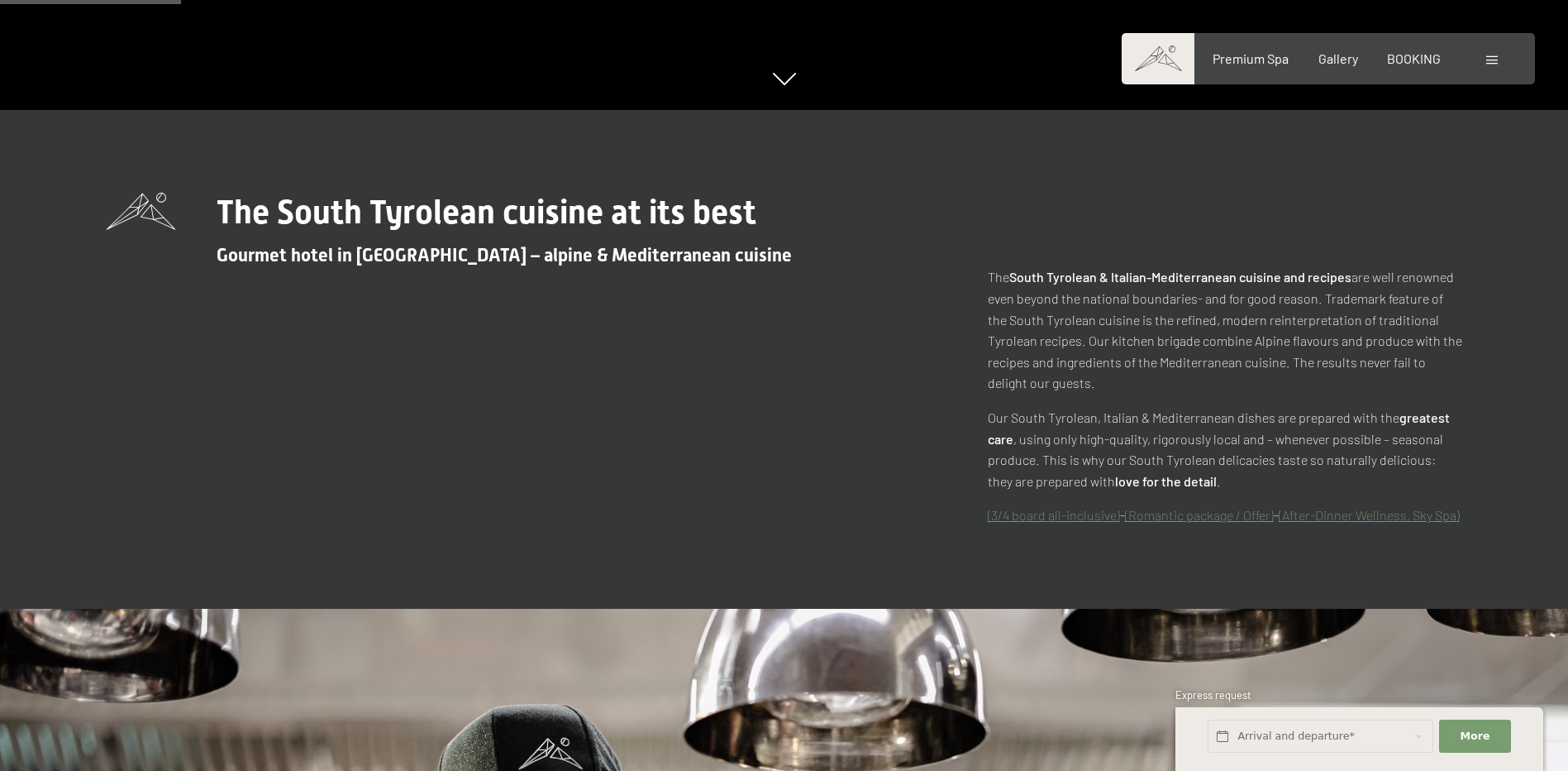
scroll to position [661, 0]
click at [1049, 517] on link "(3/4 board all-inclusive)" at bounding box center [1054, 513] width 132 height 16
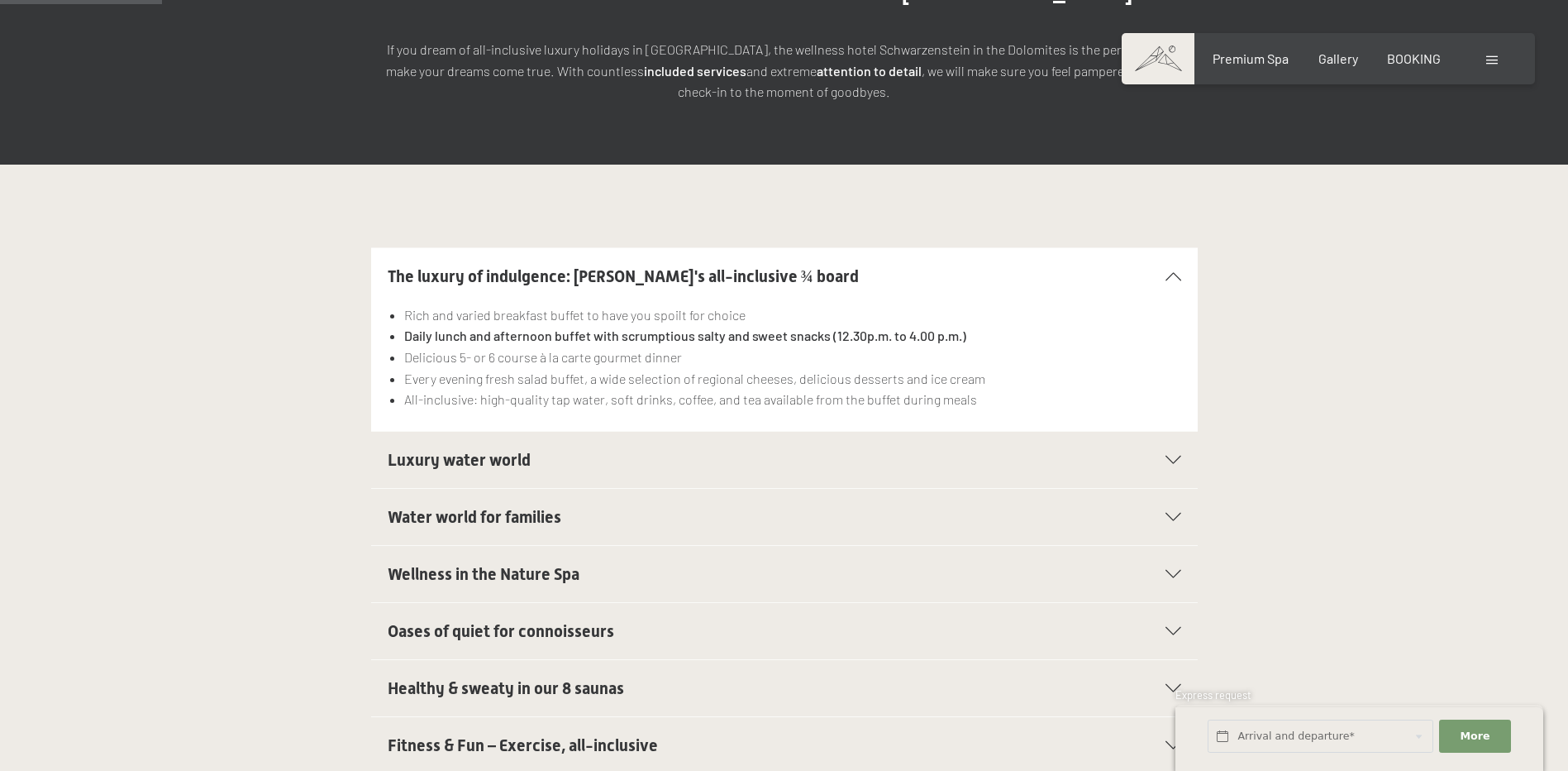
scroll to position [661, 0]
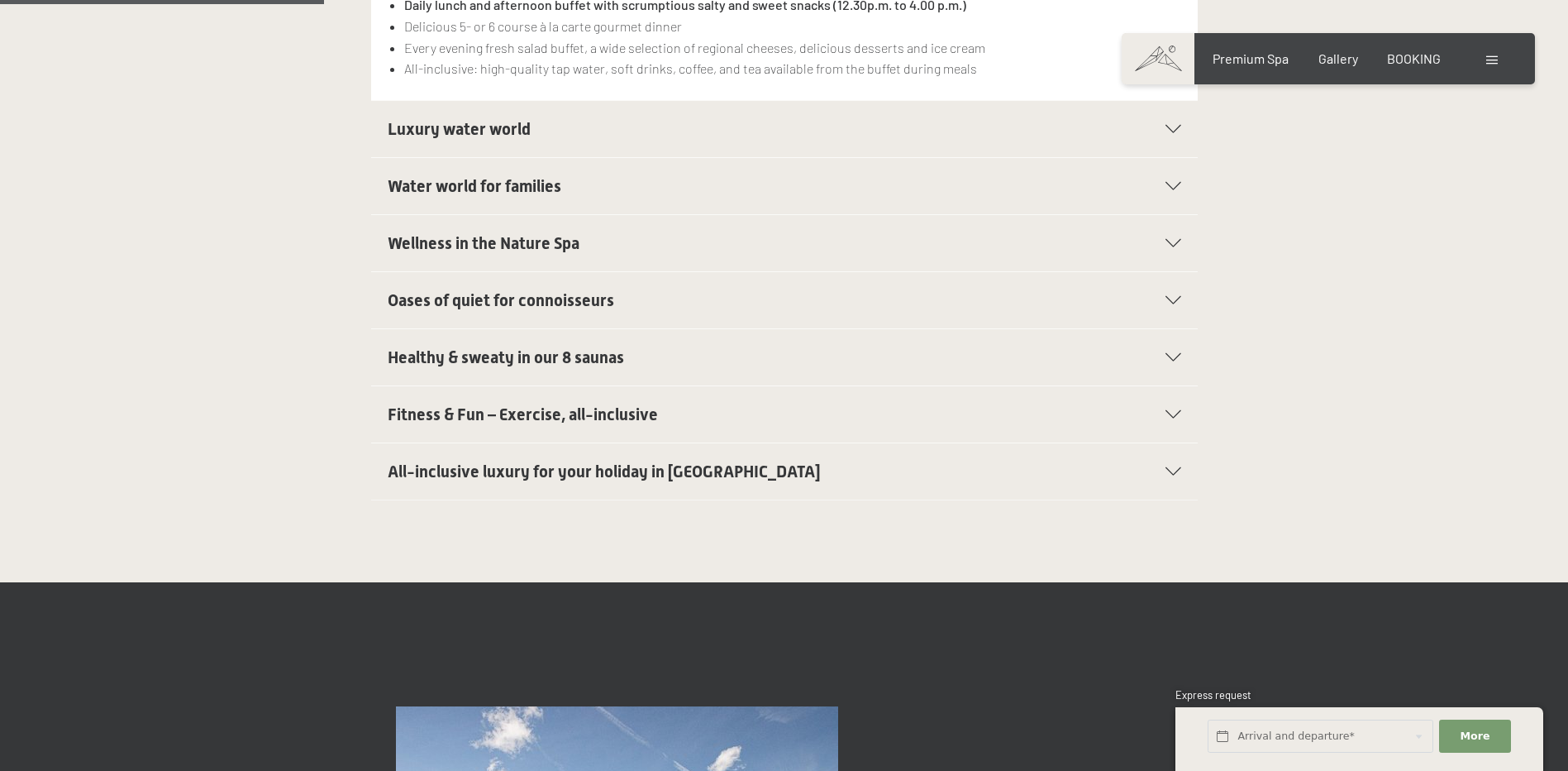
click at [508, 233] on span "Wellness in the Nature Spa" at bounding box center [483, 243] width 192 height 20
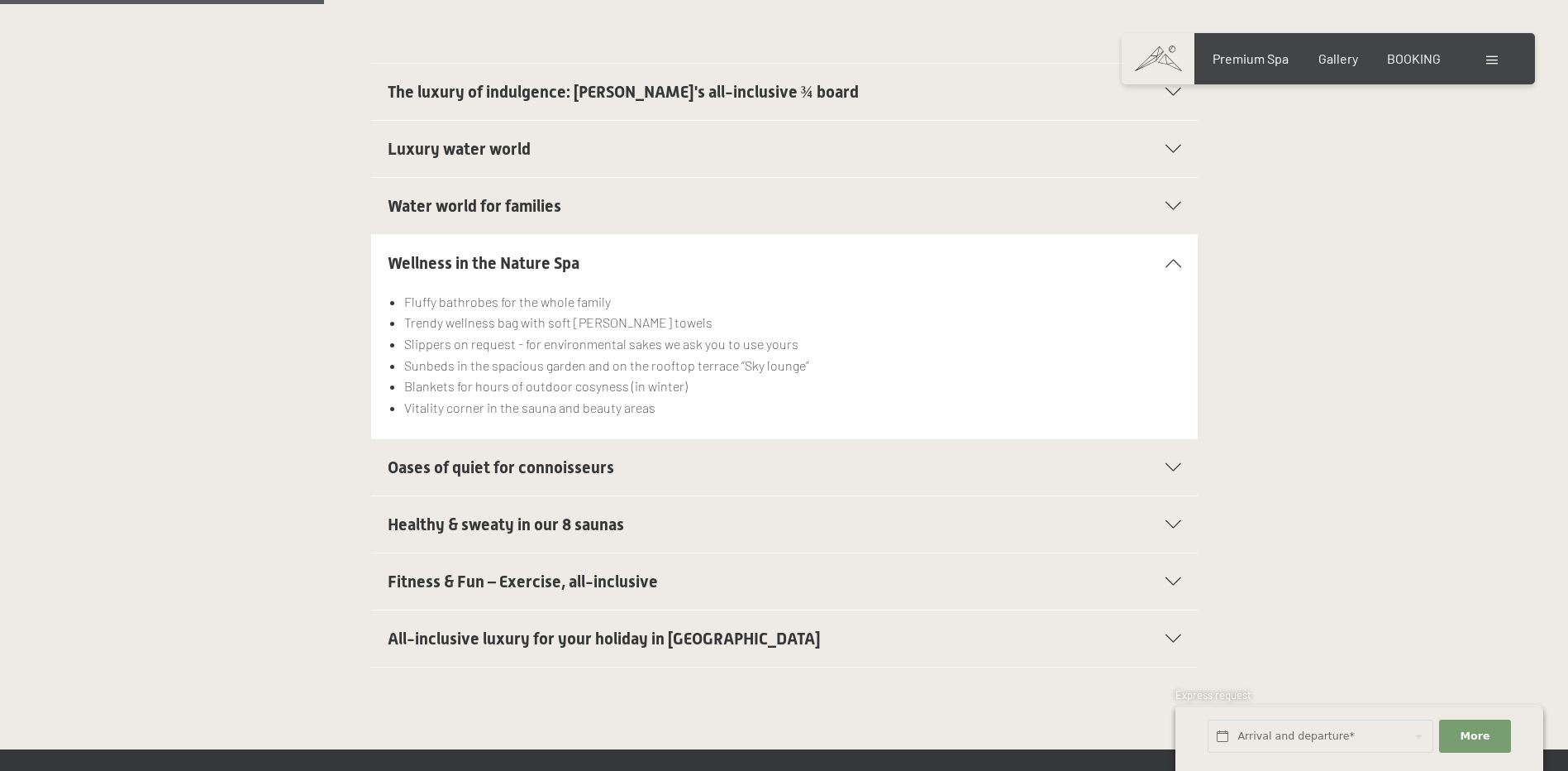
scroll to position [331, 0]
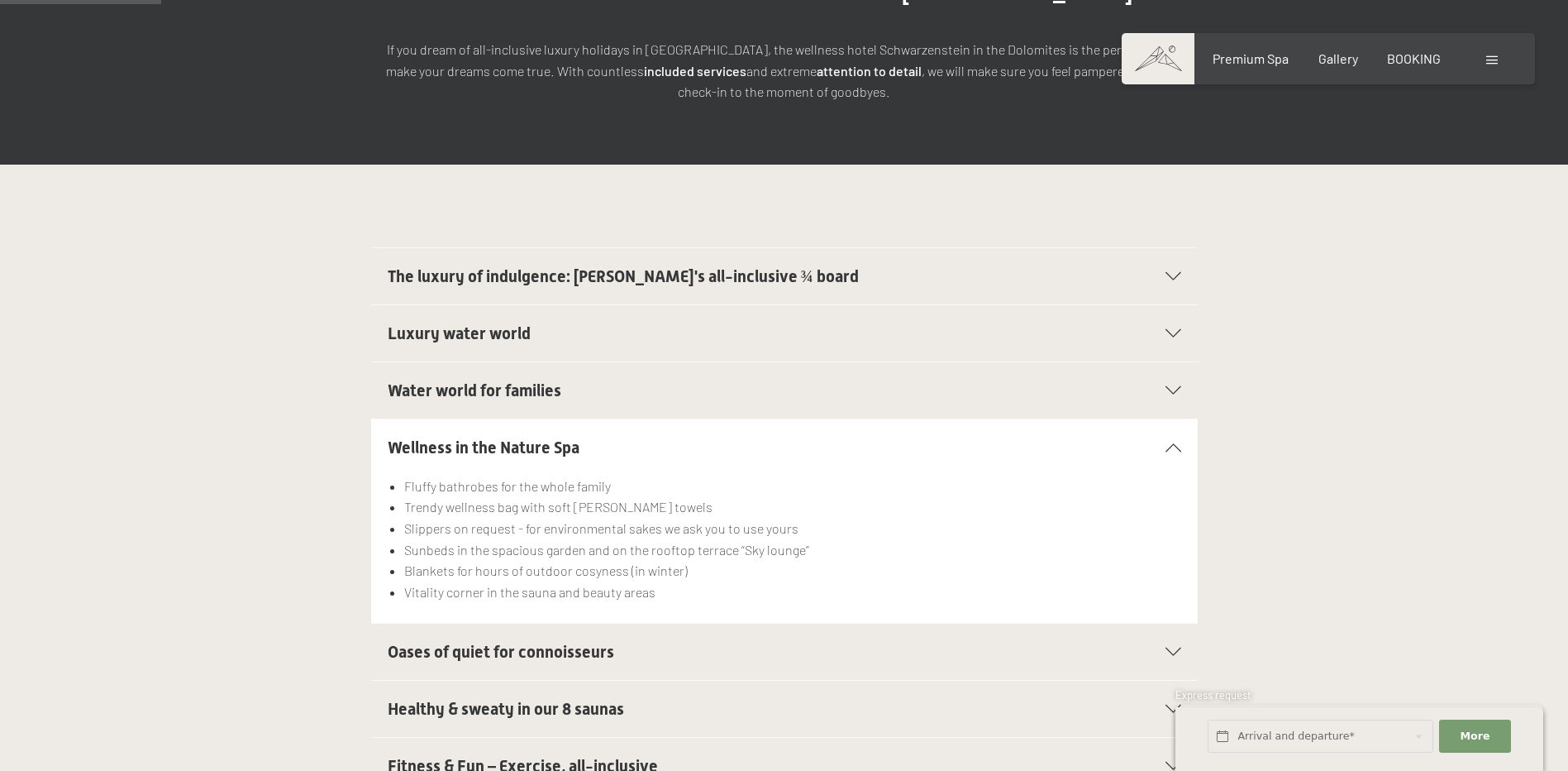
click at [455, 381] on span "Water world for families" at bounding box center [474, 390] width 174 height 20
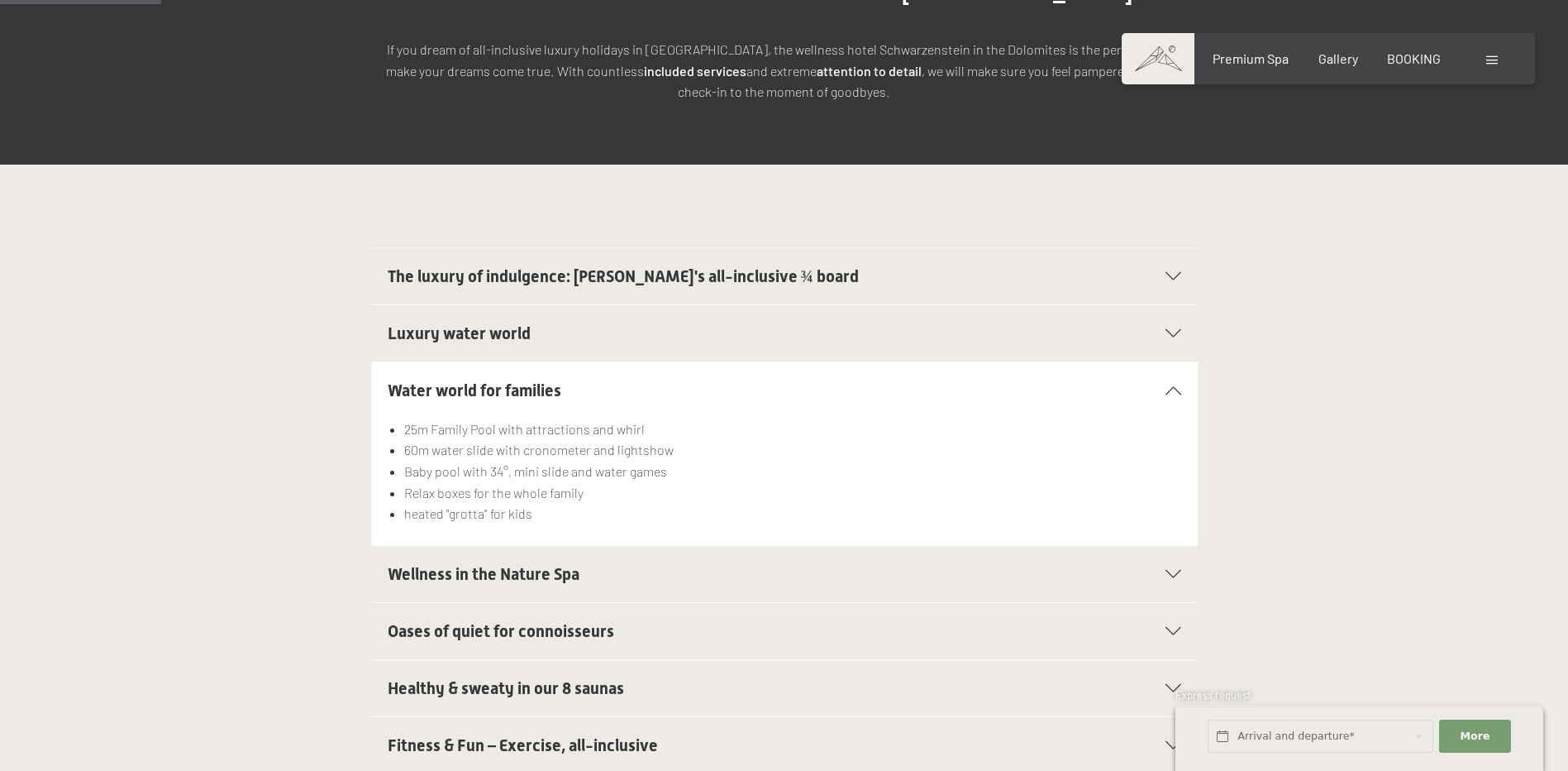
click at [451, 323] on span "Luxury water world" at bounding box center [459, 333] width 143 height 20
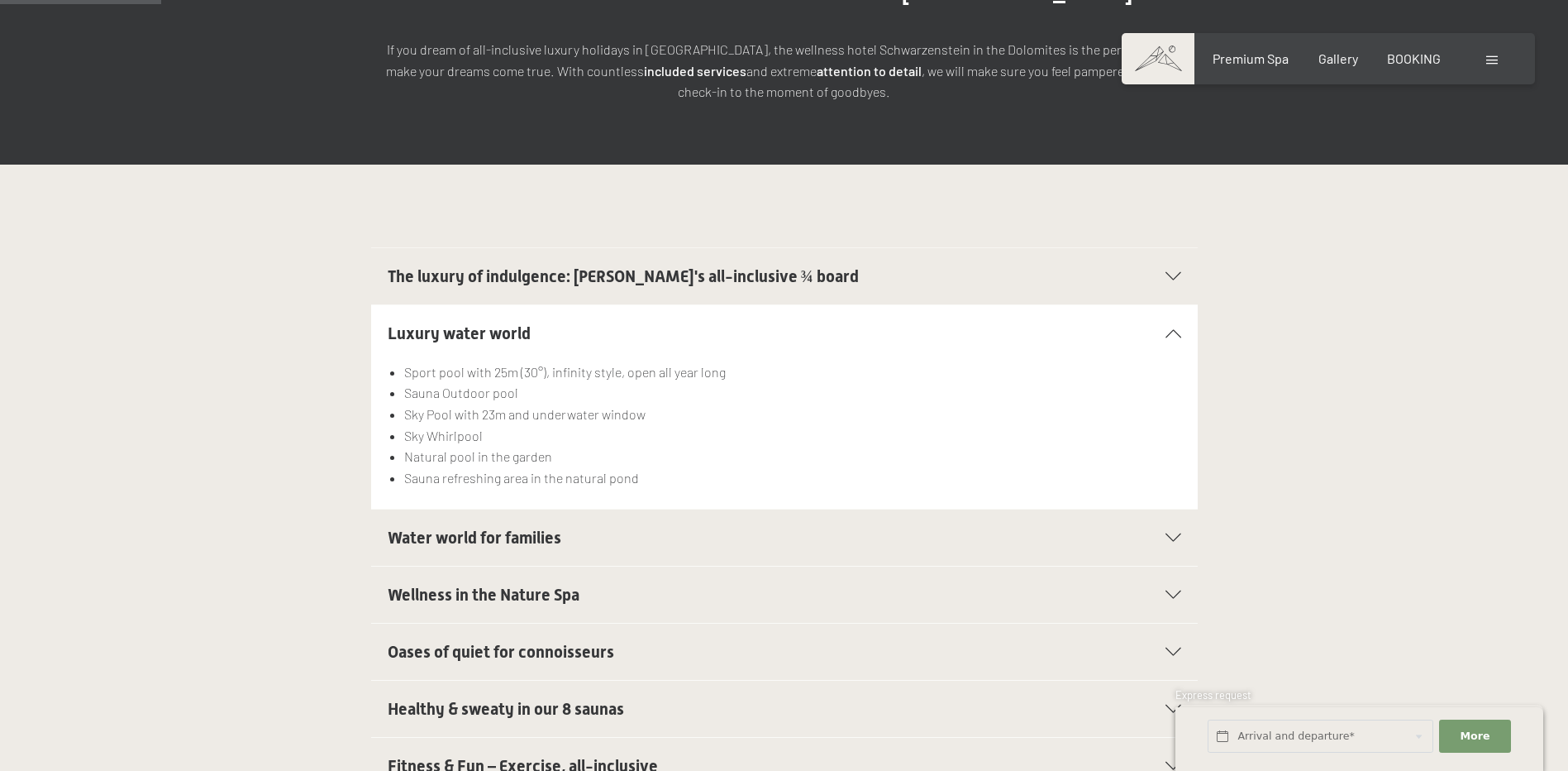
click at [426, 641] on span "Oases of quiet for connoisseurs" at bounding box center [501, 651] width 227 height 20
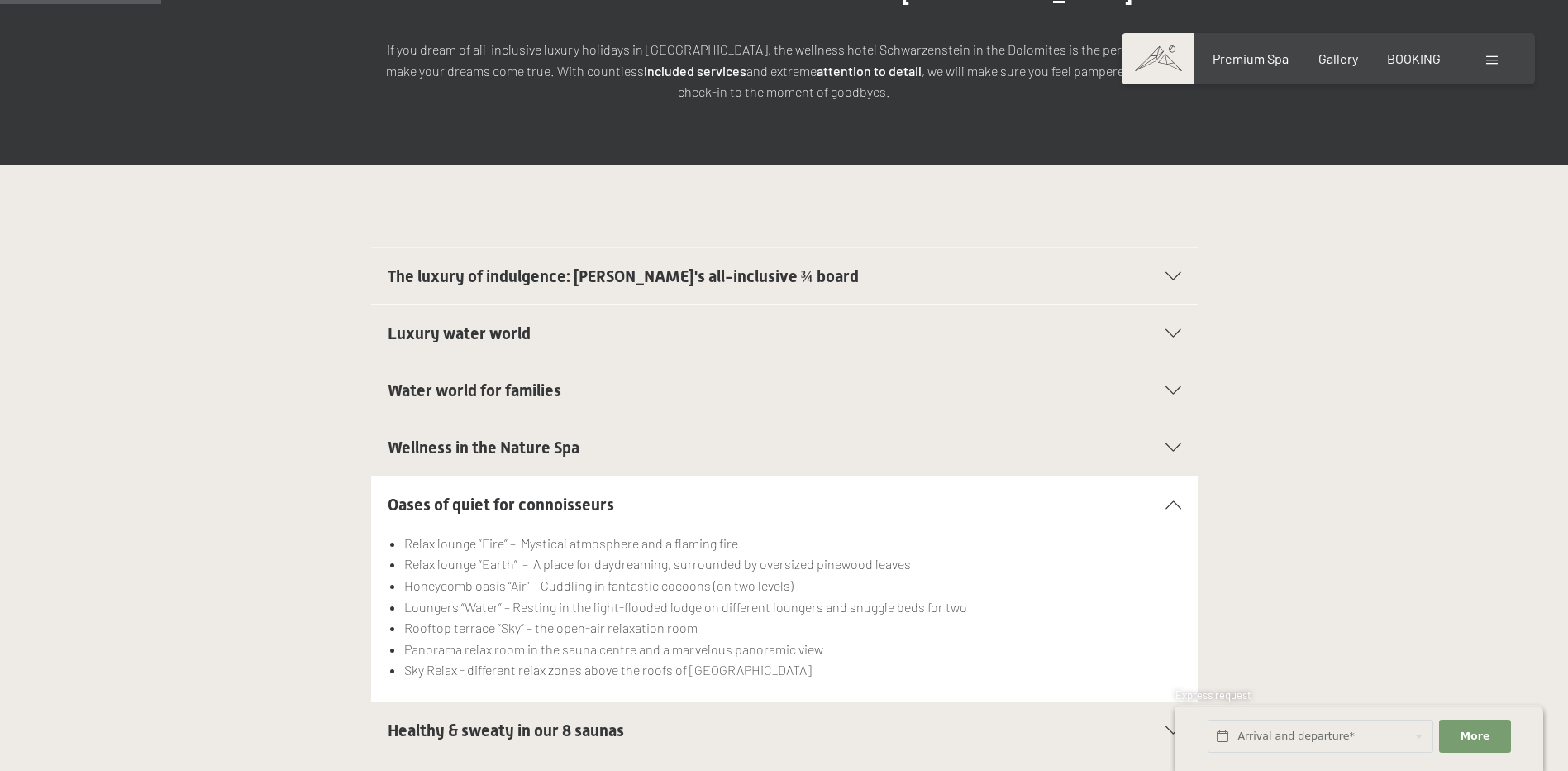
click at [424, 720] on span "Healthy & sweaty in our 8 saunas" at bounding box center [506, 730] width 237 height 20
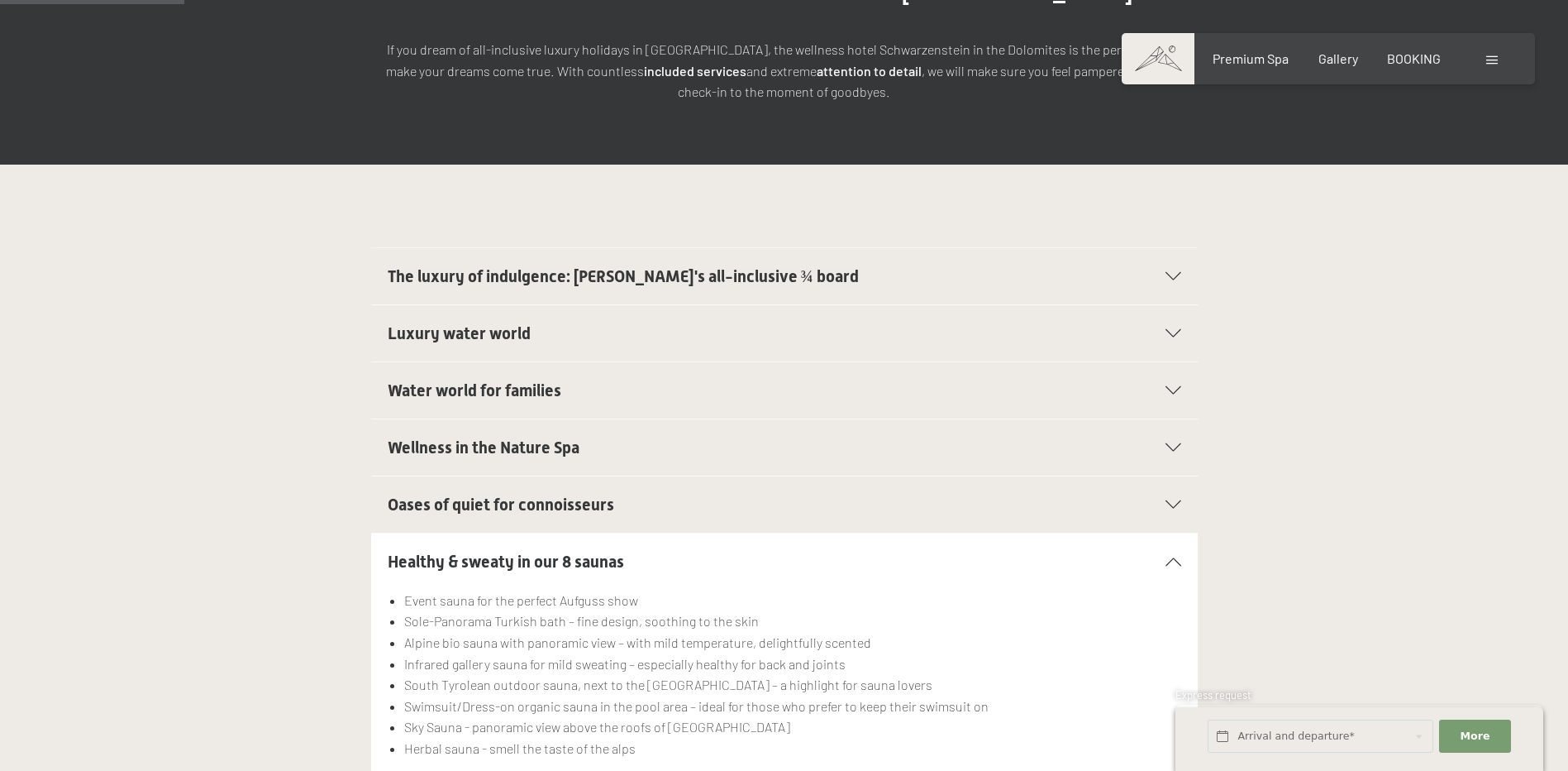
scroll to position [661, 0]
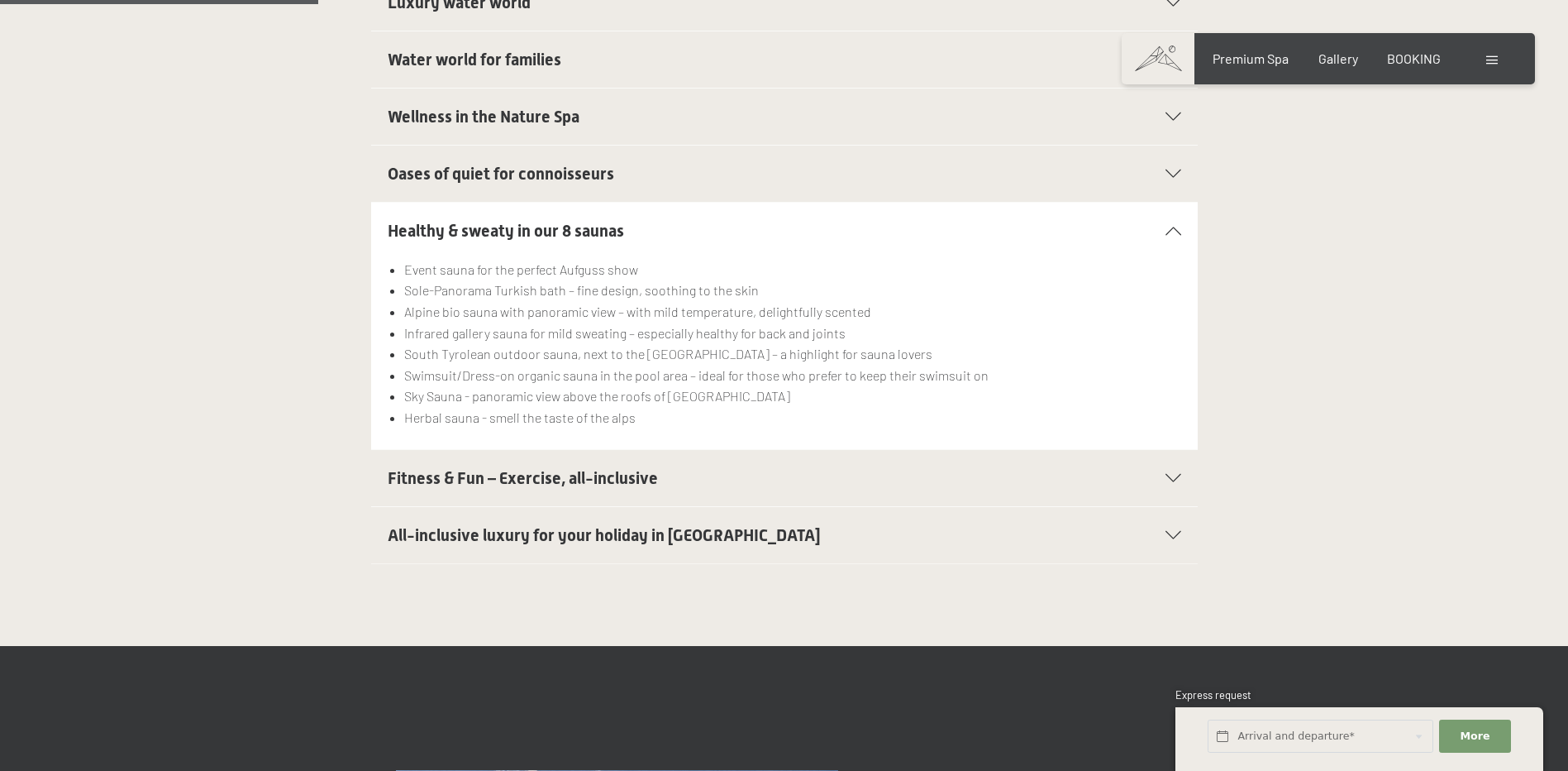
click at [421, 468] on span "Fitness & Fun – Exercise, all-inclusive" at bounding box center [523, 478] width 271 height 20
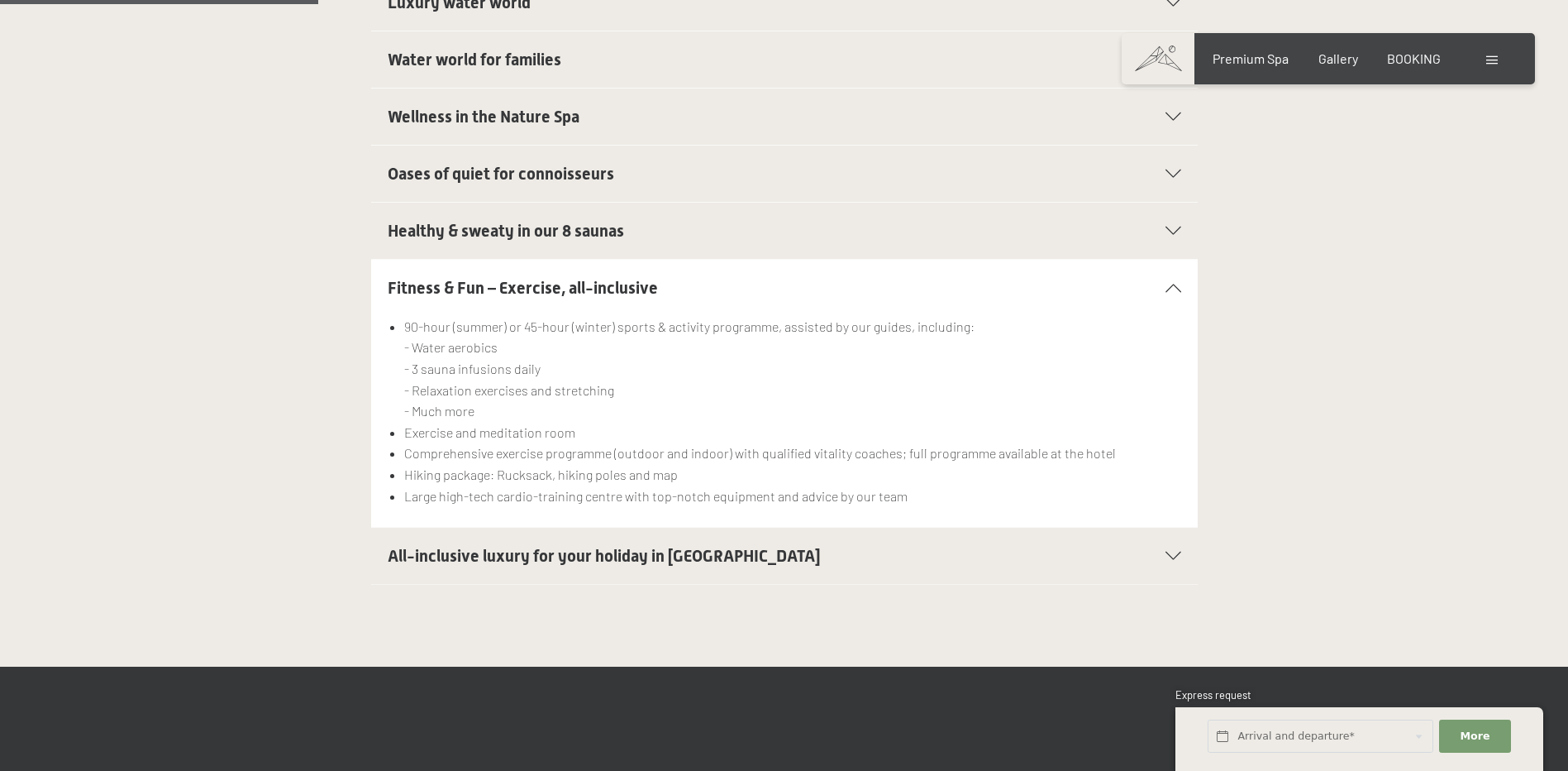
click at [462, 528] on div "All-inclusive luxury for your holiday in Italy" at bounding box center [785, 556] width 794 height 56
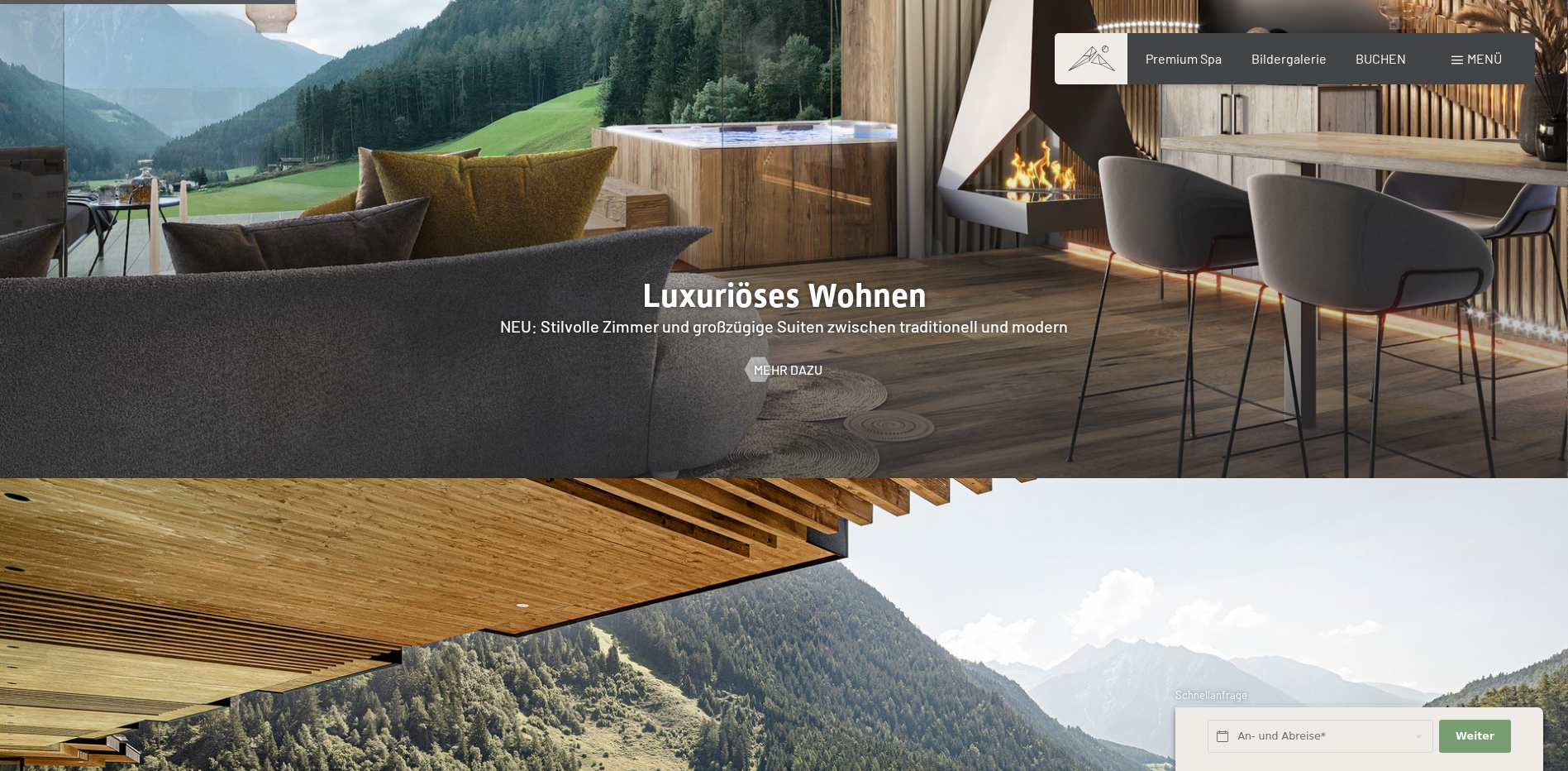
scroll to position [993, 0]
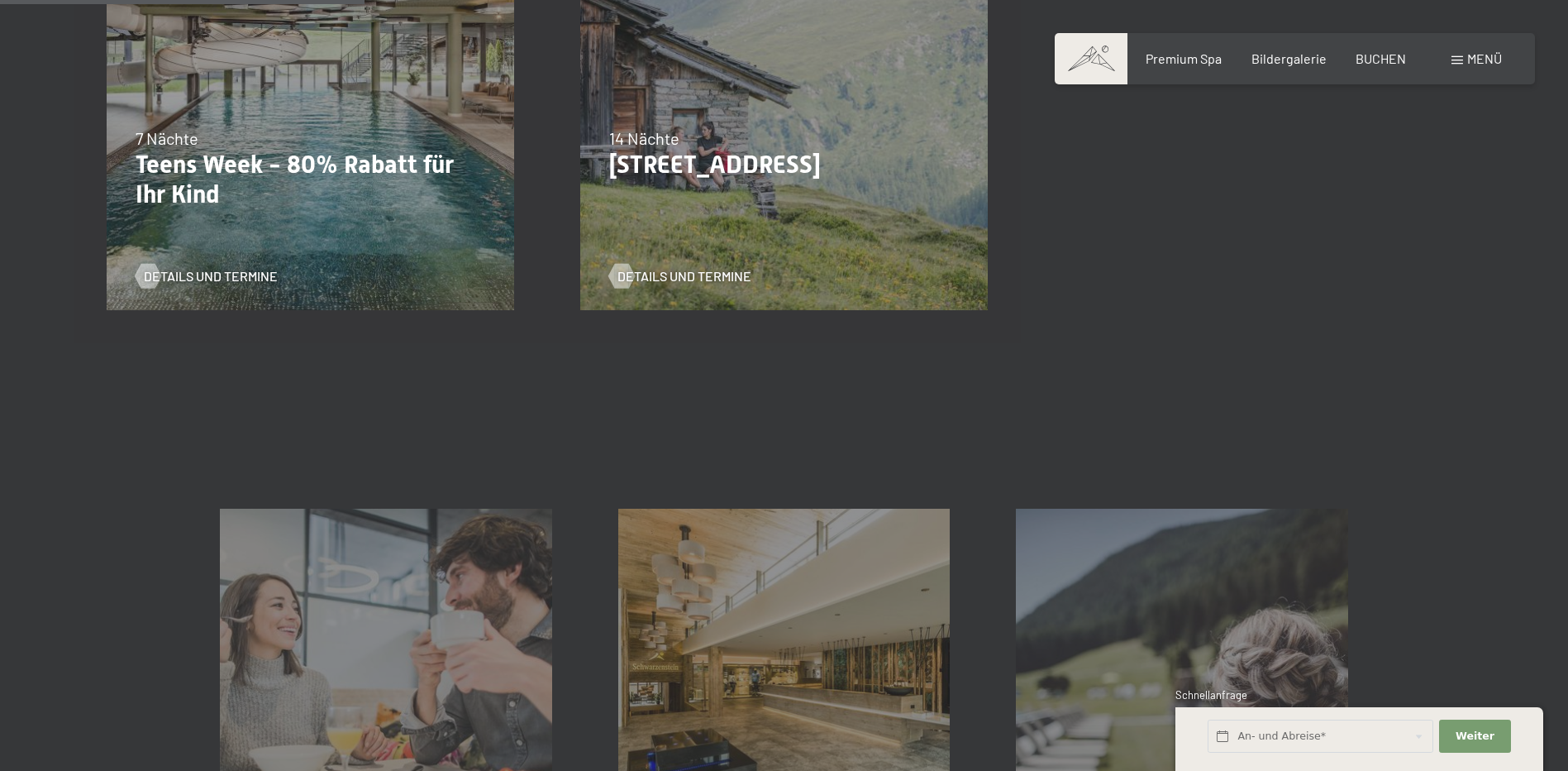
scroll to position [331, 0]
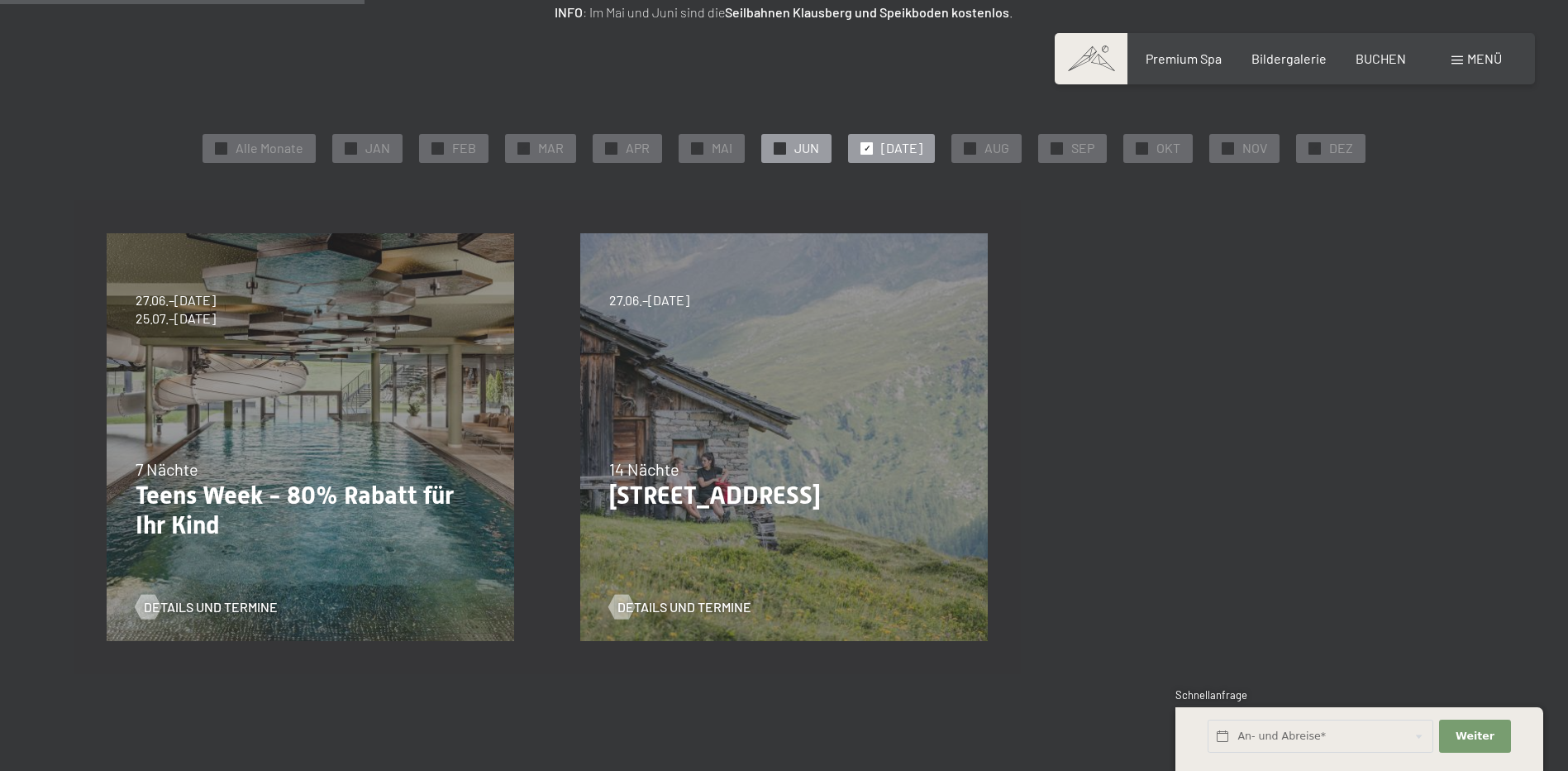
click at [813, 147] on span "JUN" at bounding box center [807, 148] width 25 height 18
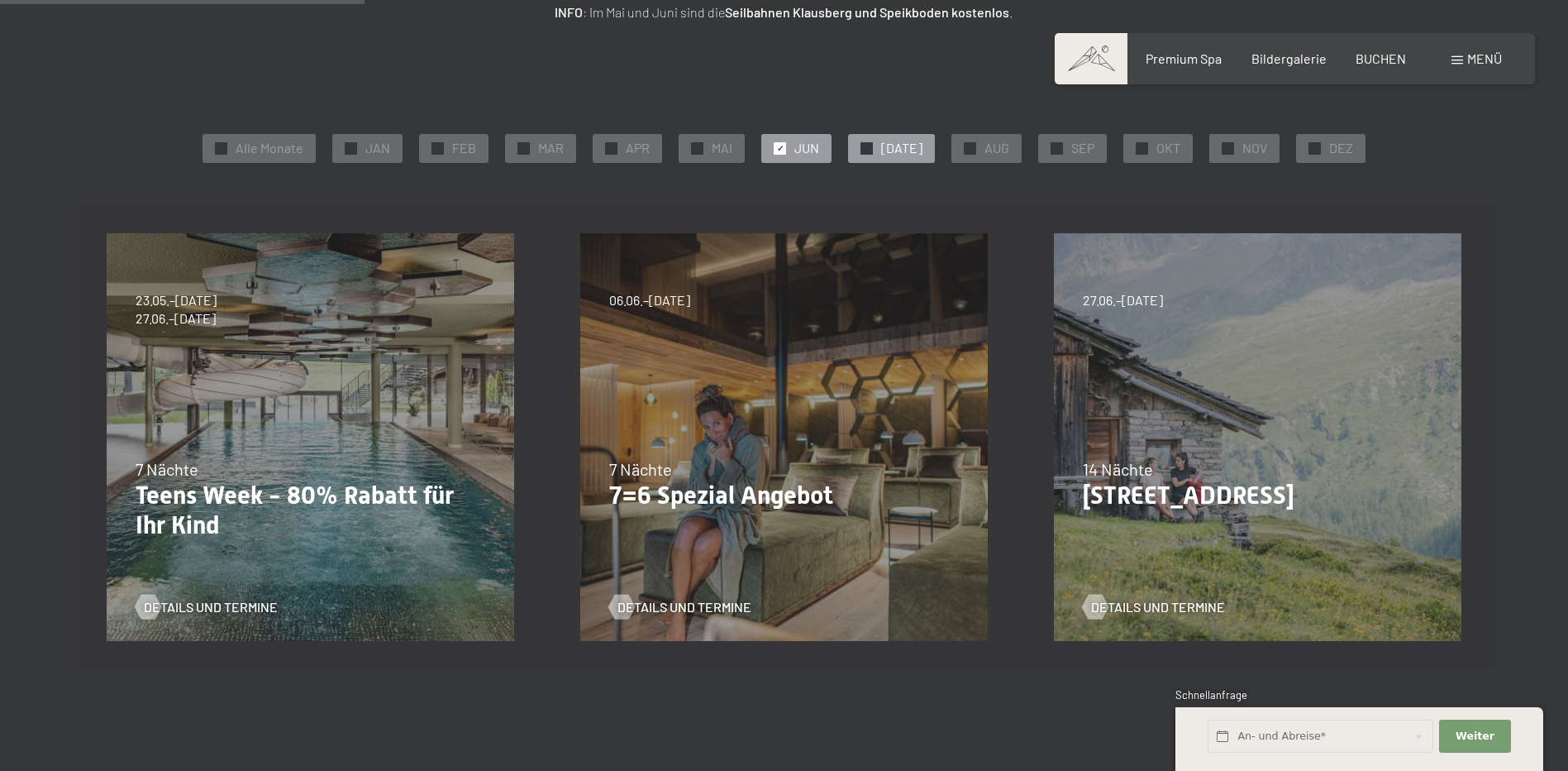
click at [891, 148] on span "[DATE]" at bounding box center [902, 148] width 42 height 18
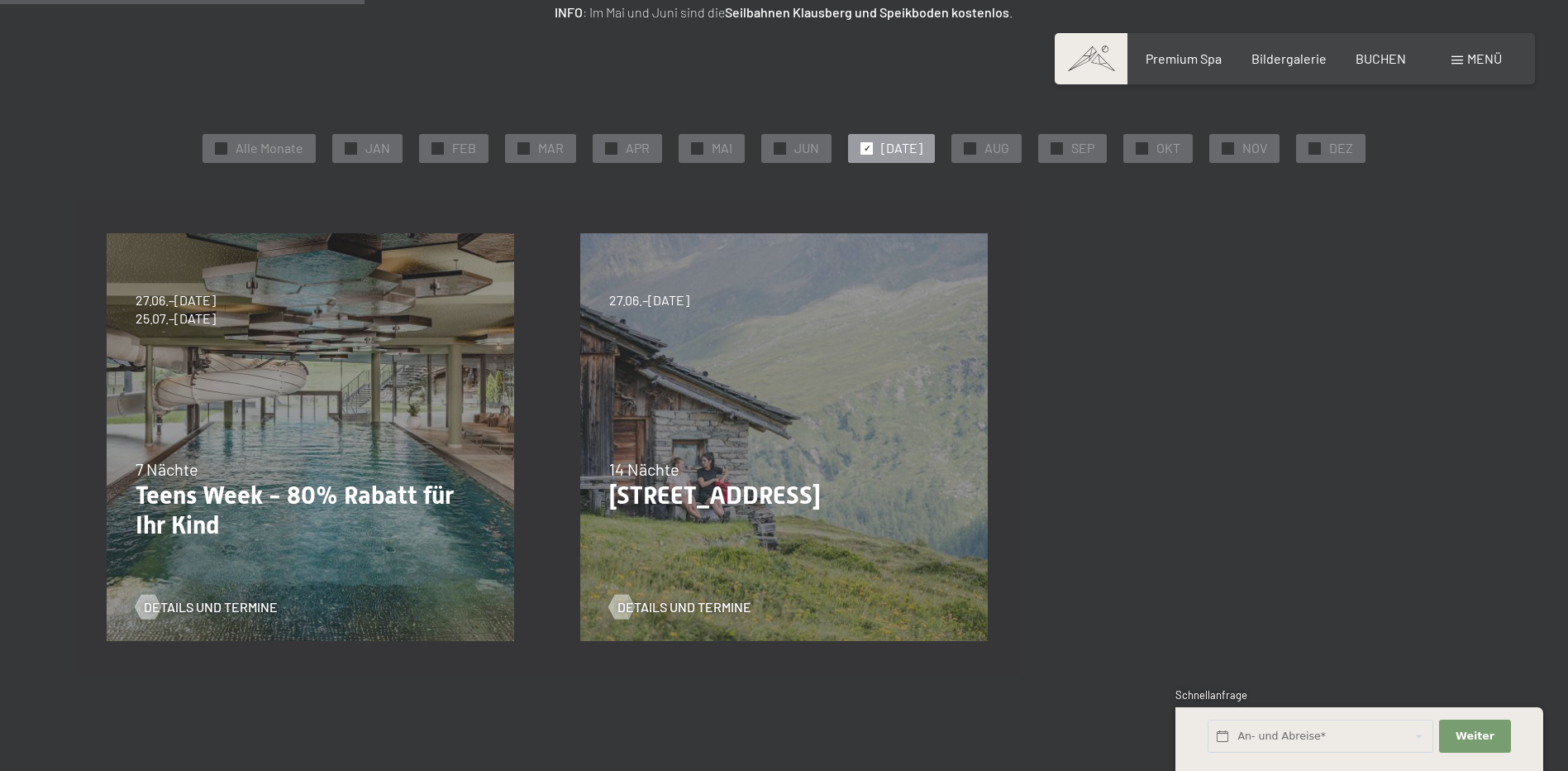
click at [882, 153] on div "✓ [DATE]" at bounding box center [891, 148] width 87 height 28
click at [991, 131] on div "✓ Alle Monate ✓ JAN ✓ FEB ✓ MAR ✓ APR ✓ MAI ✓ JUN ✓ [DATE] ✓ AUG ✓ SEP ✓ OKT ✓ …" at bounding box center [784, 148] width 1356 height 37
click at [970, 150] on div "✓ AUG" at bounding box center [987, 148] width 71 height 28
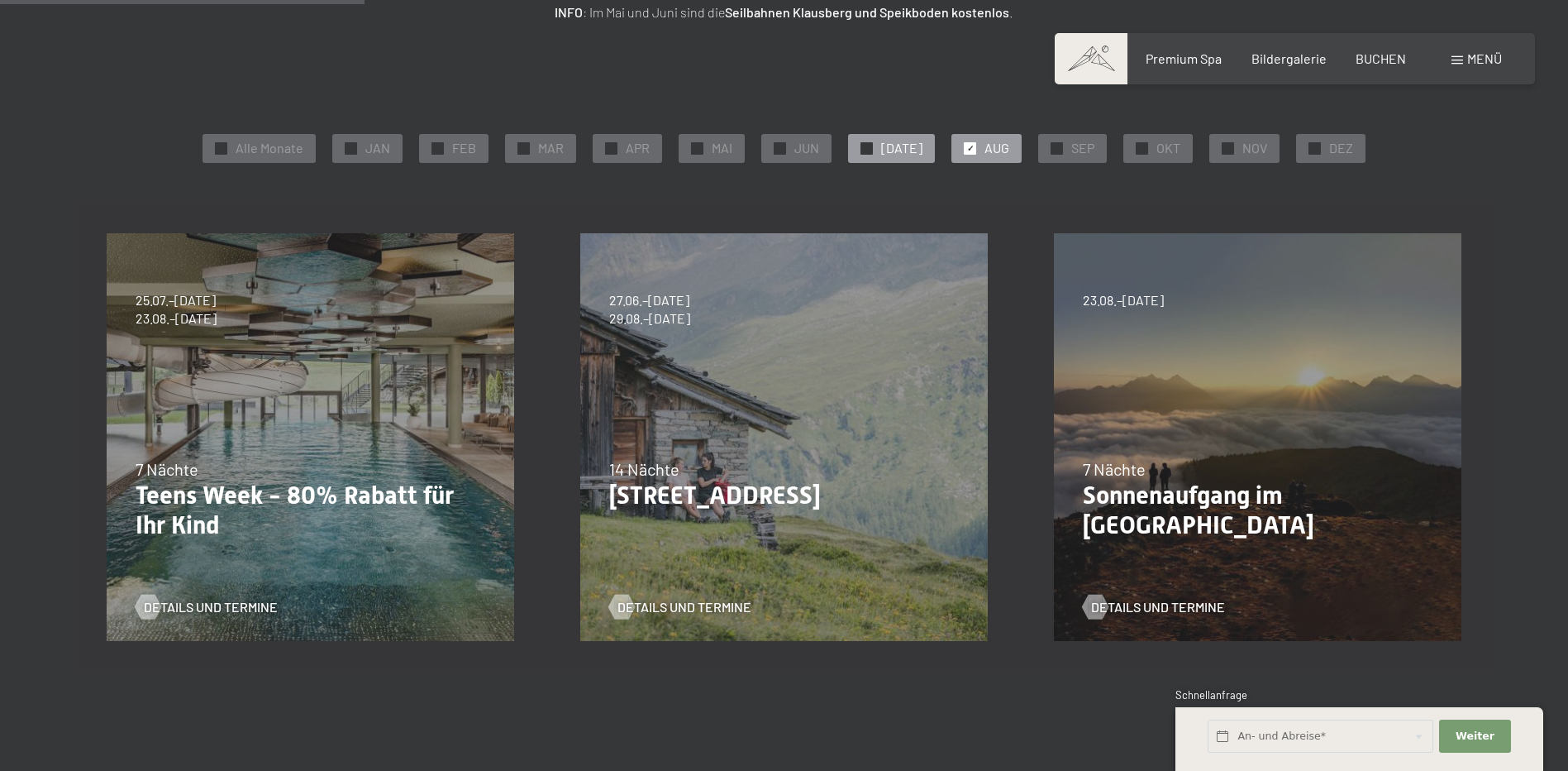
click at [887, 150] on div "✓ JUL" at bounding box center [891, 148] width 87 height 28
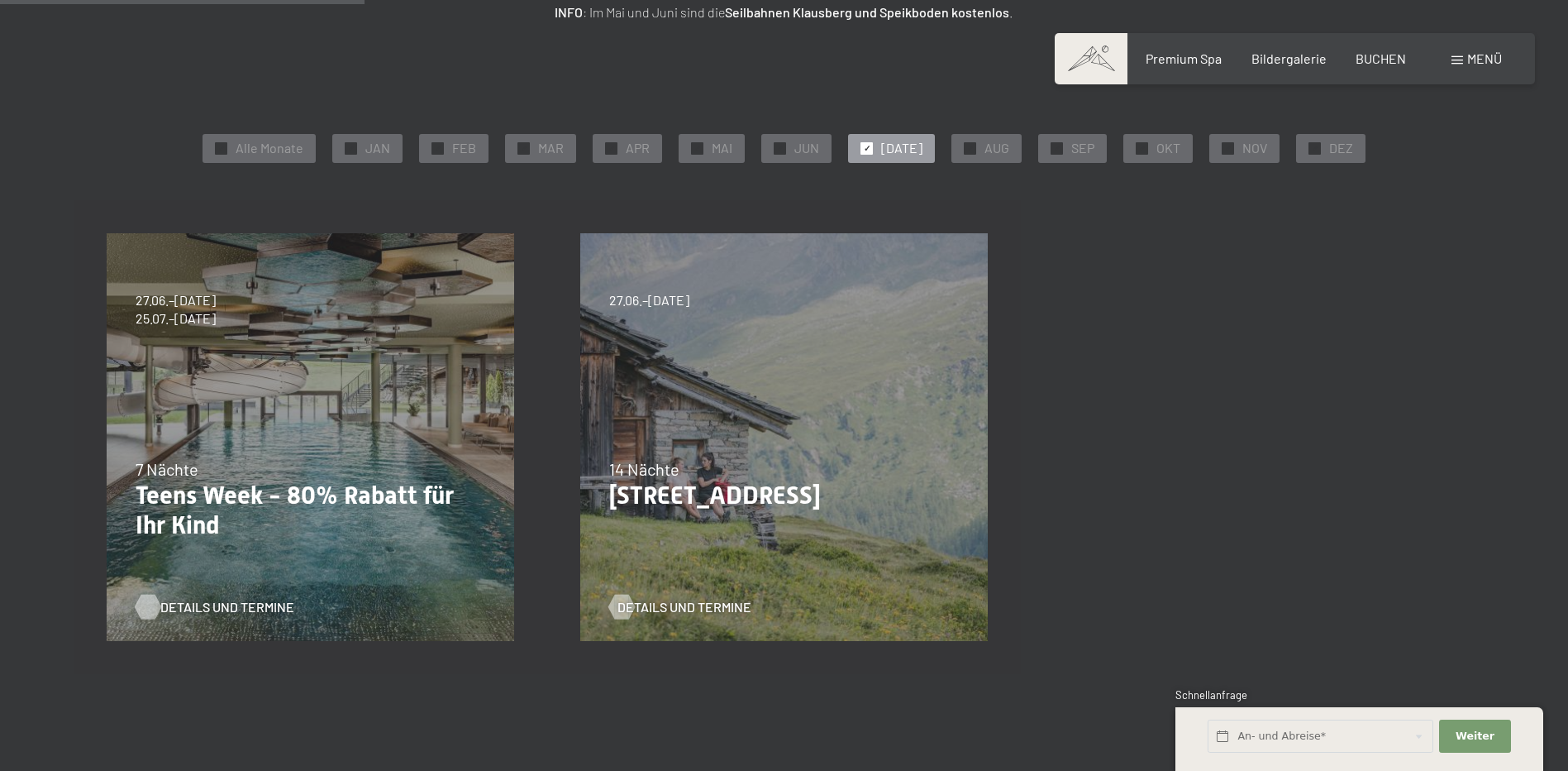
click at [191, 601] on span "Details und Termine" at bounding box center [227, 607] width 134 height 18
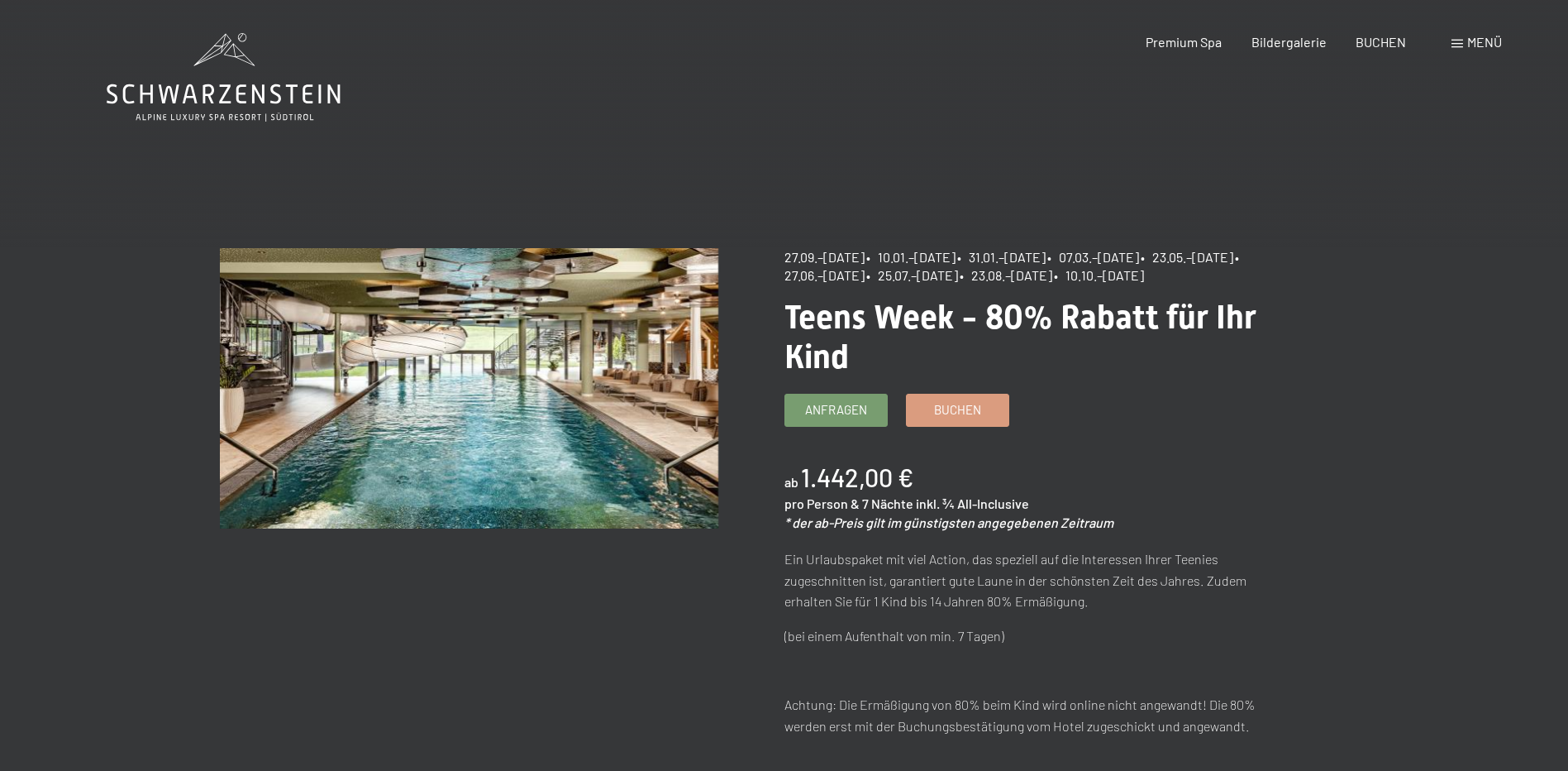
scroll to position [331, 0]
